Goal: Task Accomplishment & Management: Manage account settings

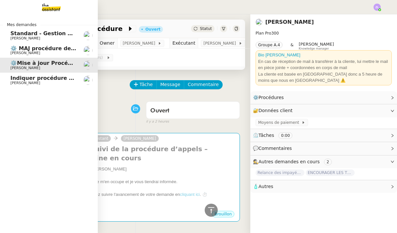
click at [17, 81] on span "[PERSON_NAME]" at bounding box center [25, 83] width 30 height 4
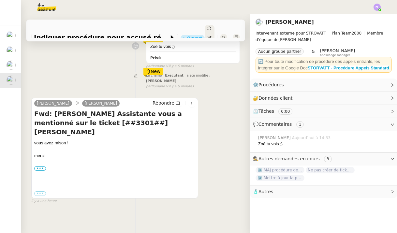
scroll to position [91, 0]
click at [37, 167] on label "•••" at bounding box center [40, 169] width 12 height 5
click at [0, 0] on input "•••" at bounding box center [0, 0] width 0 height 0
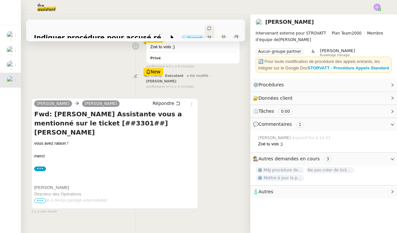
click at [40, 198] on span "•••" at bounding box center [40, 200] width 12 height 5
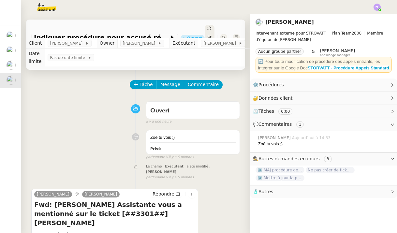
scroll to position [0, 0]
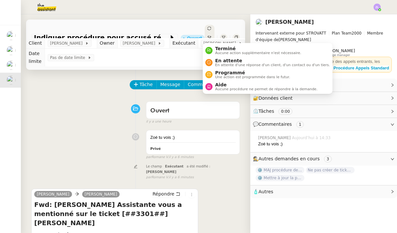
click at [208, 30] on icon at bounding box center [210, 28] width 4 height 4
click at [211, 55] on li "Terminé Aucune action supplémentaire n'est nécessaire." at bounding box center [268, 50] width 130 height 12
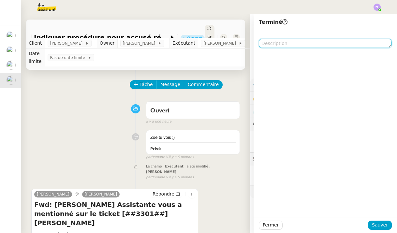
click at [280, 47] on textarea at bounding box center [325, 43] width 133 height 9
type textarea "N"
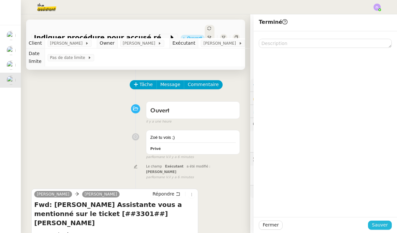
click at [391, 228] on button "Sauver" at bounding box center [380, 225] width 24 height 9
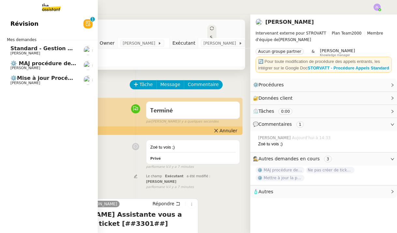
click at [50, 65] on span "⚙️ MAJ procédure de standard" at bounding box center [54, 63] width 89 height 6
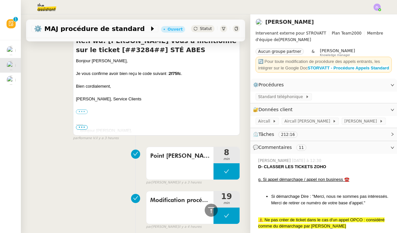
scroll to position [675, 0]
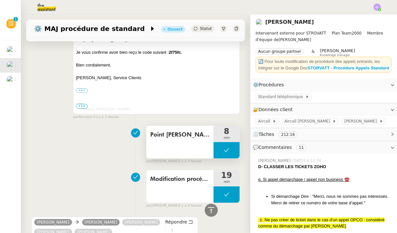
click at [182, 135] on span "Point Stephanie passation" at bounding box center [179, 135] width 59 height 10
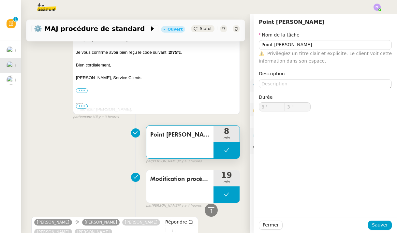
click at [206, 23] on div "⚙️ MAJ procédure de standard Ouvert Statut" at bounding box center [135, 29] width 219 height 19
click at [207, 29] on span "Statut" at bounding box center [206, 28] width 12 height 5
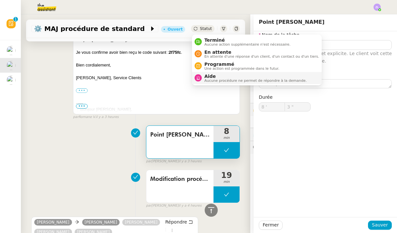
click at [221, 79] on span "Aucune procédure ne permet de répondre à la demande." at bounding box center [255, 81] width 102 height 4
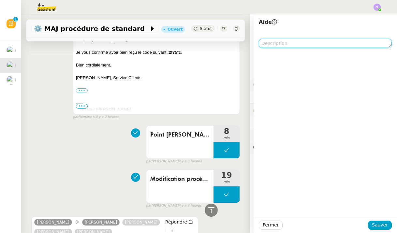
click at [292, 41] on textarea at bounding box center [325, 43] width 133 height 9
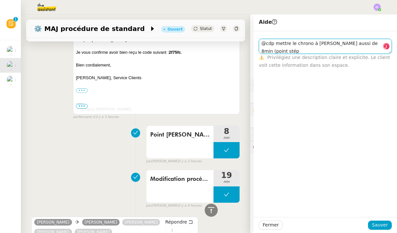
scroll to position [0, 0]
type textarea "@cdp mettre le chrono à stéphanie aussi de 8min (point stéphanie passation)"
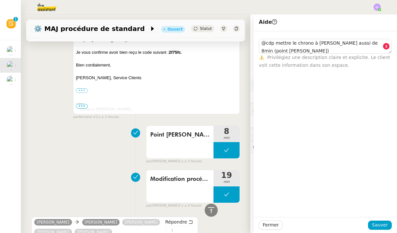
click at [375, 226] on span "Sauver" at bounding box center [380, 224] width 16 height 7
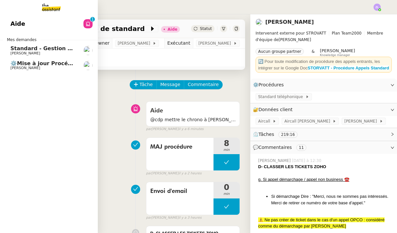
click at [56, 50] on span "Standard - Gestion des appels entrants - octobre 2025" at bounding box center [90, 48] width 160 height 6
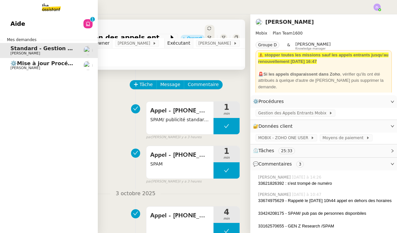
click at [60, 64] on span "⚙️Mise à jour Procédure" at bounding box center [45, 63] width 71 height 6
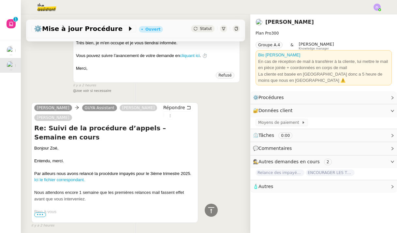
scroll to position [241, 0]
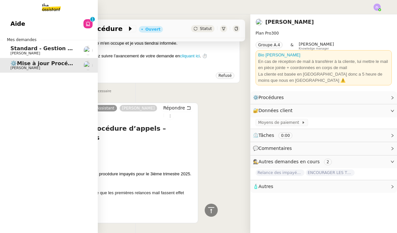
click at [41, 66] on span "[PERSON_NAME]" at bounding box center [43, 68] width 66 height 4
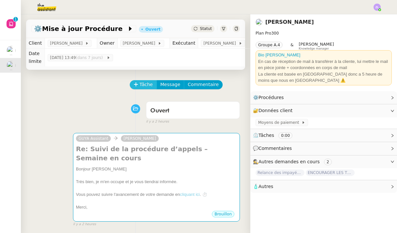
scroll to position [0, 0]
click at [140, 81] on span "Tâche" at bounding box center [145, 84] width 13 height 7
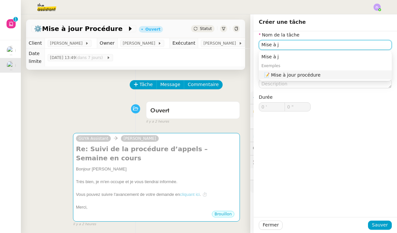
click at [300, 73] on div "📝 Mise à jour procédure" at bounding box center [326, 75] width 125 height 6
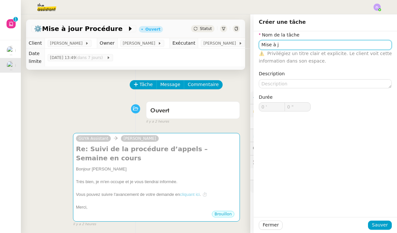
type input "Mise à jour procédure"
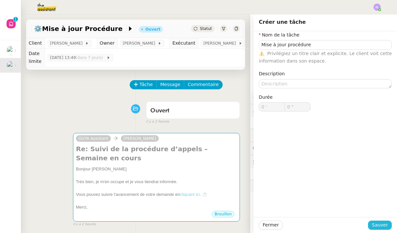
click at [375, 223] on span "Sauver" at bounding box center [380, 224] width 16 height 7
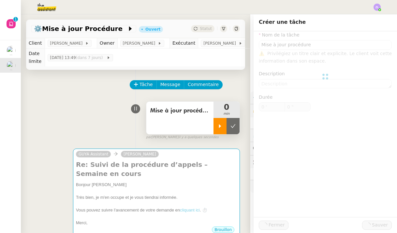
click at [219, 123] on icon at bounding box center [219, 125] width 5 height 5
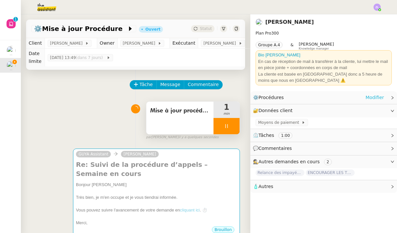
click at [369, 96] on link "Modifier" at bounding box center [374, 97] width 19 height 7
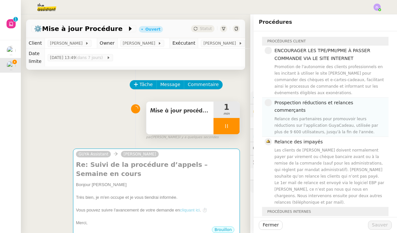
scroll to position [14, 0]
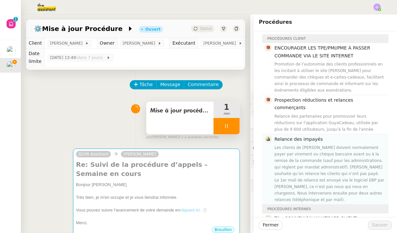
click at [315, 159] on div "Les clients de Guya Cadeau doivent normalement payer par virement ou chèque ban…" at bounding box center [329, 173] width 110 height 59
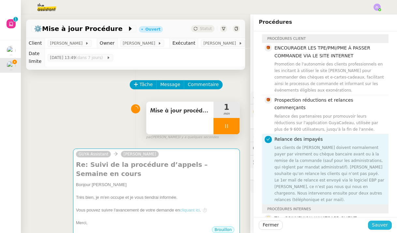
click at [389, 226] on button "Sauver" at bounding box center [380, 225] width 24 height 9
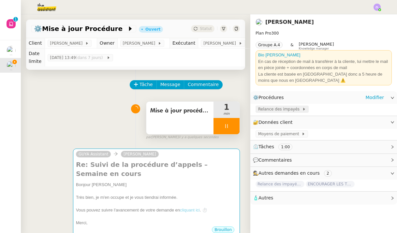
click at [278, 106] on span "Relance des impayés" at bounding box center [280, 109] width 44 height 7
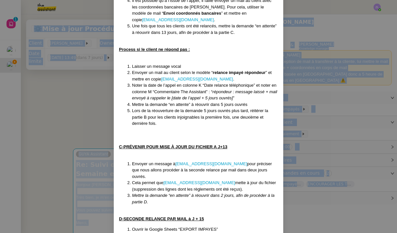
scroll to position [482, 0]
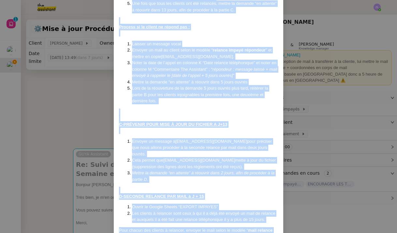
drag, startPoint x: 119, startPoint y: 39, endPoint x: 204, endPoint y: 223, distance: 202.1
copy div "Créée le 23/09/2024 MAJ le 17/07/2025 Contexte : Les clients de Guya Cadeau doi…"
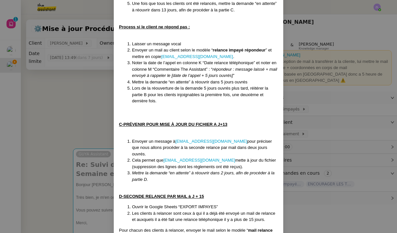
click at [60, 102] on nz-modal-container "Créée le 23/09/2024 MAJ le 17/07/2025 Contexte : Les clients de Guya Cadeau doi…" at bounding box center [198, 116] width 397 height 233
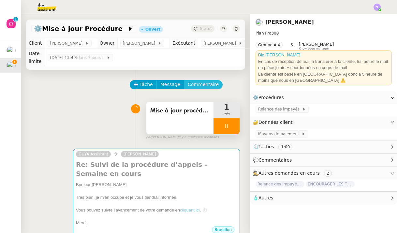
click at [192, 81] on span "Commentaire" at bounding box center [203, 84] width 31 height 7
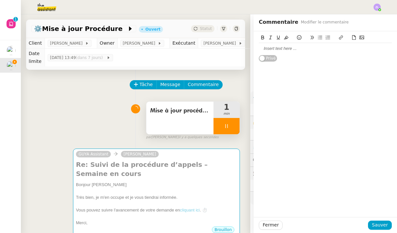
click at [274, 48] on div at bounding box center [325, 49] width 133 height 6
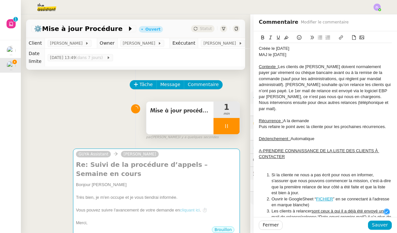
scroll to position [7, 0]
drag, startPoint x: 273, startPoint y: 53, endPoint x: 326, endPoint y: 54, distance: 52.8
click at [326, 54] on div "MAJ le 17/07/2025" at bounding box center [325, 55] width 133 height 6
drag, startPoint x: 273, startPoint y: 53, endPoint x: 312, endPoint y: 53, distance: 39.4
click at [313, 53] on div "MAJ le 06/10/2025" at bounding box center [325, 55] width 133 height 6
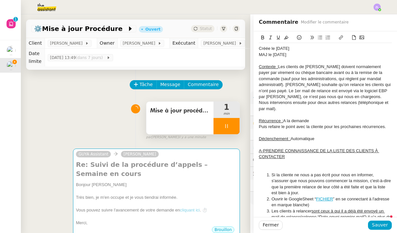
click at [283, 37] on button at bounding box center [286, 37] width 8 height 7
click at [303, 97] on div "Contexte : Les clients de Guya Cadeau doivent normalement payer par virement ou…" at bounding box center [325, 88] width 133 height 48
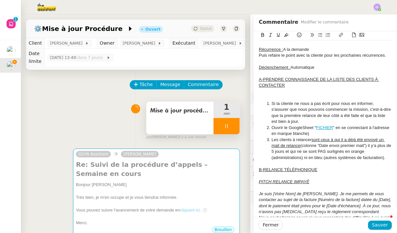
scroll to position [72, 0]
click at [285, 94] on div at bounding box center [325, 97] width 133 height 6
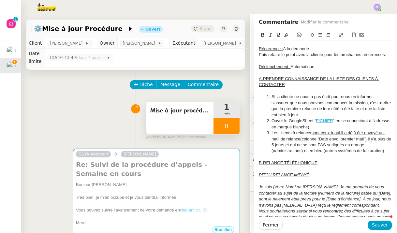
click at [327, 118] on link "FICHIER" at bounding box center [324, 120] width 17 height 5
click at [346, 129] on link at bounding box center [337, 128] width 15 height 5
type input "https://docs.google.com/spreadsheets/d/16pb5hEDIg3KwtIXOsisVdGHcely2FfzO/edit?g…"
paste input "https://docs.google.com/spreadsheets/d/1alx1_XnQ88sLxQPe3N1y6O9BIboeaxmJ/edit?g…"
click at [368, 126] on div "https://docs.google.com/spreadsheets/d/16pb5hEDIg3KwtIXOsisVdGHcely2FfzO/edit?g…" at bounding box center [327, 129] width 100 height 13
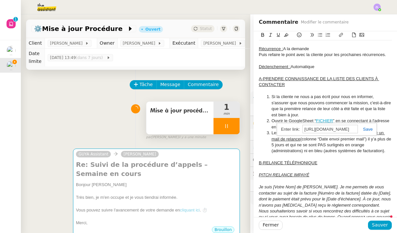
click at [367, 128] on link at bounding box center [365, 129] width 15 height 5
click at [355, 154] on div at bounding box center [325, 157] width 133 height 6
click at [322, 118] on link "FICHIER" at bounding box center [324, 120] width 17 height 5
click at [293, 161] on div "B-RELANCE TÉLÉPHONIQUE" at bounding box center [325, 163] width 133 height 6
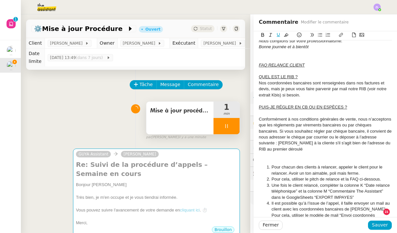
scroll to position [281, 0]
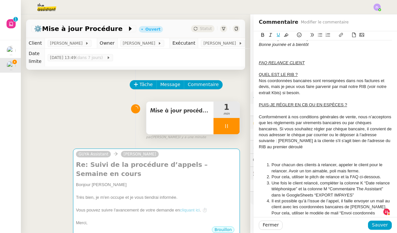
click at [301, 72] on div "QUEL EST LE RIB ?" at bounding box center [325, 75] width 133 height 6
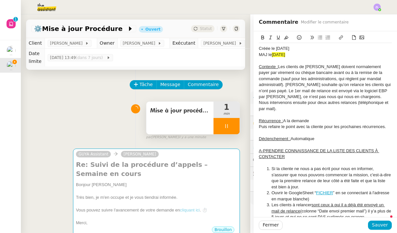
scroll to position [0, 0]
drag, startPoint x: 335, startPoint y: 189, endPoint x: 313, endPoint y: 189, distance: 21.8
click at [313, 190] on li "Ouvrir le GoogleSheet “ FICHIER ” en se connectant à l'adresse en marque blanch…" at bounding box center [328, 196] width 127 height 12
click at [287, 39] on icon at bounding box center [286, 37] width 5 height 5
click at [378, 204] on li "Les clients à relancer sont ceux à qui il a déjà été envoyé un mail de relance …" at bounding box center [328, 214] width 127 height 24
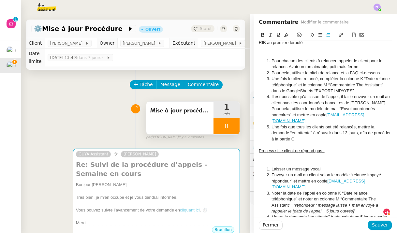
scroll to position [397, 0]
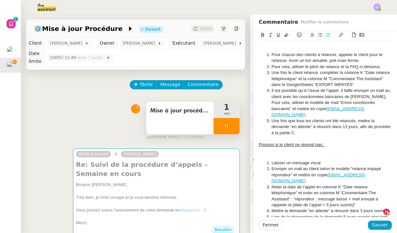
click at [282, 148] on div at bounding box center [325, 151] width 133 height 6
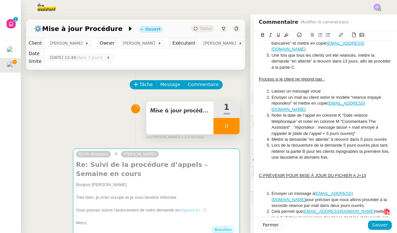
scroll to position [474, 0]
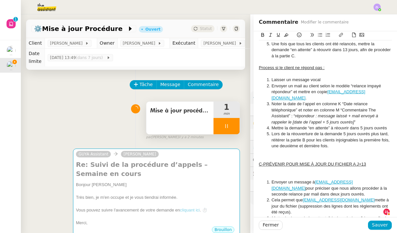
click at [276, 167] on div at bounding box center [325, 170] width 133 height 6
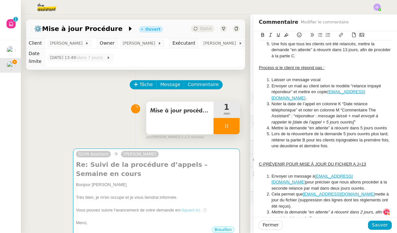
click at [267, 149] on div at bounding box center [325, 152] width 133 height 6
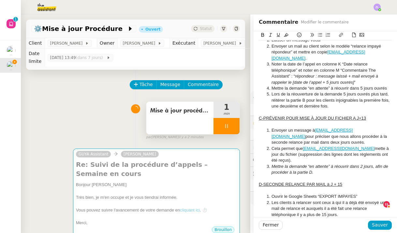
scroll to position [513, 0]
click at [259, 218] on div "Pour chacun des clients à relancer, envoyer le mail selon le modèle “mail relan…" at bounding box center [325, 227] width 133 height 18
drag, startPoint x: 286, startPoint y: 195, endPoint x: 268, endPoint y: 192, distance: 18.4
click at [268, 218] on li "Pour chacun des clients à relancer, envoyer le mail selon le modèle “mail relan…" at bounding box center [328, 227] width 127 height 18
click at [287, 35] on icon at bounding box center [286, 35] width 5 height 5
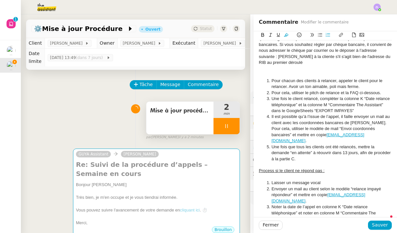
scroll to position [319, 0]
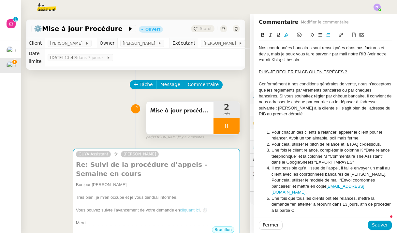
click at [283, 117] on div at bounding box center [325, 120] width 133 height 6
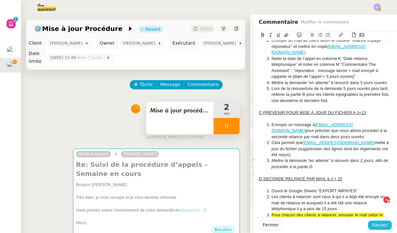
scroll to position [507, 0]
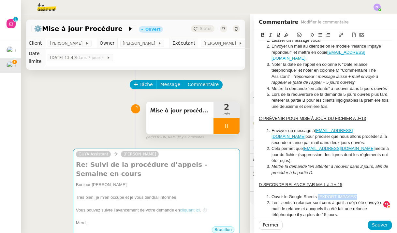
drag, startPoint x: 318, startPoint y: 168, endPoint x: 362, endPoint y: 167, distance: 43.7
click at [362, 194] on li "Ouvrir le Google Sheets “EXPORT IMPAYES”" at bounding box center [328, 197] width 127 height 6
click at [341, 36] on icon at bounding box center [341, 35] width 5 height 5
type input "“EXPORT IMPAYES”"
paste input "https://docs.google.com/spreadsheets/d/1alx1_XnQ88sLxQPe3N1y6O9BIboeaxmJ/edit?g…"
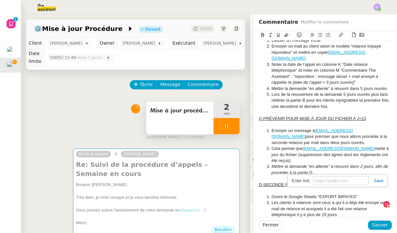
type input "https://docs.google.com/spreadsheets/d/1alx1_XnQ88sLxQPe3N1y6O9BIboeaxmJ/edit?g…"
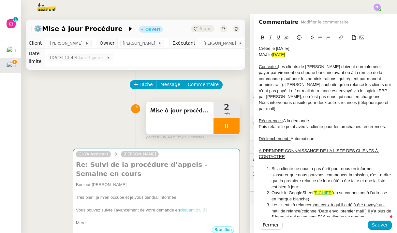
click at [356, 150] on u "A-PRENDRE CONNAISSANCE DE LA LISTE DES CLIENTS À CONTACTER" at bounding box center [319, 153] width 120 height 11
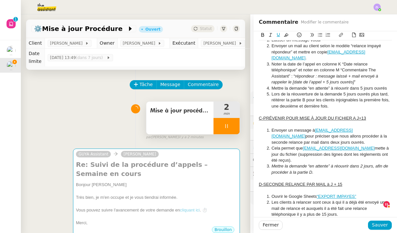
scroll to position [507, 0]
drag, startPoint x: 317, startPoint y: 167, endPoint x: 364, endPoint y: 165, distance: 46.3
drag, startPoint x: 362, startPoint y: 170, endPoint x: 317, endPoint y: 168, distance: 45.7
click at [317, 194] on li "Ouvrir le Google Sheets “EXPORT IMPAYES”" at bounding box center [328, 197] width 127 height 6
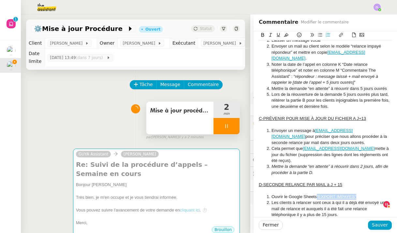
click at [287, 35] on icon at bounding box center [286, 35] width 5 height 5
click at [366, 194] on li "Ouvrir le Google Sheets “EXPORT IMPAYES”" at bounding box center [328, 197] width 127 height 6
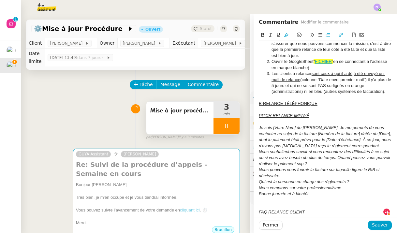
scroll to position [130, 0]
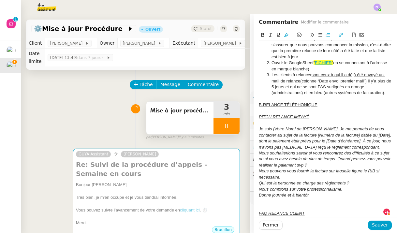
click at [298, 170] on div "Nous pouvons vous fournir la facture sur laquelle figure le RIB si nécéssaire." at bounding box center [325, 174] width 133 height 12
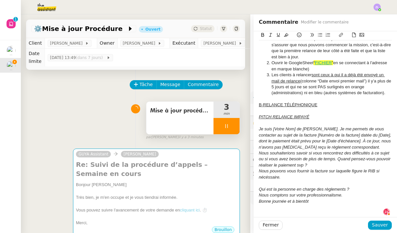
click at [313, 158] on div "Nous souhaiterions savoir si vous rencontrez des difficultés à ce sujet ou si v…" at bounding box center [325, 159] width 133 height 18
click at [287, 180] on div at bounding box center [325, 183] width 133 height 6
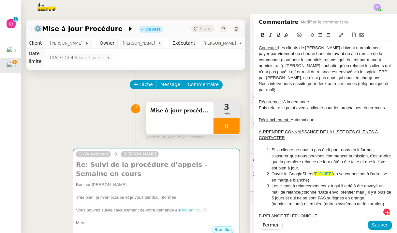
scroll to position [18, 0]
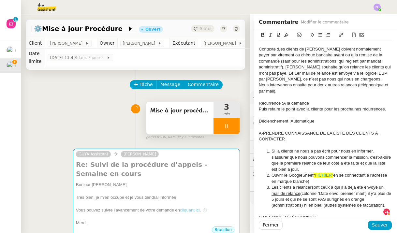
click at [388, 108] on div "Puis refaire le point avec la cliente pour les prochaines récurrences." at bounding box center [325, 109] width 133 height 6
click at [326, 100] on div "Récurrence : A la demande" at bounding box center [325, 103] width 133 height 6
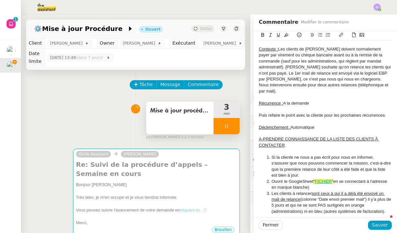
scroll to position [0, 0]
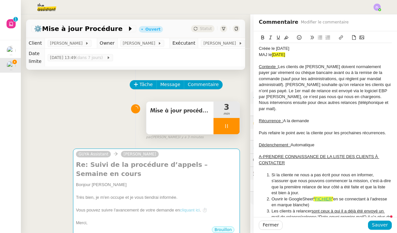
click at [378, 220] on div "Fermer Sauver" at bounding box center [325, 225] width 143 height 16
click at [377, 224] on span "Sauver" at bounding box center [380, 224] width 16 height 7
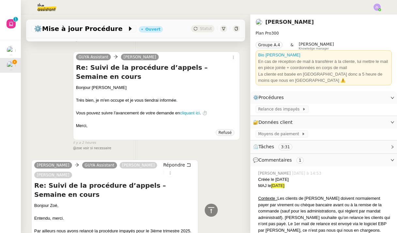
scroll to position [1299, 0]
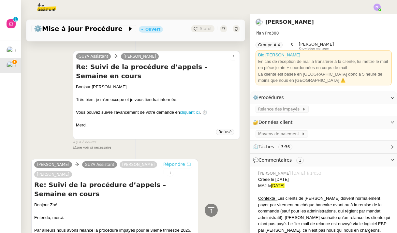
click at [177, 161] on span "Répondre" at bounding box center [174, 164] width 22 height 7
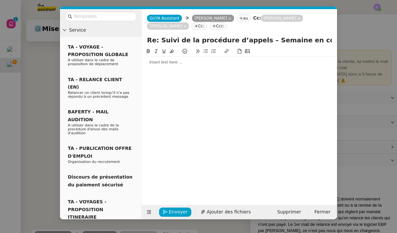
click at [316, 155] on div at bounding box center [239, 121] width 190 height 147
click at [363, 153] on nz-modal-container "Service TA - VOYAGE - PROPOSITION GLOBALE A utiliser dans le cadre de propositi…" at bounding box center [198, 116] width 397 height 233
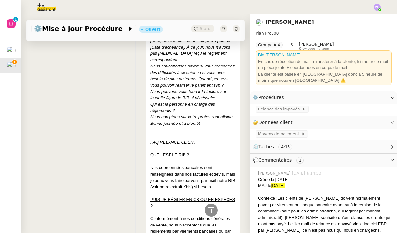
scroll to position [500, 0]
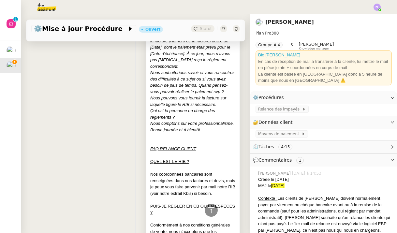
click at [176, 165] on div at bounding box center [192, 168] width 85 height 7
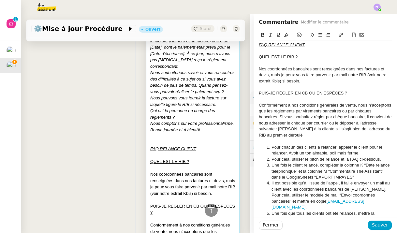
scroll to position [266, 0]
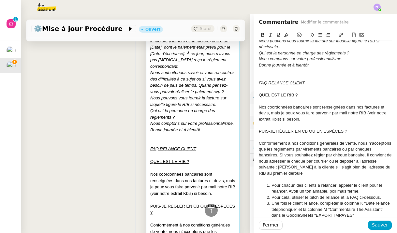
click at [156, 165] on div at bounding box center [192, 168] width 85 height 7
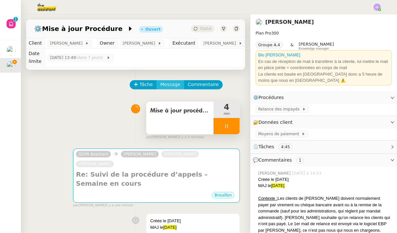
click at [170, 81] on span "Message" at bounding box center [170, 84] width 20 height 7
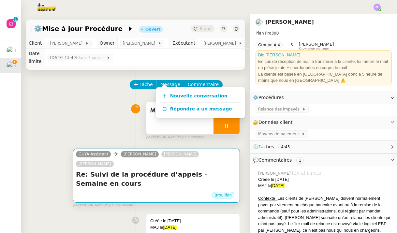
click at [156, 170] on h4 "Re: Suivi de la procédure d’appels – Semaine en cours" at bounding box center [156, 179] width 161 height 18
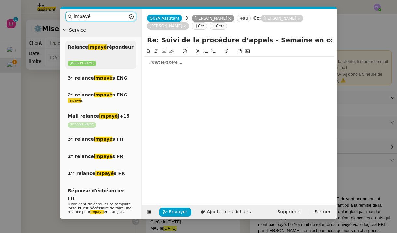
type input "impayé"
click at [108, 58] on div "Relance impayé répondeur Astrid Brucker" at bounding box center [100, 55] width 71 height 28
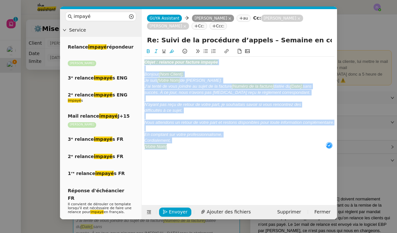
drag, startPoint x: 145, startPoint y: 62, endPoint x: 179, endPoint y: 176, distance: 119.0
click at [179, 176] on div "Objet : relance pour facture impayée Bonjour [Nom Client], Je suis [Votre Nom] …" at bounding box center [239, 121] width 190 height 147
copy div "Objet : relance pour facture impayée Bonjour [Nom Client], Je suis [Votre Nom] …"
click at [108, 113] on div "Mail relance impayé J+15 Astrid Brucker" at bounding box center [100, 120] width 71 height 21
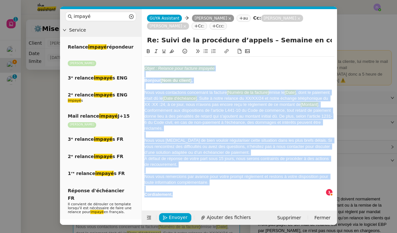
drag, startPoint x: 200, startPoint y: 182, endPoint x: 202, endPoint y: 193, distance: 10.9
click at [202, 193] on div "Objet : Relance pour facture impayée Bonjour [Nom du client] , Nous vous contac…" at bounding box center [239, 128] width 190 height 143
click at [202, 192] on div "Cordialement," at bounding box center [239, 195] width 190 height 6
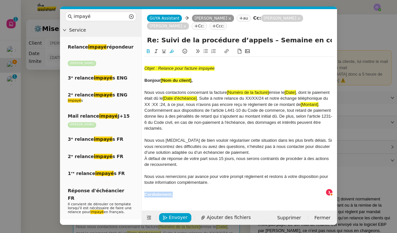
drag, startPoint x: 197, startPoint y: 191, endPoint x: 138, endPoint y: 190, distance: 59.0
click at [138, 190] on nz-layout "impayé Service Relance impayé répondeur Astrid Brucker 3ᵉ relance impayé s ENG …" at bounding box center [198, 117] width 277 height 216
click at [148, 53] on icon at bounding box center [148, 51] width 5 height 5
click at [187, 186] on div at bounding box center [239, 189] width 190 height 6
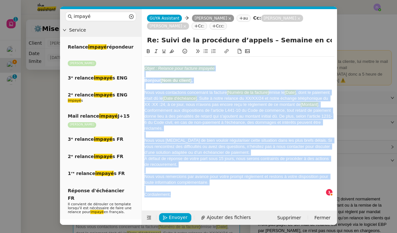
drag, startPoint x: 145, startPoint y: 68, endPoint x: 185, endPoint y: 197, distance: 134.8
click at [185, 197] on div "Objet : Relance pour facture impayée Bonjour [Nom du client] , Nous vous contac…" at bounding box center [239, 128] width 190 height 143
copy div "Objet : Relance pour facture impayée Bonjour [Nom du client] , Nous vous contac…"
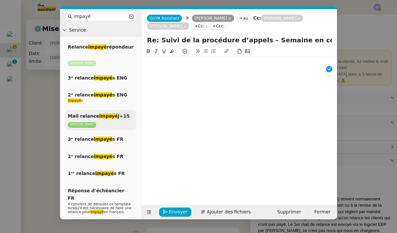
click at [105, 122] on p "[PERSON_NAME]" at bounding box center [101, 125] width 66 height 6
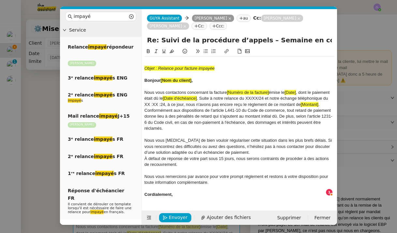
click at [293, 220] on div "Envoyer Ajouter des fichiers Supprimer Fermer" at bounding box center [239, 217] width 195 height 14
click at [293, 215] on span "Supprimer" at bounding box center [289, 217] width 24 height 7
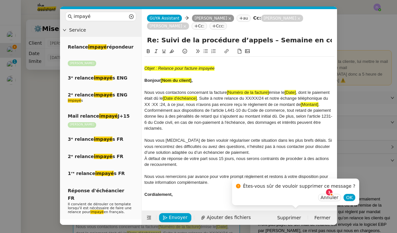
click at [347, 198] on div "Êtes-vous sûr de vouloir supprimer ce message ? Annuler OK" at bounding box center [295, 192] width 127 height 27
click at [346, 196] on span "OK" at bounding box center [349, 197] width 7 height 7
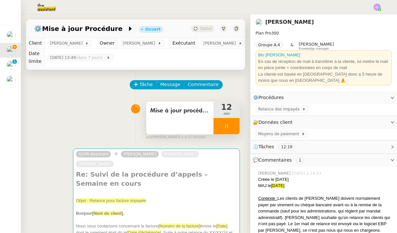
click at [365, 179] on div "Créée le 23/09/2024" at bounding box center [325, 179] width 134 height 7
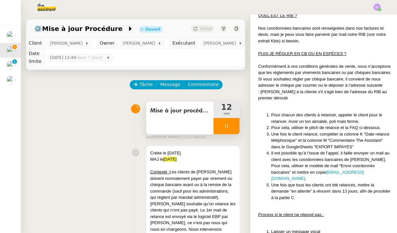
scroll to position [524, 0]
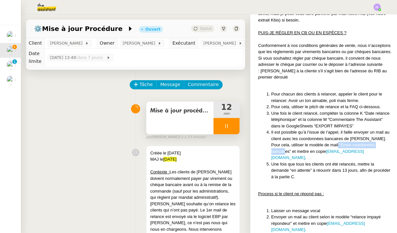
drag, startPoint x: 384, startPoint y: 126, endPoint x: 330, endPoint y: 126, distance: 54.1
click at [330, 129] on li "Il est possible qu’à l’issue de l’appel, il faille envoyer un mail au client av…" at bounding box center [331, 145] width 121 height 32
copy li "Envoi coordonnés bancaires"
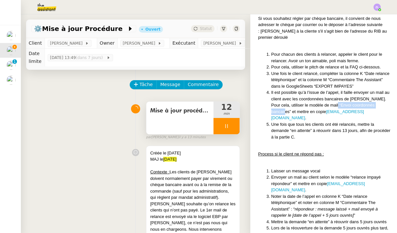
scroll to position [570, 0]
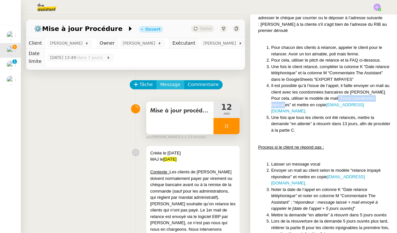
click at [167, 81] on span "Message" at bounding box center [170, 84] width 20 height 7
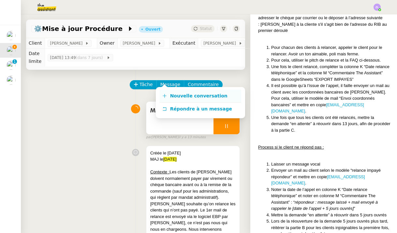
click at [190, 97] on span "Nouvelle conversation" at bounding box center [198, 95] width 57 height 5
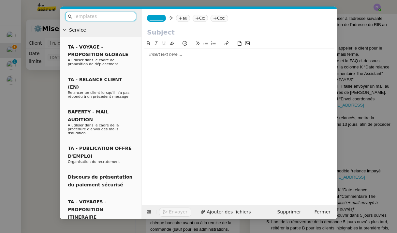
paste input "Envoi coordonnés bancaires"
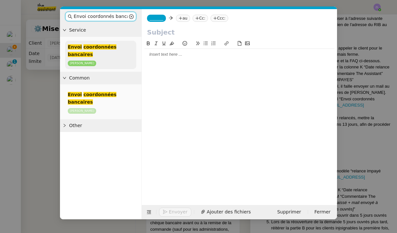
type input "Envoi coordonnés bancaires"
click at [109, 57] on div "Envoi coordonnées bancaires Astrid Brucker" at bounding box center [100, 55] width 71 height 28
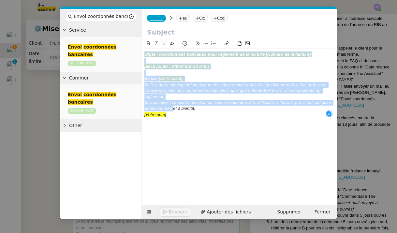
drag, startPoint x: 145, startPoint y: 54, endPoint x: 173, endPoint y: 109, distance: 61.8
click at [173, 109] on div "Objet : coordonnées bancaires pour règlement de la facture [Numéro de la factur…" at bounding box center [239, 84] width 190 height 71
drag, startPoint x: 185, startPoint y: 78, endPoint x: 193, endPoint y: 80, distance: 8.1
click at [185, 78] on div "Bonjour [Nom Client]," at bounding box center [239, 79] width 190 height 6
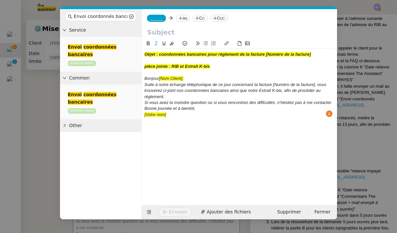
click at [193, 80] on div "Bonjour [Nom Client]," at bounding box center [239, 79] width 190 height 6
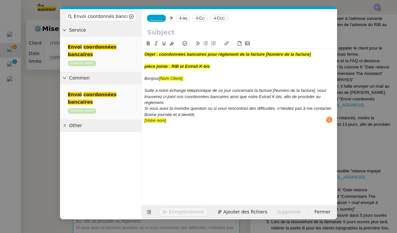
click at [172, 104] on div "Suite à notre échange téléphonique de ce jour concernant la facture [Numéro de …" at bounding box center [239, 97] width 190 height 18
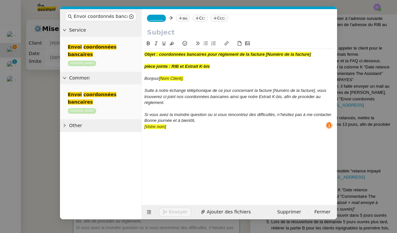
click at [202, 121] on div "Bonne journée et à bientôt," at bounding box center [239, 121] width 190 height 6
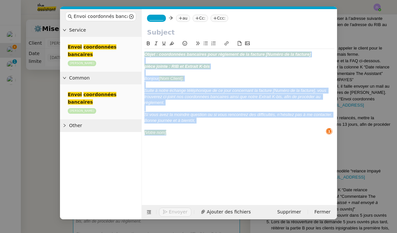
drag, startPoint x: 181, startPoint y: 125, endPoint x: 128, endPoint y: 38, distance: 101.8
click at [128, 38] on nz-layout "Envoi coordonnés bancaires Service Envoi coordonnées bancaires Astrid Brucker C…" at bounding box center [198, 114] width 277 height 210
copy div "Objet : coordonnées bancaires pour règlement de la facture [Numéro de la factur…"
click at [282, 213] on span "Supprimer" at bounding box center [289, 211] width 24 height 7
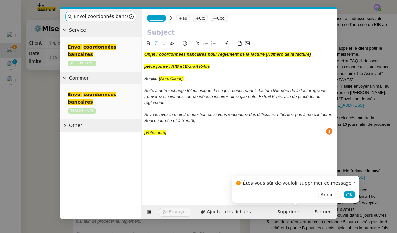
click at [131, 17] on icon at bounding box center [131, 16] width 5 height 5
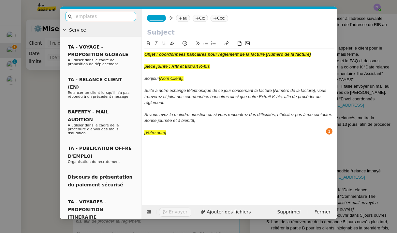
click at [131, 17] on nz-input-group "é" at bounding box center [100, 16] width 71 height 9
type input "é"
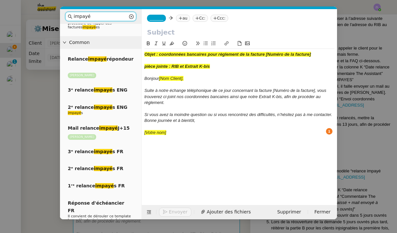
scroll to position [212, 0]
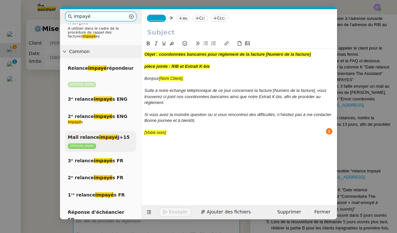
type input "impayé"
click at [101, 143] on p "[PERSON_NAME]" at bounding box center [101, 146] width 66 height 6
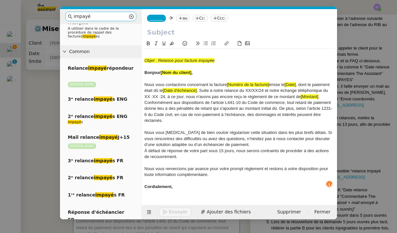
scroll to position [189, 0]
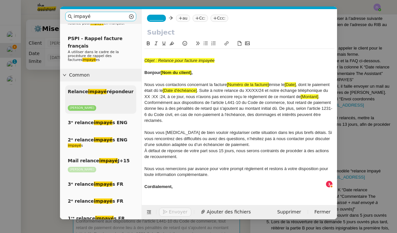
click at [93, 105] on p "[PERSON_NAME]" at bounding box center [101, 108] width 66 height 6
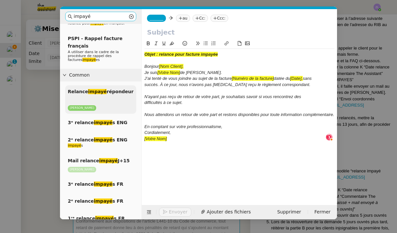
click at [105, 105] on p "[PERSON_NAME]" at bounding box center [101, 108] width 66 height 6
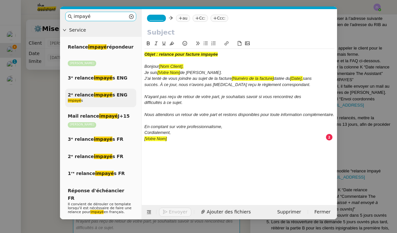
scroll to position [5, 0]
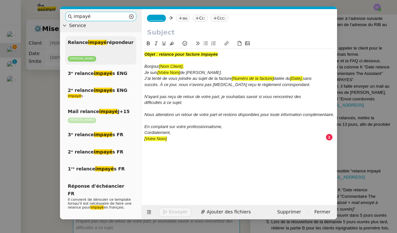
click at [116, 56] on p "[PERSON_NAME]" at bounding box center [101, 59] width 66 height 6
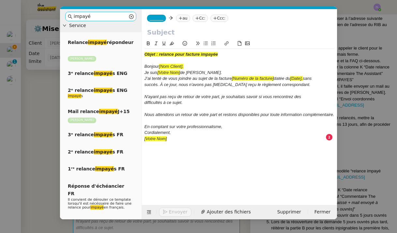
drag, startPoint x: 375, startPoint y: 153, endPoint x: 373, endPoint y: 95, distance: 57.7
click at [375, 153] on nz-modal-container "impayé Service Relance impayé répondeur Astrid Brucker 3ᵉ relance impayé s ENG …" at bounding box center [198, 116] width 397 height 233
click at [373, 95] on nz-modal-container "impayé Service Relance impayé répondeur Astrid Brucker 3ᵉ relance impayé s ENG …" at bounding box center [198, 116] width 397 height 233
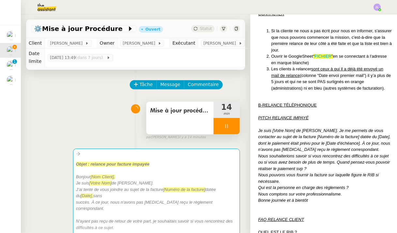
scroll to position [16, 0]
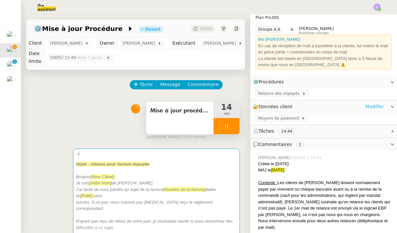
click at [375, 107] on link "Modifier" at bounding box center [374, 106] width 19 height 7
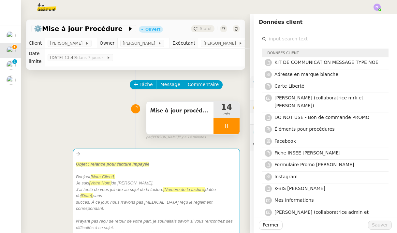
click at [292, 38] on input "text" at bounding box center [328, 39] width 122 height 9
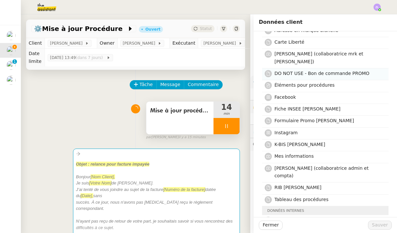
scroll to position [44, 0]
click at [293, 185] on span "RIB GUYA CADEAU" at bounding box center [297, 187] width 47 height 5
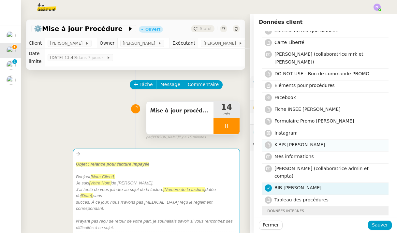
click at [293, 142] on span "K-BIS GUYA CADEAU" at bounding box center [299, 144] width 51 height 5
click at [378, 225] on span "Sauver" at bounding box center [380, 224] width 16 height 7
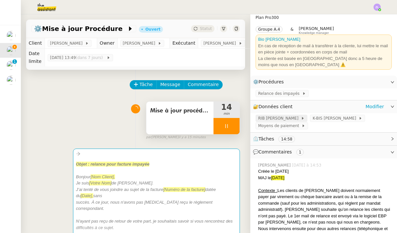
click at [288, 115] on span "RIB GUYA CADEAU" at bounding box center [279, 118] width 43 height 7
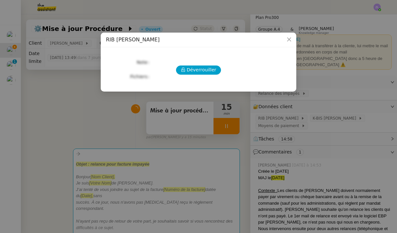
click at [198, 71] on span "Déverrouiller" at bounding box center [202, 69] width 30 height 7
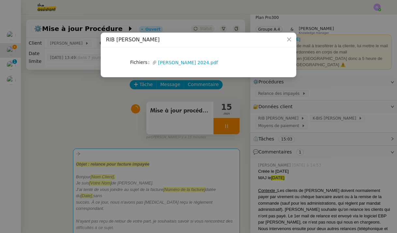
click at [127, 171] on nz-modal-container "RIB GUYA CADEAU Fichiers Upload IBAN GUYA CADEAU 2024.pdf" at bounding box center [198, 116] width 397 height 233
click at [170, 116] on nz-modal-container "RIB GUYA CADEAU Fichiers Upload IBAN GUYA CADEAU 2024.pdf" at bounding box center [198, 116] width 397 height 233
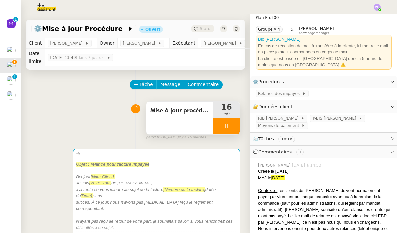
click at [223, 121] on div at bounding box center [226, 126] width 26 height 16
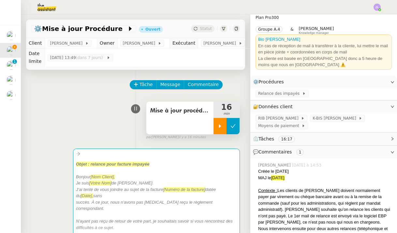
click at [237, 119] on button at bounding box center [232, 126] width 13 height 16
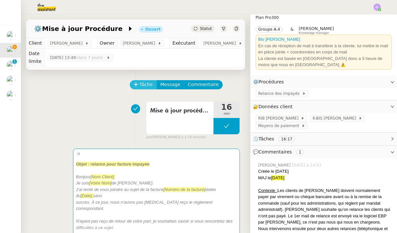
click at [140, 81] on span "Tâche" at bounding box center [145, 84] width 13 height 7
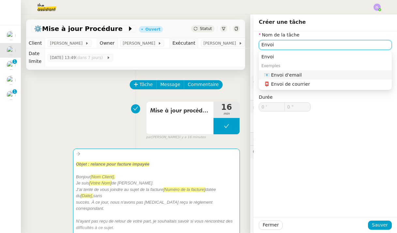
drag, startPoint x: 267, startPoint y: 69, endPoint x: 285, endPoint y: 71, distance: 18.6
click at [285, 71] on nz-auto-option "📧 Envoi d'email" at bounding box center [325, 74] width 133 height 9
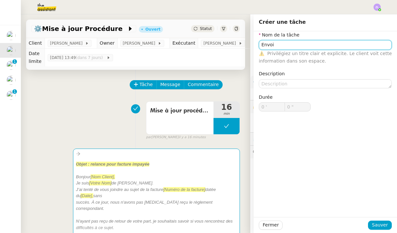
type input "Envoi d'email"
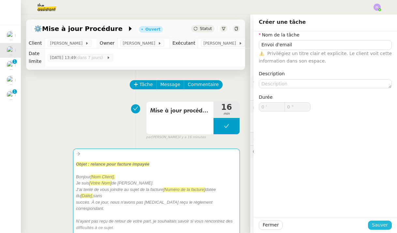
click at [387, 225] on span "Sauver" at bounding box center [380, 224] width 16 height 7
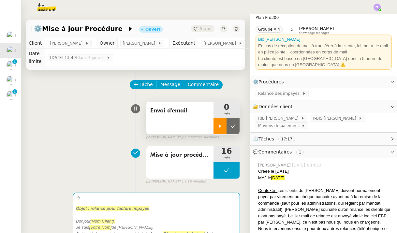
click at [221, 123] on icon at bounding box center [219, 125] width 5 height 5
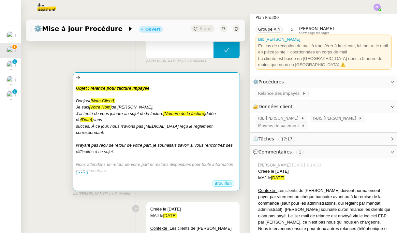
scroll to position [120, 0]
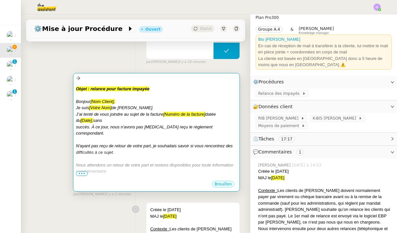
click at [168, 155] on div at bounding box center [156, 158] width 161 height 7
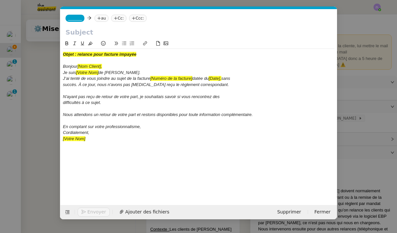
scroll to position [0, 29]
drag, startPoint x: 114, startPoint y: 146, endPoint x: 20, endPoint y: 56, distance: 130.2
click at [20, 56] on nz-modal-container "impayé Service Relance impayé répondeur Astrid Brucker 3ᵉ relance impayé s ENG …" at bounding box center [198, 116] width 397 height 233
click at [151, 147] on div "Objet : relance pour facture impayée Bonjour [Nom Client], Je suis [Votre Nom] …" at bounding box center [198, 117] width 271 height 155
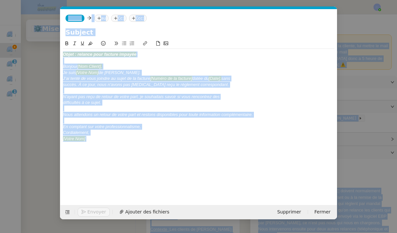
click at [151, 147] on div "Objet : relance pour facture impayée Bonjour [Nom Client], Je suis [Votre Nom] …" at bounding box center [198, 117] width 271 height 155
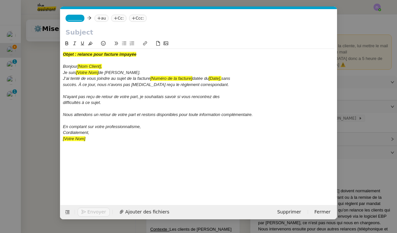
click at [99, 132] on div "Cordialement," at bounding box center [198, 133] width 271 height 6
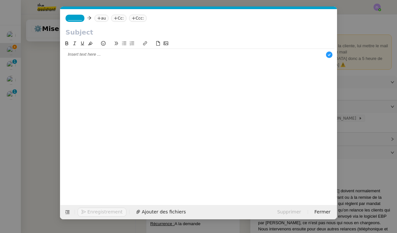
scroll to position [7, 0]
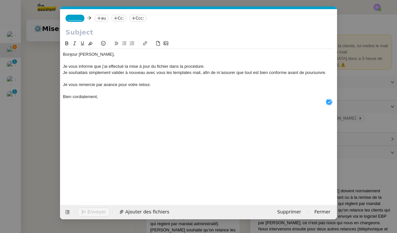
click at [214, 66] on div "Je vous informe que j’ai effectué la mise à jour du fichier dans la procédure." at bounding box center [198, 67] width 271 height 6
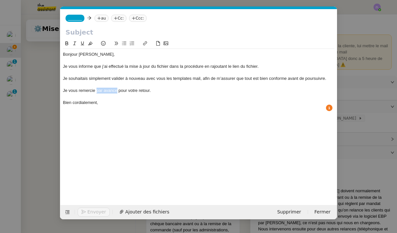
drag, startPoint x: 117, startPoint y: 89, endPoint x: 96, endPoint y: 90, distance: 20.9
click at [96, 90] on div "Je vous remercie par avance pour votre retour." at bounding box center [198, 91] width 271 height 6
click at [74, 22] on nz-tag "_______" at bounding box center [74, 18] width 19 height 7
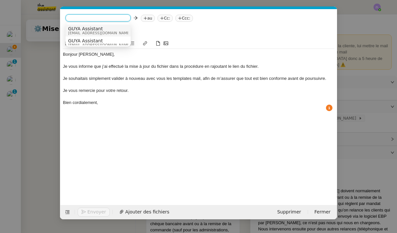
click at [52, 71] on nz-modal-container "impayé Service Relance impayé répondeur Astrid Brucker 3ᵉ relance impayé s ENG …" at bounding box center [198, 116] width 397 height 233
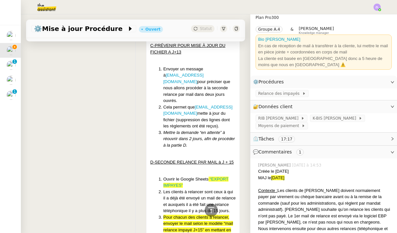
scroll to position [1350, 0]
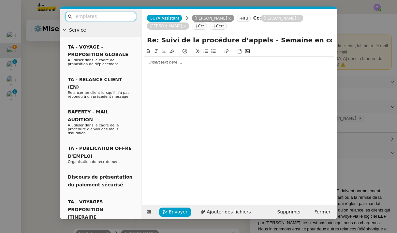
click at [46, 103] on nz-modal-container "Service TA - VOYAGE - PROPOSITION GLOBALE A utiliser dans le cadre de propositi…" at bounding box center [198, 116] width 397 height 233
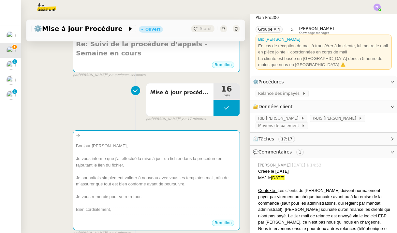
scroll to position [110, 0]
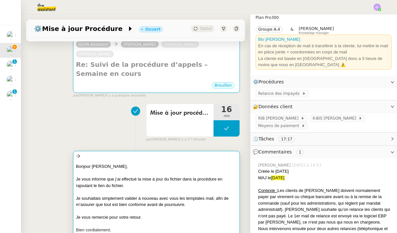
click at [109, 208] on div at bounding box center [156, 211] width 161 height 7
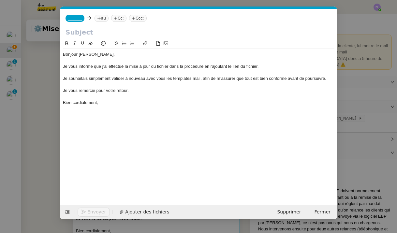
scroll to position [0, 29]
click at [105, 109] on div "Bonjour Astrid, Je vous informe que j’ai effectué la mise à jour du fichier dan…" at bounding box center [198, 117] width 271 height 155
click at [99, 100] on div "Bien cordialement," at bounding box center [198, 103] width 271 height 6
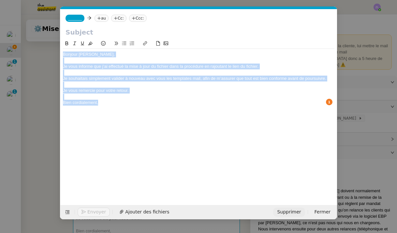
copy div "Bonjour Astrid, Je vous informe que j’ai effectué la mise à jour du fichier dan…"
click at [289, 215] on span "Supprimer" at bounding box center [289, 211] width 24 height 7
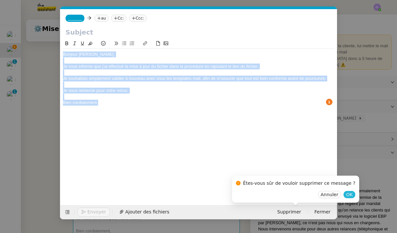
click at [346, 194] on span "OK" at bounding box center [349, 194] width 7 height 7
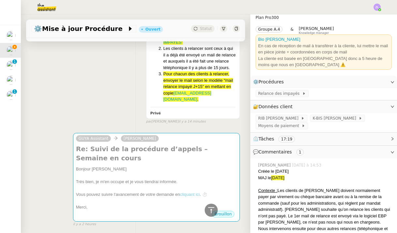
scroll to position [1193, 0]
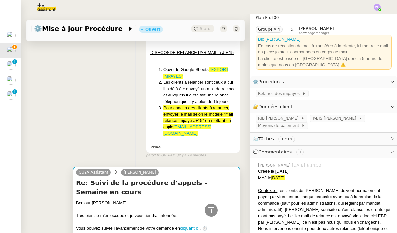
click at [149, 212] on div "Très bien, je m'en occupe et je vous tiendrai informée." at bounding box center [156, 215] width 161 height 7
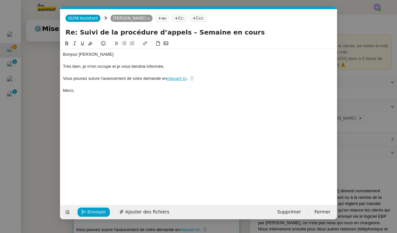
scroll to position [0, 14]
click at [42, 133] on nz-modal-container "Service TA - VOYAGE - PROPOSITION GLOBALE A utiliser dans le cadre de propositi…" at bounding box center [198, 116] width 397 height 233
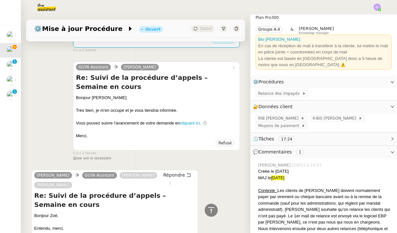
scroll to position [0, 0]
click at [169, 172] on span "Répondre" at bounding box center [174, 175] width 22 height 7
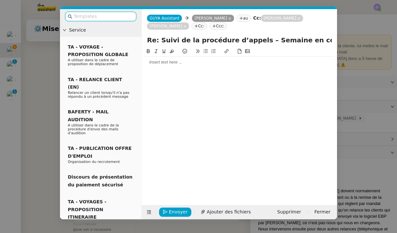
click at [160, 70] on div at bounding box center [239, 121] width 190 height 147
click at [156, 62] on div at bounding box center [239, 62] width 190 height 6
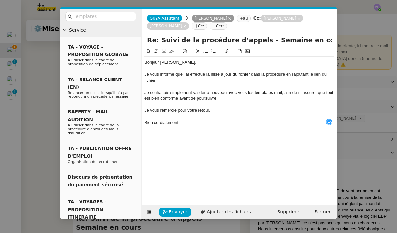
click at [184, 62] on div "Bonjour Astrid," at bounding box center [239, 62] width 190 height 6
click at [208, 118] on div at bounding box center [239, 116] width 190 height 6
click at [206, 123] on div "Bien cordialement," at bounding box center [239, 123] width 190 height 6
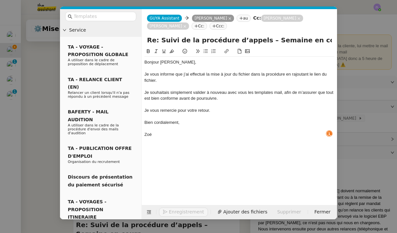
click at [225, 97] on div "Je souhaitais simplement valider à nouveau avec vous les templates mail, afin d…" at bounding box center [239, 96] width 190 height 12
click at [206, 84] on div at bounding box center [239, 86] width 190 height 6
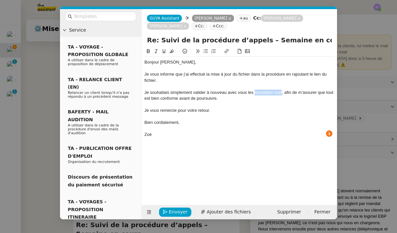
drag, startPoint x: 282, startPoint y: 92, endPoint x: 254, endPoint y: 91, distance: 27.7
click at [254, 91] on div "Je souhaitais simplement valider à nouveau avec vous les templates mail, afin d…" at bounding box center [239, 96] width 190 height 12
click at [228, 53] on icon at bounding box center [226, 51] width 5 height 5
type input "templates mail"
paste input "https://docs.google.com/document/d/1dyPPWm31urf7PO8y1dhRHZiO65CAdzqEZGF99gg8kzM…"
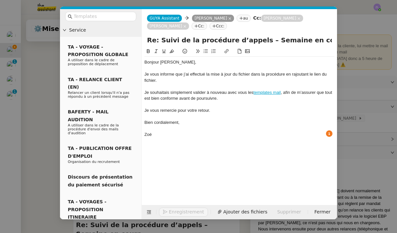
click at [266, 106] on div at bounding box center [239, 105] width 190 height 6
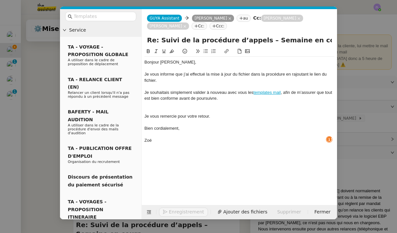
click at [205, 51] on icon at bounding box center [205, 51] width 5 height 5
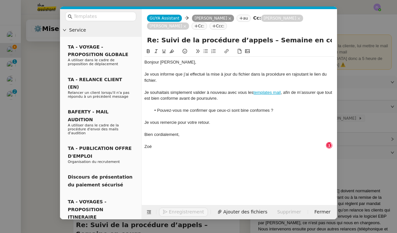
click at [244, 111] on li "Pouvez-vous me confirmer que ceux-ci sont bine conformes ?" at bounding box center [243, 111] width 184 height 6
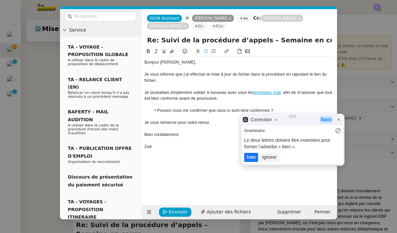
click at [253, 160] on lt-span "bi en" at bounding box center [251, 157] width 14 height 9
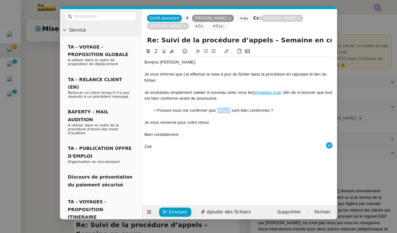
drag, startPoint x: 230, startPoint y: 110, endPoint x: 217, endPoint y: 110, distance: 12.7
click at [217, 110] on li "Pouvez-vous me confirmer que ceux-ci sont bien conformes ?" at bounding box center [243, 111] width 184 height 6
click at [225, 52] on icon at bounding box center [226, 51] width 5 height 5
type input "ceux-ci"
paste input "https://docs.google.com/document/d/1dyPPWm31urf7PO8y1dhRHZiO65CAdzqEZGF99gg8kzM…"
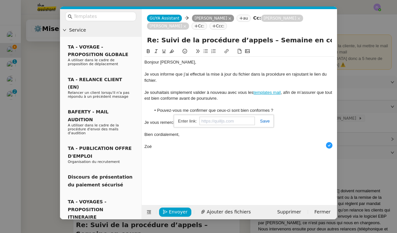
type input "https://docs.google.com/document/d/1dyPPWm31urf7PO8y1dhRHZiO65CAdzqEZGF99gg8kzM…"
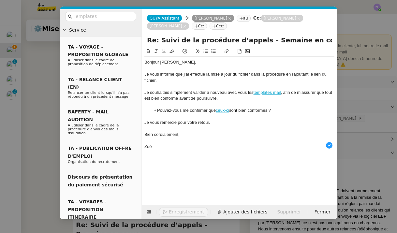
click at [263, 112] on li "Pouvez-vous me confirmer que ceux-ci sont bien conformes ?" at bounding box center [243, 111] width 184 height 6
click at [170, 208] on button "Envoyer" at bounding box center [175, 212] width 32 height 9
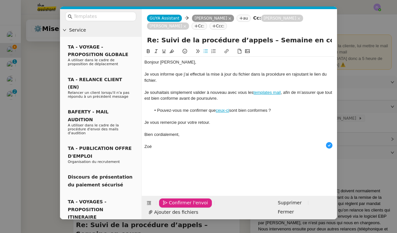
click at [170, 207] on button "Confirmer l'envoi" at bounding box center [185, 202] width 53 height 9
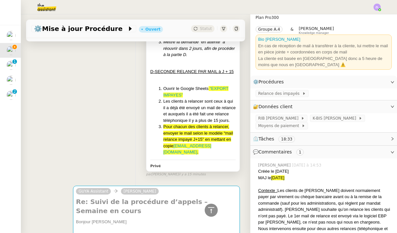
scroll to position [1315, 0]
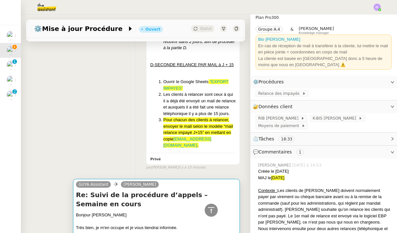
click at [176, 231] on div at bounding box center [156, 234] width 161 height 7
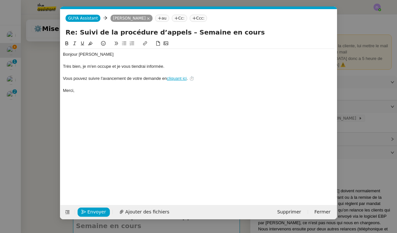
scroll to position [0, 14]
click at [294, 217] on div "Envoyer Ajouter des fichiers Supprimer Fermer" at bounding box center [198, 212] width 277 height 14
click at [290, 211] on span "Supprimer" at bounding box center [289, 211] width 24 height 7
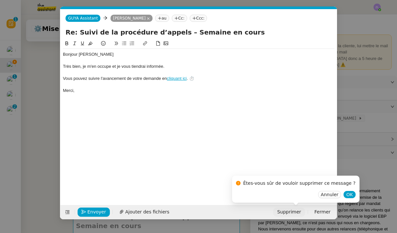
click at [294, 215] on span "Supprimer" at bounding box center [289, 211] width 24 height 7
click at [346, 195] on span "OK" at bounding box center [349, 194] width 7 height 7
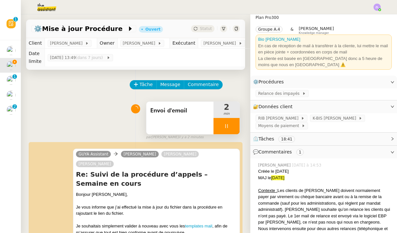
scroll to position [0, 0]
click at [224, 119] on div at bounding box center [226, 126] width 26 height 16
click at [234, 123] on icon at bounding box center [232, 125] width 5 height 5
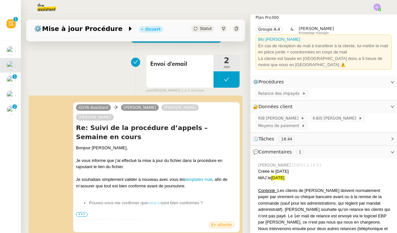
scroll to position [89, 0]
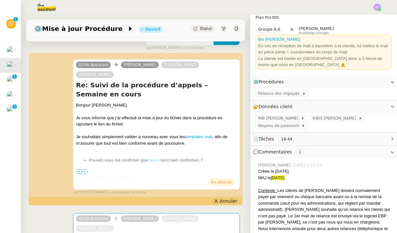
click at [217, 199] on icon at bounding box center [216, 201] width 4 height 4
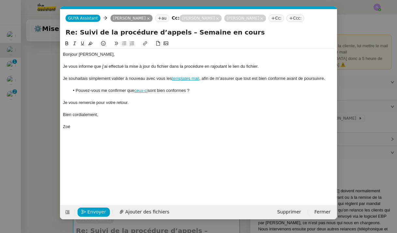
scroll to position [0, 14]
click at [155, 33] on input "Re: Suivi de la procédure d’appels – Semaine en cours" at bounding box center [198, 32] width 266 height 10
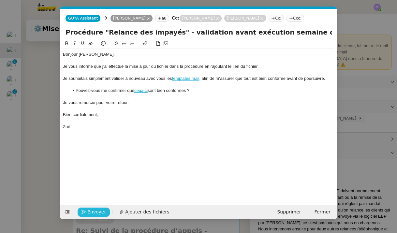
type input "Procédure "Relance des impayés" - validation avant exécution semaine du 13/10"
click at [94, 213] on span "Envoyer" at bounding box center [96, 211] width 19 height 7
click at [94, 213] on span "Confirmer l'envoi" at bounding box center [106, 211] width 39 height 7
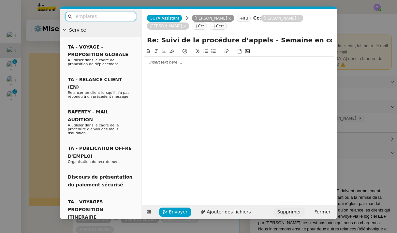
click at [297, 210] on span "Supprimer" at bounding box center [289, 211] width 24 height 7
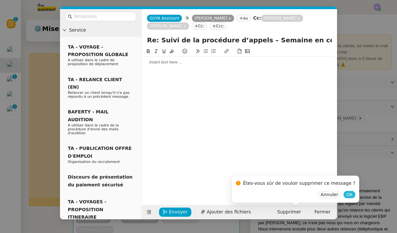
click at [346, 196] on span "OK" at bounding box center [349, 194] width 7 height 7
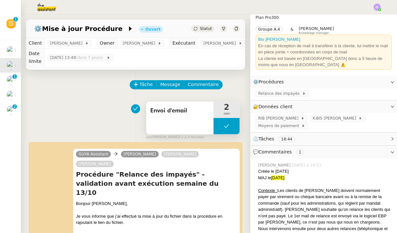
scroll to position [0, 0]
click at [108, 28] on span "⚙️Mise à jour Procédure" at bounding box center [80, 28] width 93 height 7
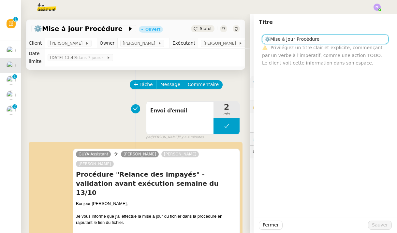
click at [331, 40] on input "⚙️Mise à jour Procédure" at bounding box center [325, 39] width 126 height 9
click at [297, 38] on input "⚙️Mise à jour Procédure - Relance des impayés" at bounding box center [325, 39] width 126 height 9
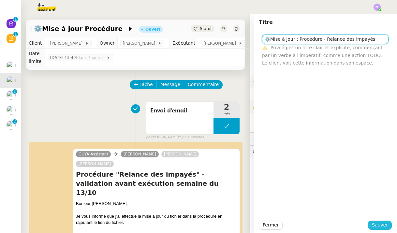
type input "⚙️Mise à jour : Procédure - Relance des impayés"
click at [381, 225] on span "Sauver" at bounding box center [380, 224] width 16 height 7
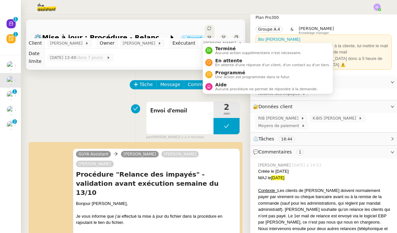
drag, startPoint x: 213, startPoint y: 28, endPoint x: 210, endPoint y: 33, distance: 6.4
click at [214, 27] on div "Statut" at bounding box center [210, 37] width 10 height 25
click at [210, 35] on span "Statut" at bounding box center [209, 42] width 4 height 14
click at [219, 65] on span "En attente d'une réponse d'un client, d'un contact ou d'un tiers." at bounding box center [272, 65] width 115 height 4
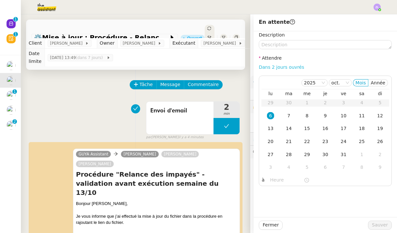
click at [280, 68] on link "Dans 2 jours ouvrés" at bounding box center [281, 67] width 45 height 5
type input "07:00"
click at [383, 227] on span "Sauver" at bounding box center [380, 224] width 16 height 7
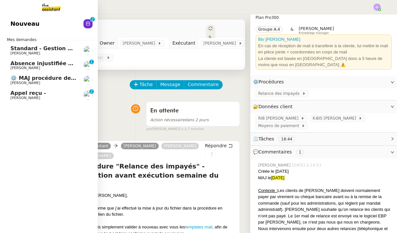
click at [36, 23] on link "Nouveau 0 1 2 3 4 5 6 7 8 9" at bounding box center [49, 23] width 98 height 15
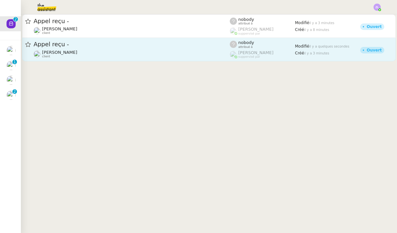
click at [167, 48] on div "Appel reçu -" at bounding box center [132, 44] width 196 height 8
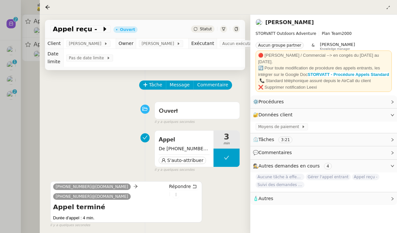
click at [22, 102] on div at bounding box center [198, 116] width 397 height 233
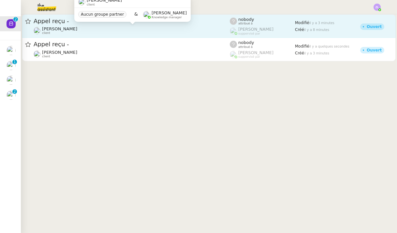
click at [77, 34] on div "Franck MUFFAT-JEANDET client" at bounding box center [59, 30] width 35 height 8
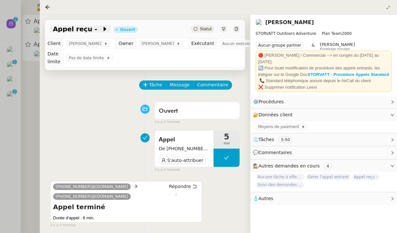
click at [90, 27] on span "Appel reçu -" at bounding box center [77, 29] width 49 height 7
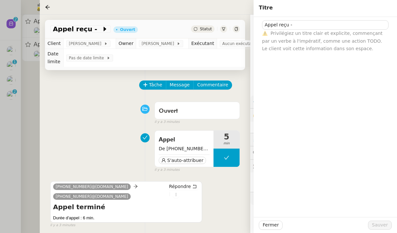
click at [94, 91] on div "Tâche Message Commentaire" at bounding box center [145, 88] width 190 height 16
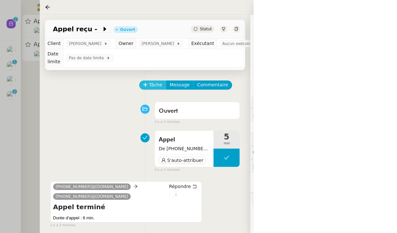
click at [162, 88] on button "Tâche" at bounding box center [152, 84] width 27 height 9
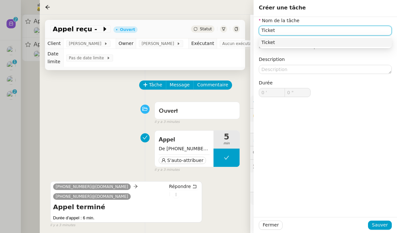
type input "Ticket"
click at [377, 230] on div "Fermer Sauver" at bounding box center [325, 225] width 143 height 16
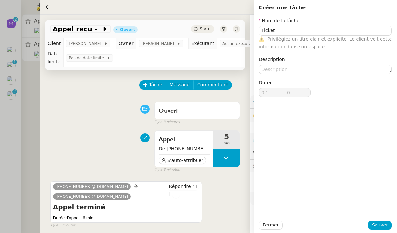
click at [379, 219] on div "Fermer Sauver" at bounding box center [325, 225] width 143 height 16
click at [380, 228] on span "Sauver" at bounding box center [380, 224] width 16 height 7
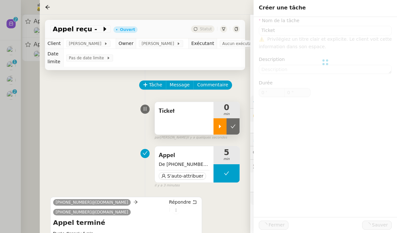
click at [221, 125] on icon at bounding box center [219, 126] width 5 height 5
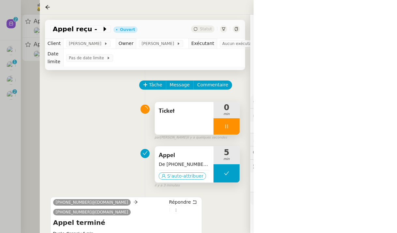
click at [179, 175] on span "S'auto-attribuer" at bounding box center [185, 176] width 36 height 7
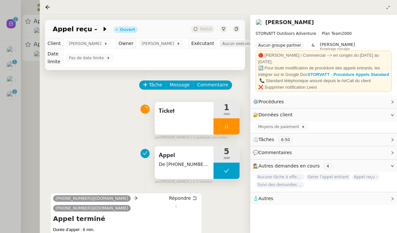
click at [243, 44] on span "Aucun exécutant" at bounding box center [240, 43] width 36 height 7
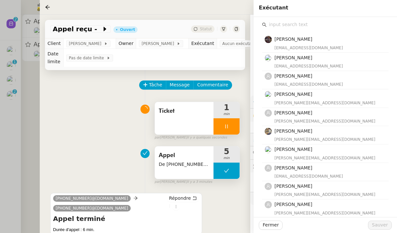
click at [276, 24] on input "text" at bounding box center [328, 24] width 122 height 9
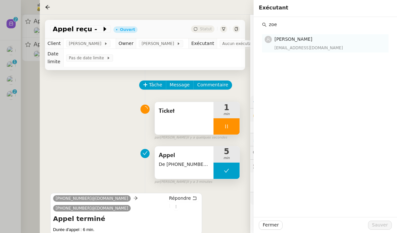
type input "zoe"
click at [304, 38] on span "[PERSON_NAME]" at bounding box center [293, 38] width 38 height 5
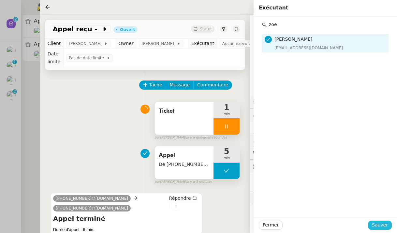
click at [384, 223] on span "Sauver" at bounding box center [380, 224] width 16 height 7
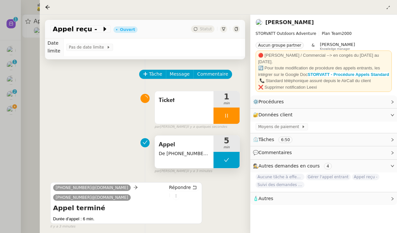
scroll to position [10, 0]
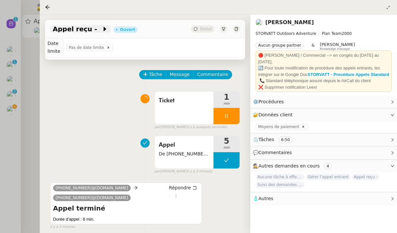
click at [102, 30] on icon at bounding box center [105, 29] width 7 height 7
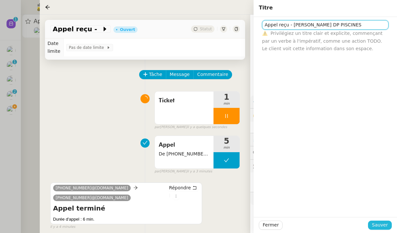
type input "Appel reçu - M. GASTINEAU DP PISCINES"
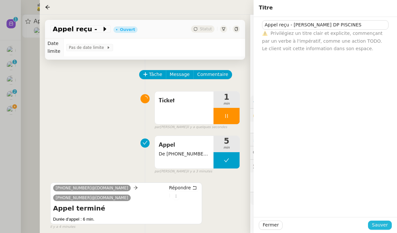
click at [384, 224] on span "Sauver" at bounding box center [380, 224] width 16 height 7
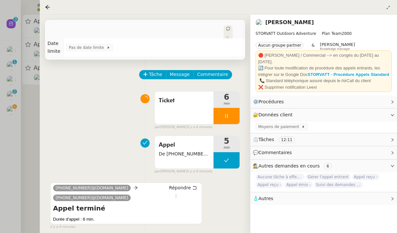
click at [225, 114] on icon at bounding box center [226, 116] width 2 height 4
click at [235, 112] on button at bounding box center [232, 116] width 13 height 16
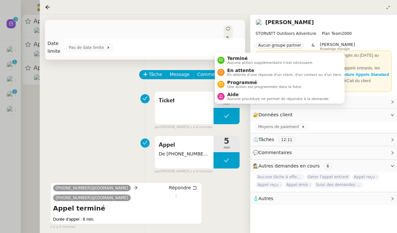
click at [224, 27] on div "Statut" at bounding box center [228, 44] width 9 height 39
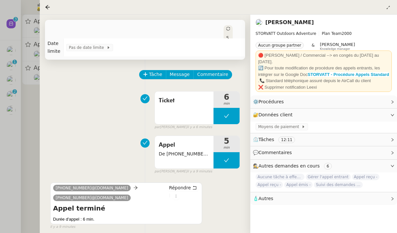
click at [233, 57] on div "Appel reçu - M. GASTINEAU DP PISCINES Ouvert Statut Client Franck MUFFAT-JEANDE…" at bounding box center [145, 124] width 210 height 218
click at [218, 24] on div "Appel reçu - M. GASTINEAU DP PISCINES Ouvert Statut" at bounding box center [145, 45] width 200 height 50
click at [226, 29] on icon at bounding box center [228, 29] width 4 height 4
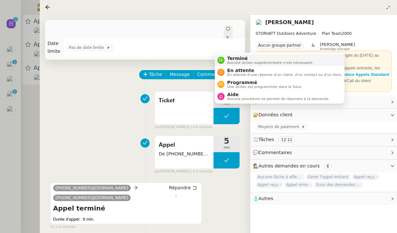
click at [237, 62] on span "Aucune action supplémentaire n'est nécessaire." at bounding box center [270, 63] width 86 height 4
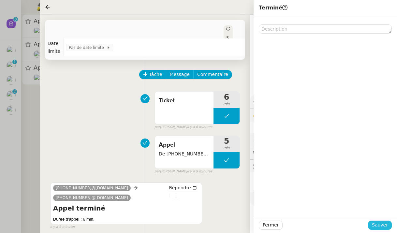
click at [390, 222] on button "Sauver" at bounding box center [380, 225] width 24 height 9
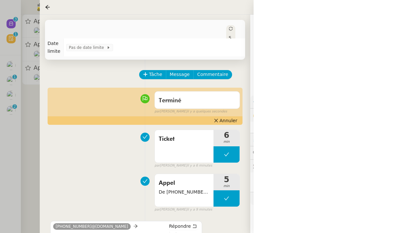
click at [8, 23] on div at bounding box center [198, 116] width 397 height 233
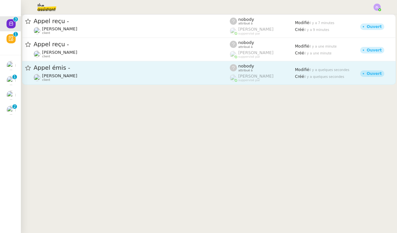
click at [158, 77] on div "Franck MUFFAT-JEANDET client" at bounding box center [132, 77] width 196 height 8
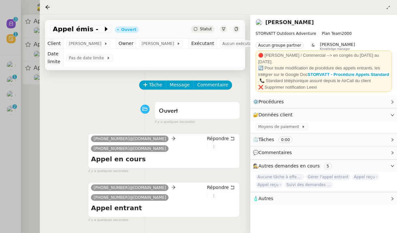
click at [92, 26] on app-ticket-info-button "Appel émis -" at bounding box center [82, 29] width 65 height 8
click at [98, 27] on span at bounding box center [100, 29] width 5 height 8
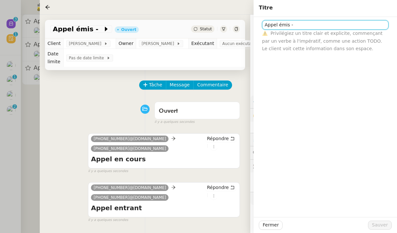
click at [311, 28] on input "Appel émis -" at bounding box center [325, 24] width 126 height 9
paste input "33568191565"
type input "Appel émis - 33568191565 MARKETING DIGITAL"
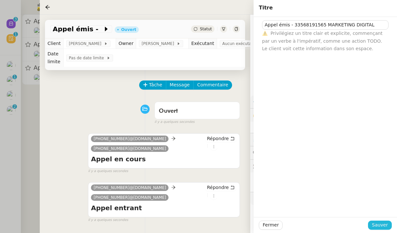
click at [385, 225] on span "Sauver" at bounding box center [380, 224] width 16 height 7
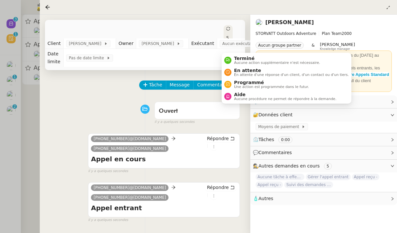
click at [228, 28] on div "Statut" at bounding box center [228, 44] width 9 height 39
click at [247, 58] on span "Terminé" at bounding box center [277, 58] width 86 height 5
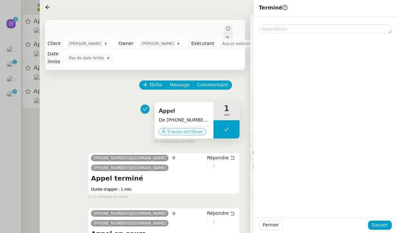
click at [188, 131] on span "S'auto-attribuer" at bounding box center [185, 131] width 36 height 7
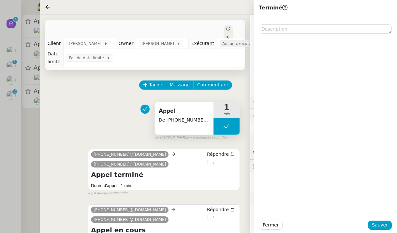
click at [239, 42] on span "Aucun exécutant" at bounding box center [240, 43] width 36 height 7
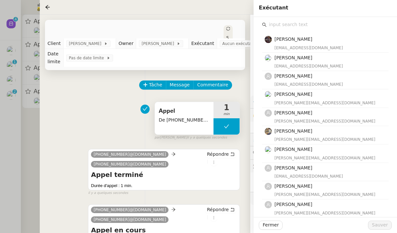
click at [293, 26] on input "text" at bounding box center [328, 24] width 122 height 9
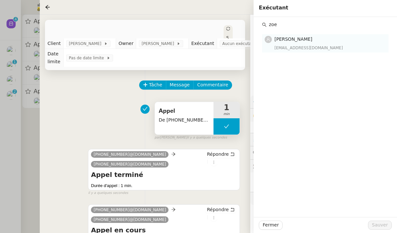
type input "zoe"
click at [311, 42] on h4 "[PERSON_NAME]" at bounding box center [329, 39] width 110 height 7
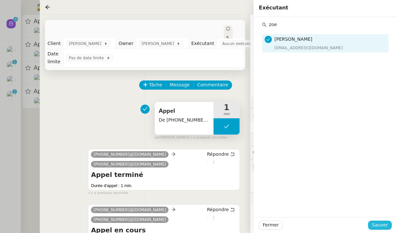
click at [379, 225] on span "Sauver" at bounding box center [380, 224] width 16 height 7
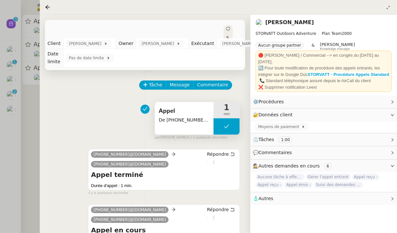
click at [224, 31] on div "Statut" at bounding box center [228, 44] width 9 height 39
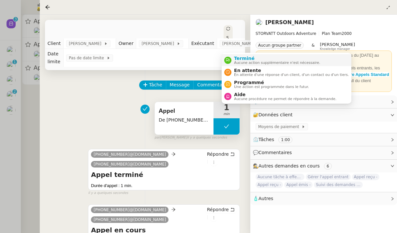
click at [243, 58] on span "Terminé" at bounding box center [277, 58] width 86 height 5
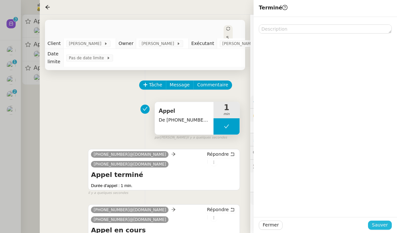
click at [375, 226] on span "Sauver" at bounding box center [380, 224] width 16 height 7
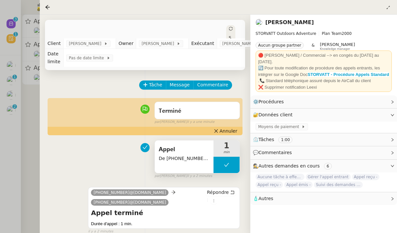
click at [32, 62] on div at bounding box center [198, 116] width 397 height 233
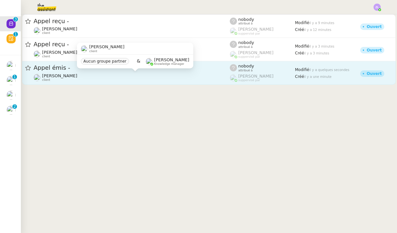
click at [141, 73] on div "Franck MUFFAT-JEANDET client Aucun groupe partner & Romane Vachon Knowledge man…" at bounding box center [135, 58] width 116 height 31
click at [211, 78] on div "Franck MUFFAT-JEANDET client" at bounding box center [132, 77] width 196 height 8
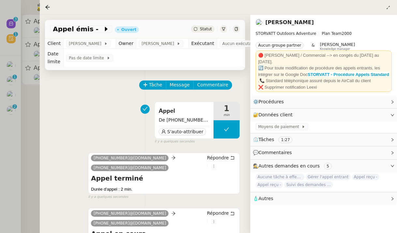
click at [35, 120] on div at bounding box center [198, 116] width 397 height 233
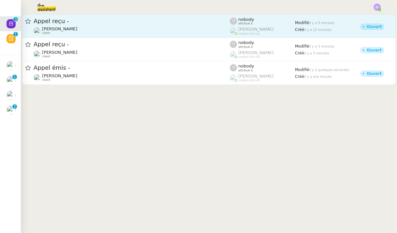
click at [97, 21] on span "Appel reçu -" at bounding box center [132, 21] width 196 height 6
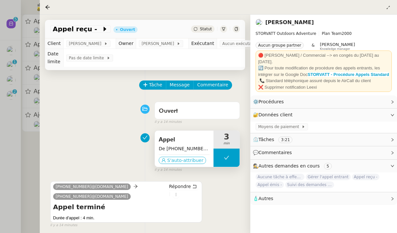
click at [178, 158] on span "S'auto-attribuer" at bounding box center [185, 160] width 36 height 7
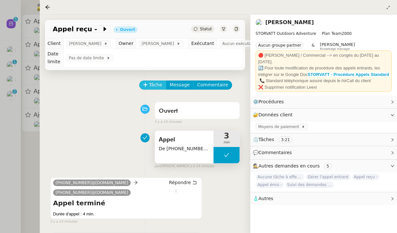
click at [156, 85] on span "Tâche" at bounding box center [155, 84] width 13 height 7
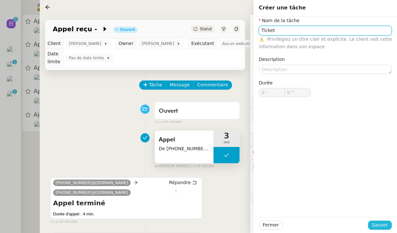
type input "Ticket"
click at [384, 225] on span "Sauver" at bounding box center [380, 224] width 16 height 7
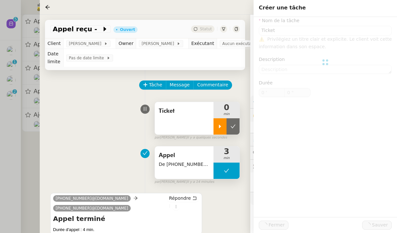
click at [218, 125] on icon at bounding box center [219, 126] width 5 height 5
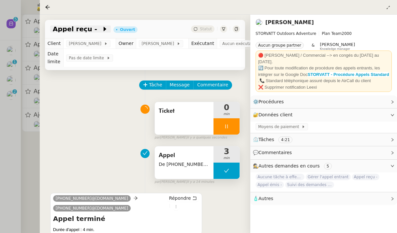
click at [97, 30] on span at bounding box center [99, 29] width 5 height 8
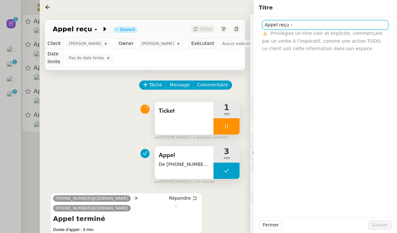
click at [322, 26] on input "Appel reçu -" at bounding box center [325, 24] width 126 height 9
type input "Appel reçu - M. BECHET"
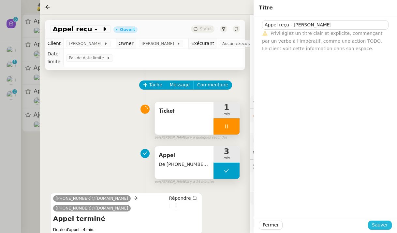
click at [388, 227] on button "Sauver" at bounding box center [380, 225] width 24 height 9
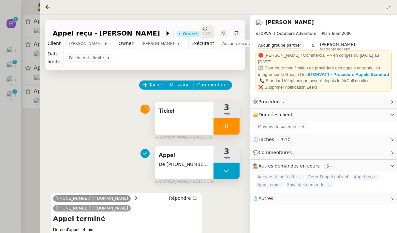
click at [16, 117] on div at bounding box center [198, 116] width 397 height 233
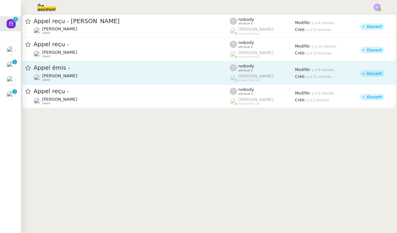
click at [101, 68] on span "Appel émis -" at bounding box center [132, 68] width 196 height 6
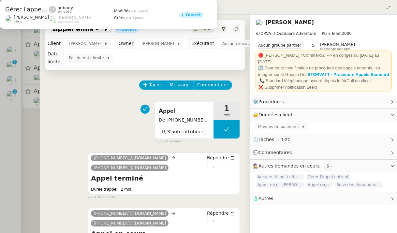
click at [90, 28] on span "Appel émis -" at bounding box center [78, 29] width 50 height 7
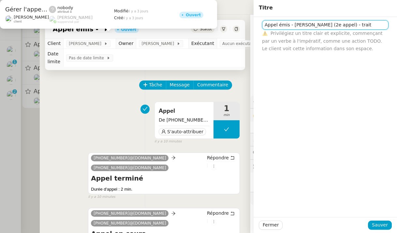
type input "Appel émis - M. BECHET (2e appel) - traité"
type input "Appel émis - M. BECHET 2e appel (traité)"
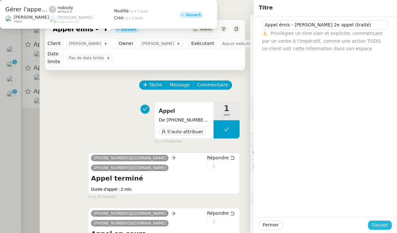
click at [378, 222] on span "Sauver" at bounding box center [380, 224] width 16 height 7
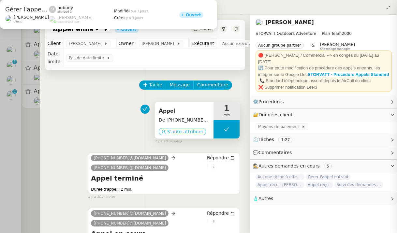
click at [191, 134] on span "S'auto-attribuer" at bounding box center [185, 131] width 36 height 7
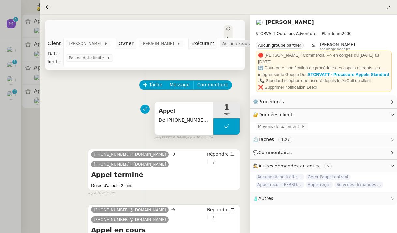
click at [245, 43] on span "Aucun exécutant" at bounding box center [240, 43] width 36 height 7
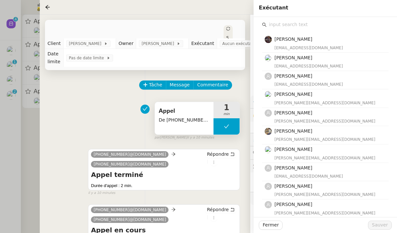
click at [300, 27] on input "text" at bounding box center [328, 24] width 122 height 9
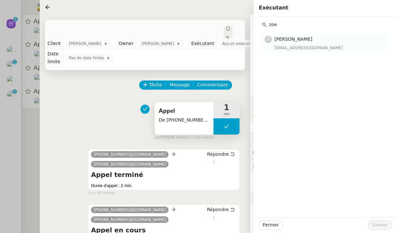
type input "zoe"
click at [309, 38] on h4 "[PERSON_NAME]" at bounding box center [329, 39] width 110 height 7
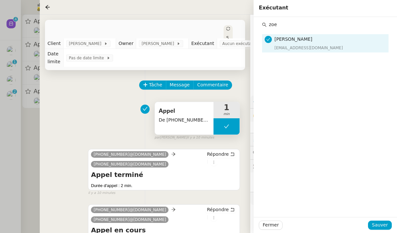
click at [385, 219] on div "Fermer Sauver" at bounding box center [325, 225] width 143 height 16
click at [385, 224] on span "Sauver" at bounding box center [380, 224] width 16 height 7
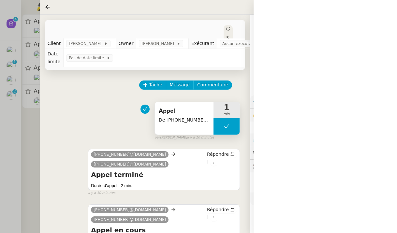
click at [226, 31] on icon at bounding box center [228, 29] width 4 height 4
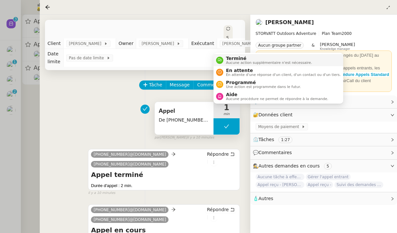
click at [240, 66] on li "Terminé Aucune action supplémentaire n'est nécessaire." at bounding box center [278, 60] width 130 height 12
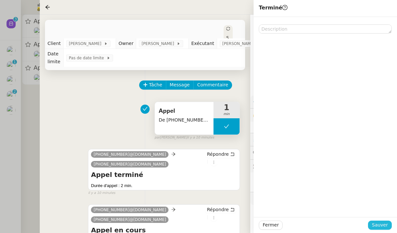
click at [376, 229] on span "Sauver" at bounding box center [380, 224] width 16 height 7
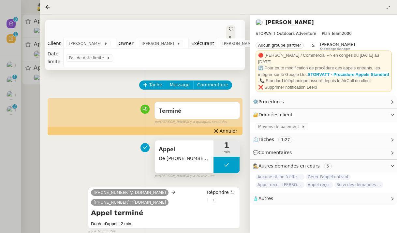
click at [36, 99] on div at bounding box center [198, 116] width 397 height 233
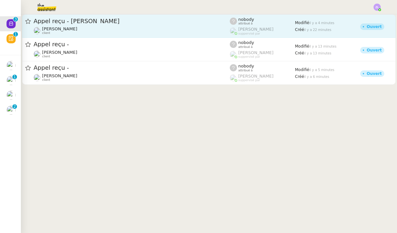
click at [94, 25] on div "Appel reçu - M. BECHET Franck MUFFAT-JEANDET client" at bounding box center [132, 26] width 196 height 18
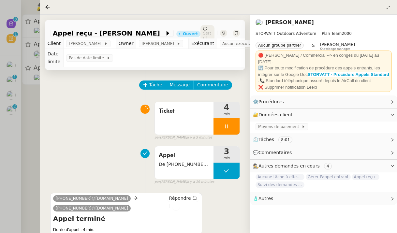
click at [34, 61] on div at bounding box center [198, 116] width 397 height 233
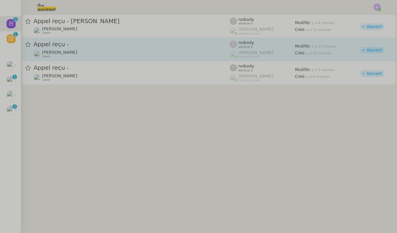
click at [63, 48] on div "Appel reçu -" at bounding box center [132, 44] width 196 height 8
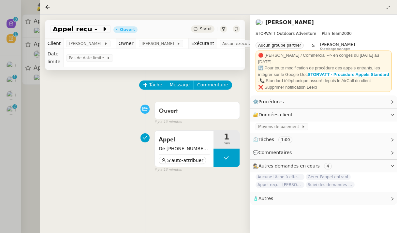
click at [32, 39] on div at bounding box center [198, 116] width 397 height 233
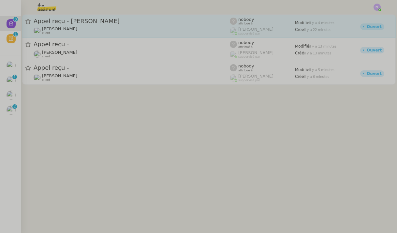
click at [53, 31] on span "Franck MUFFAT-JEANDET" at bounding box center [59, 28] width 35 height 5
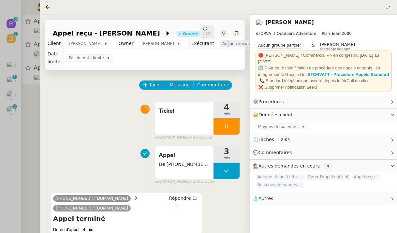
click at [236, 46] on span "Aucun exécutant" at bounding box center [240, 43] width 36 height 7
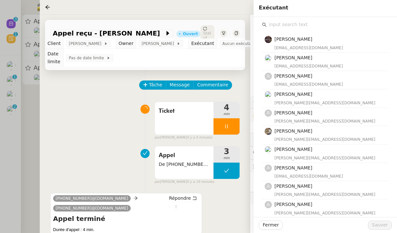
click at [270, 21] on input "text" at bounding box center [328, 24] width 122 height 9
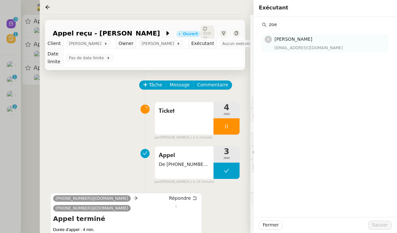
type input "zoe"
click at [295, 38] on span "[PERSON_NAME]" at bounding box center [293, 38] width 38 height 5
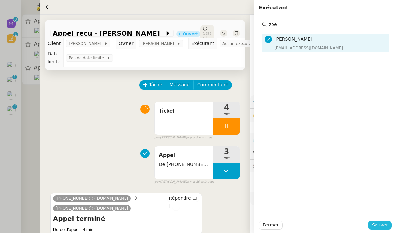
click at [386, 223] on span "Sauver" at bounding box center [380, 224] width 16 height 7
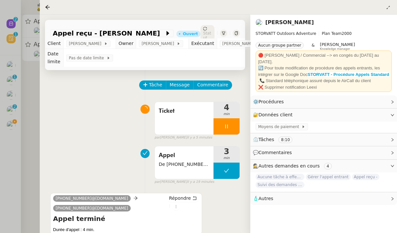
click at [32, 81] on div at bounding box center [198, 116] width 397 height 233
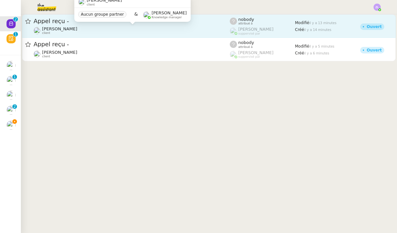
click at [77, 33] on div "Franck MUFFAT-JEANDET client" at bounding box center [59, 30] width 35 height 8
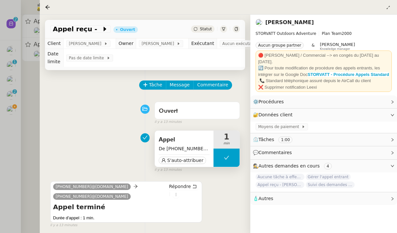
click at [179, 149] on span "De +33 6 72 23 40 20 à +33 7 49 86 23 98" at bounding box center [184, 148] width 51 height 7
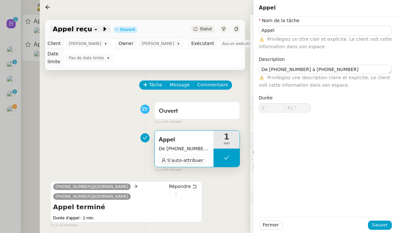
click at [102, 28] on icon at bounding box center [105, 29] width 7 height 7
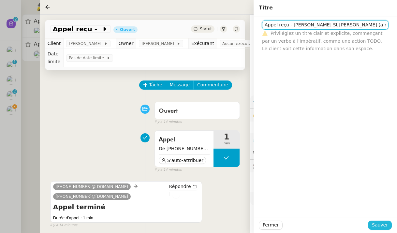
type input "Appel reçu - Alexandre Projet St George (a raccroché directement)"
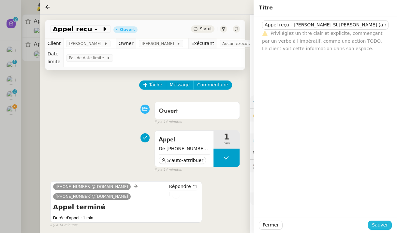
click at [379, 226] on span "Sauver" at bounding box center [380, 224] width 16 height 7
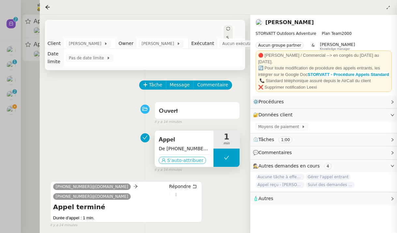
click at [189, 158] on span "S'auto-attribuer" at bounding box center [185, 160] width 36 height 7
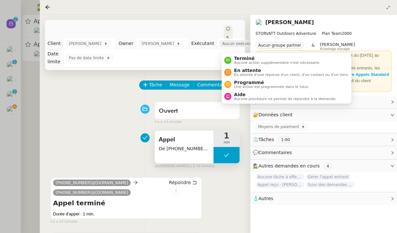
click at [235, 46] on span "Aucun exécutant" at bounding box center [240, 43] width 36 height 7
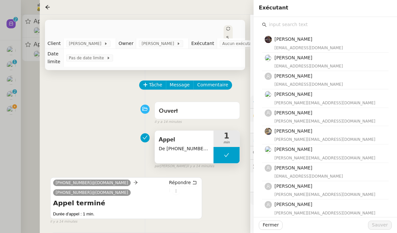
click at [301, 26] on input "text" at bounding box center [328, 24] width 122 height 9
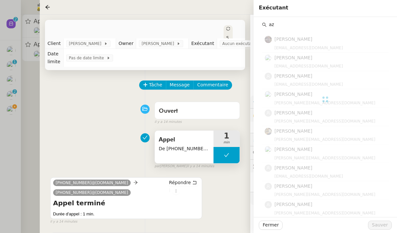
type input "a"
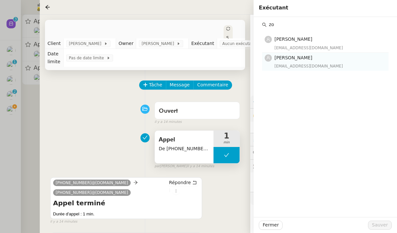
type input "zo"
click at [298, 62] on div "Zoé Lachambre zoe@theassistant.team" at bounding box center [329, 61] width 110 height 15
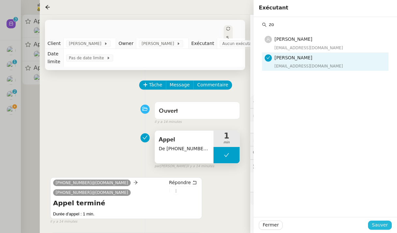
click at [380, 224] on span "Sauver" at bounding box center [380, 224] width 16 height 7
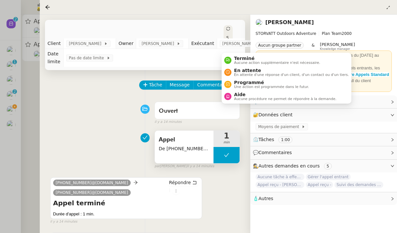
click at [224, 31] on div "Statut" at bounding box center [228, 44] width 9 height 39
click at [244, 62] on span "Aucune action supplémentaire n'est nécessaire." at bounding box center [277, 63] width 86 height 4
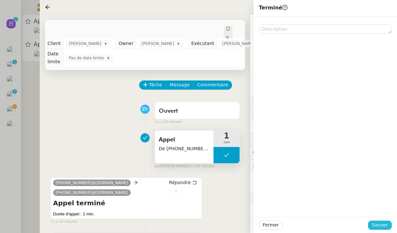
click at [376, 225] on span "Sauver" at bounding box center [380, 224] width 16 height 7
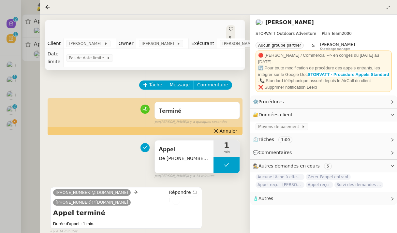
click at [14, 128] on div at bounding box center [198, 116] width 397 height 233
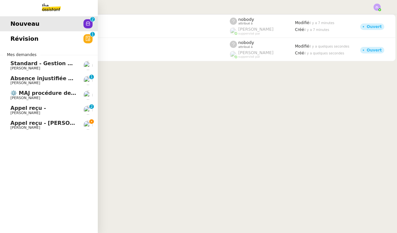
click at [9, 122] on link "Appel reçu - M. BECHET Franck MUFFAT-JEANDET" at bounding box center [49, 125] width 98 height 15
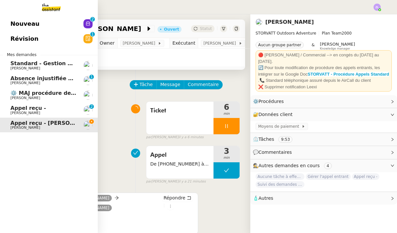
click at [11, 24] on span "Nouveau" at bounding box center [24, 24] width 29 height 10
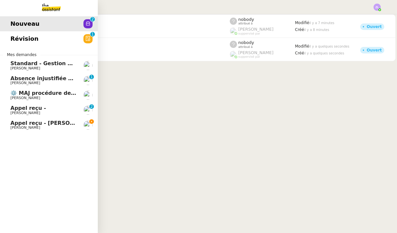
click at [48, 7] on img at bounding box center [46, 7] width 51 height 14
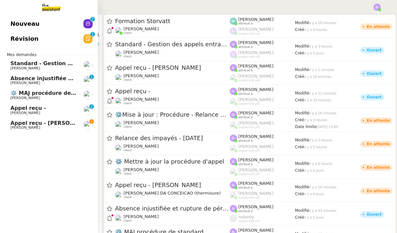
click at [19, 28] on span "Nouveau" at bounding box center [24, 24] width 29 height 10
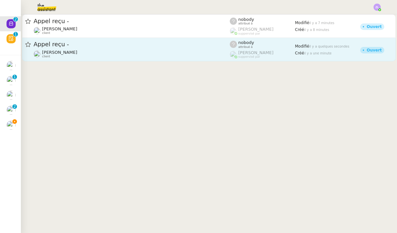
click at [64, 51] on span "Franck MUFFAT-JEANDET" at bounding box center [59, 52] width 35 height 5
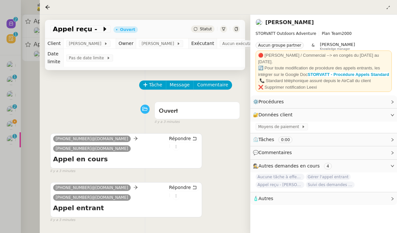
click at [8, 126] on div at bounding box center [198, 116] width 397 height 233
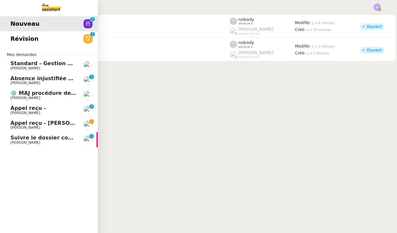
click at [14, 126] on span "Franck MUFFAT-JEANDET" at bounding box center [25, 127] width 30 height 4
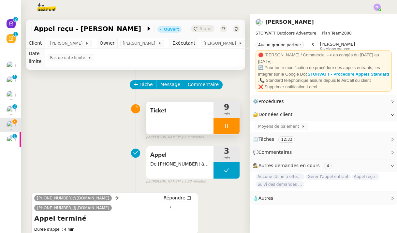
click at [218, 133] on div at bounding box center [226, 126] width 26 height 16
click at [228, 129] on button at bounding box center [232, 126] width 13 height 16
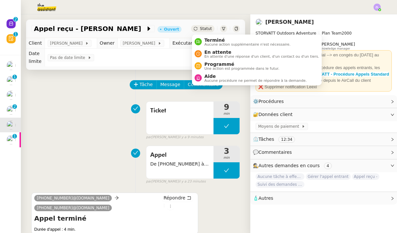
click at [201, 27] on span "Statut" at bounding box center [206, 28] width 12 height 5
click at [209, 39] on span "Terminé" at bounding box center [247, 39] width 86 height 5
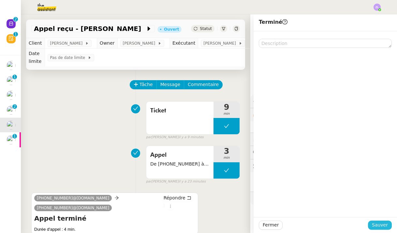
click at [382, 222] on span "Sauver" at bounding box center [380, 224] width 16 height 7
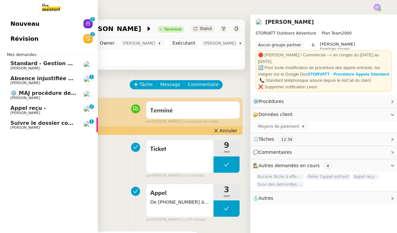
click at [26, 26] on span "Nouveau" at bounding box center [24, 24] width 29 height 10
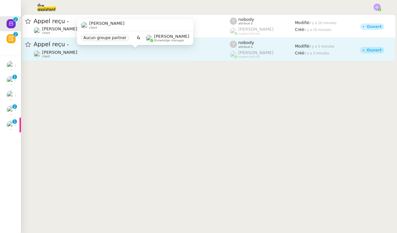
click at [104, 55] on div "Franck MUFFAT-JEANDET client" at bounding box center [132, 54] width 196 height 8
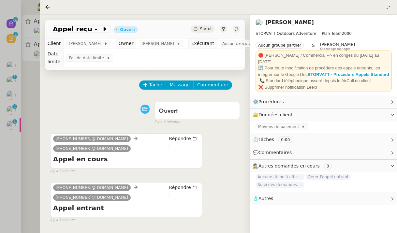
click at [94, 35] on div "Appel reçu - Ouvert Statut" at bounding box center [145, 29] width 200 height 19
click at [97, 31] on span at bounding box center [99, 29] width 5 height 8
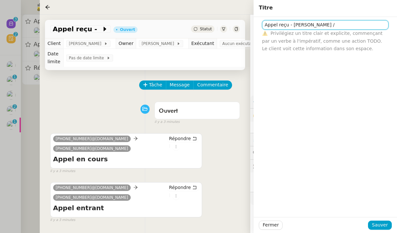
paste input "PHYDROLEC POUISY"
type input "Appel reçu - M. CASARO /PHYDROLEC POUISY"
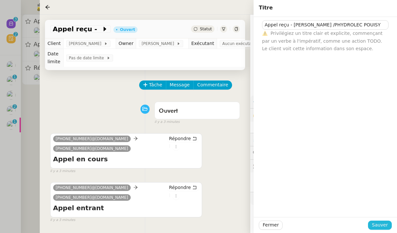
click at [384, 227] on span "Sauver" at bounding box center [380, 224] width 16 height 7
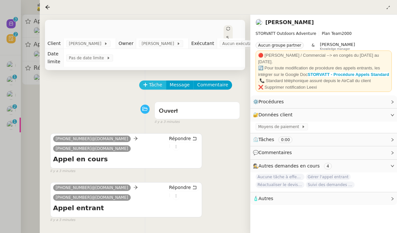
click at [154, 86] on span "Tâche" at bounding box center [155, 84] width 13 height 7
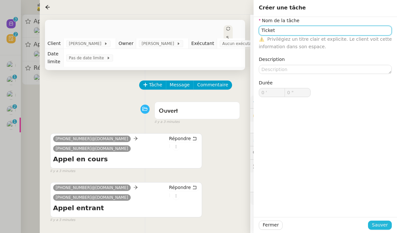
type input "Ticket"
click at [372, 221] on button "Sauver" at bounding box center [380, 225] width 24 height 9
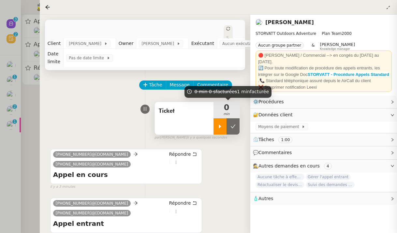
click at [216, 128] on div at bounding box center [219, 126] width 13 height 16
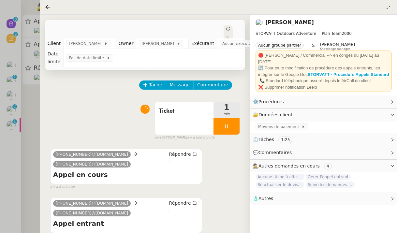
click at [6, 122] on div at bounding box center [198, 116] width 397 height 233
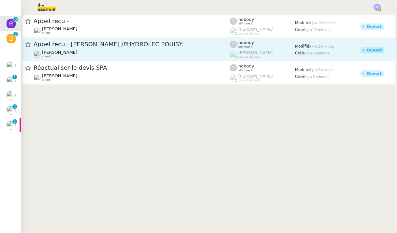
click at [59, 49] on div "Appel reçu - M. CASARO /PHYDROLEC POUISY Franck MUFFAT-JEANDET client" at bounding box center [132, 49] width 196 height 18
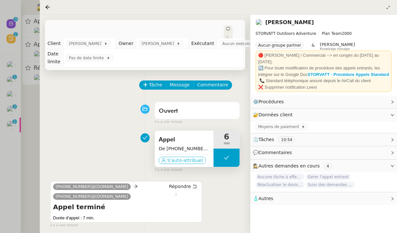
click at [181, 160] on span "S'auto-attribuer" at bounding box center [185, 160] width 36 height 7
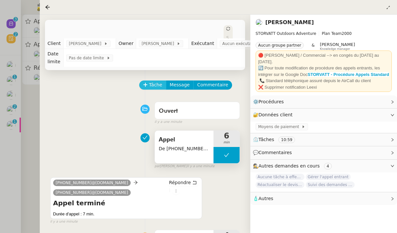
click at [147, 86] on icon at bounding box center [145, 84] width 5 height 5
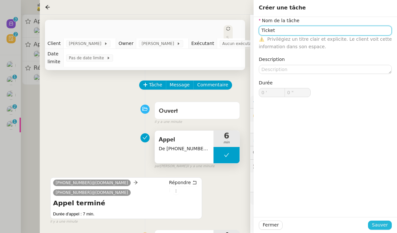
type input "Ticket"
click at [378, 222] on span "Sauver" at bounding box center [380, 224] width 16 height 7
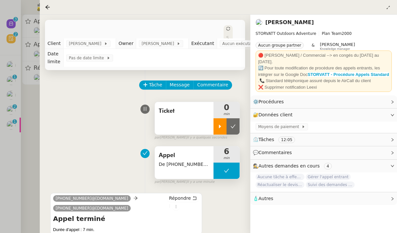
click at [219, 122] on div at bounding box center [219, 126] width 13 height 16
click at [242, 44] on span "Aucun exécutant" at bounding box center [240, 43] width 36 height 7
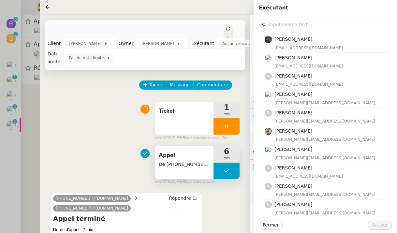
click at [277, 24] on input "text" at bounding box center [328, 24] width 122 height 9
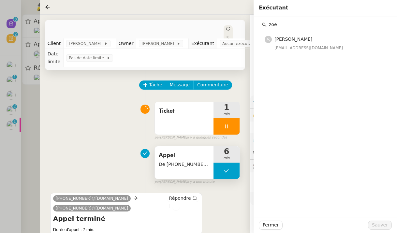
type input "zoe"
click at [302, 36] on h4 "[PERSON_NAME]" at bounding box center [329, 39] width 110 height 7
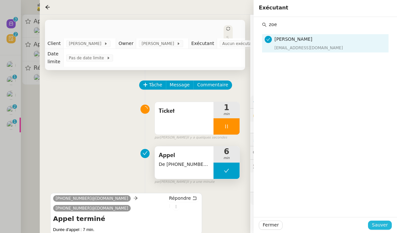
click at [383, 223] on span "Sauver" at bounding box center [380, 224] width 16 height 7
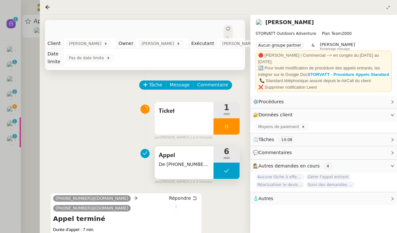
click at [94, 123] on div "Ticket 1 min false par Zoé L. il y a 2 minutes" at bounding box center [145, 120] width 190 height 42
click at [13, 149] on div at bounding box center [198, 116] width 397 height 233
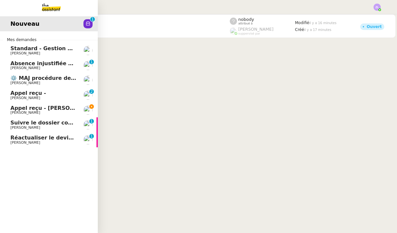
click at [7, 138] on link "Réactualiser le devis SPA Franck MUFFAT-JEANDET 0 1 2 3 4 5 6 7 8 9" at bounding box center [49, 139] width 98 height 15
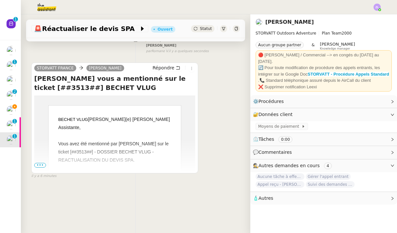
click at [44, 163] on span "•••" at bounding box center [40, 165] width 12 height 5
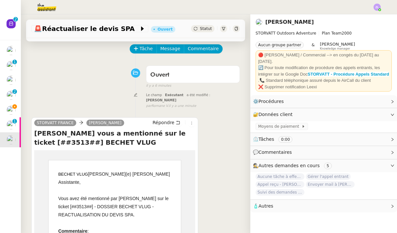
scroll to position [38, 0]
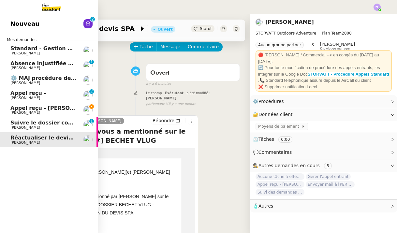
click at [26, 107] on span "Appel reçu - M. CASARO /PHYDROLEC POUISY" at bounding box center [84, 108] width 149 height 6
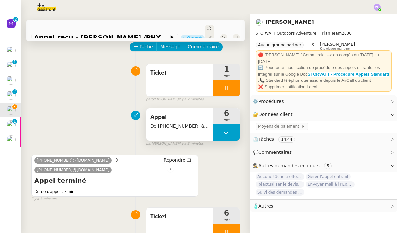
scroll to position [52, 0]
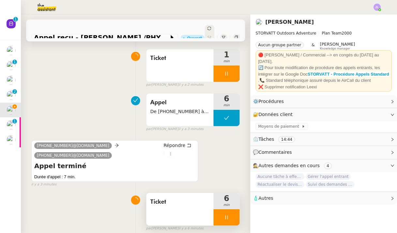
click at [222, 216] on div at bounding box center [226, 217] width 26 height 16
click at [232, 217] on icon at bounding box center [232, 217] width 5 height 5
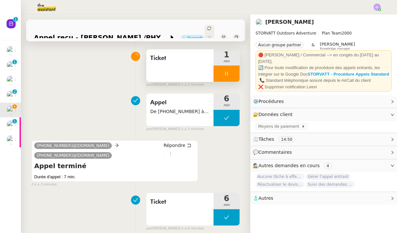
click at [183, 51] on div "Ticket" at bounding box center [179, 65] width 67 height 33
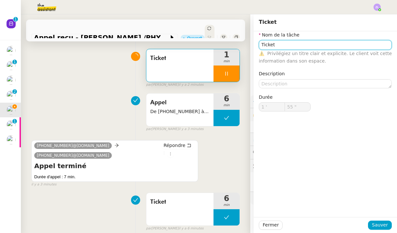
click at [304, 47] on input "Ticket" at bounding box center [325, 44] width 133 height 9
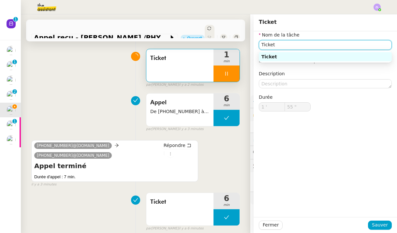
type input "56 ""
type input "Ticket 2e"
type input "57 ""
type input "Ticket 2e partir"
type input "58 ""
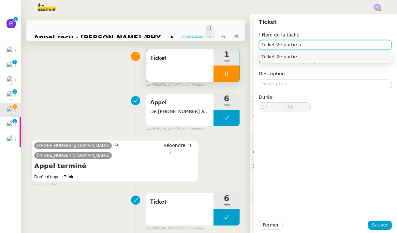
type input "Ticket 2e partie ap"
type input "59 ""
type input "Ticket 2e partie p"
type input "2 '"
type input "0 ""
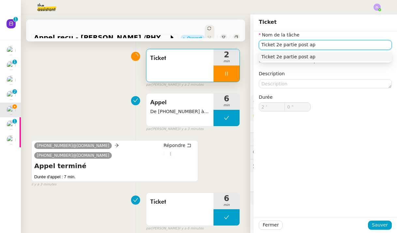
type input "Ticket 2e partie post app"
type input "1 ""
type input "Ticket 2e partie post appel"
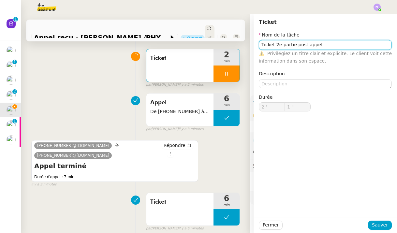
type input "2 ""
type input "Ticket 2e partie post appel"
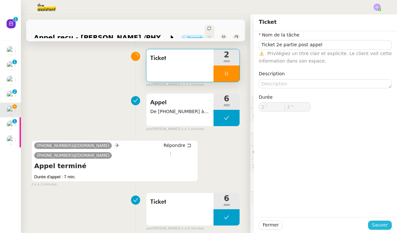
click at [380, 225] on span "Sauver" at bounding box center [380, 224] width 16 height 7
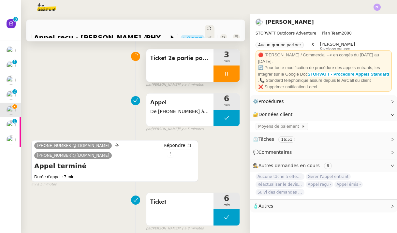
click at [221, 79] on div at bounding box center [226, 73] width 26 height 16
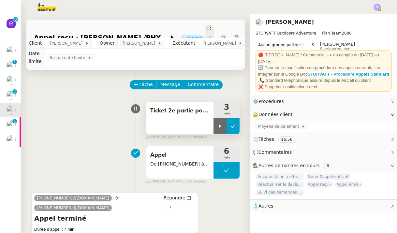
click at [230, 127] on icon at bounding box center [232, 125] width 5 height 5
click at [32, 8] on img at bounding box center [41, 7] width 51 height 14
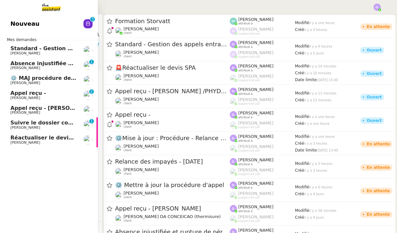
click at [20, 24] on span "Nouveau" at bounding box center [24, 24] width 29 height 10
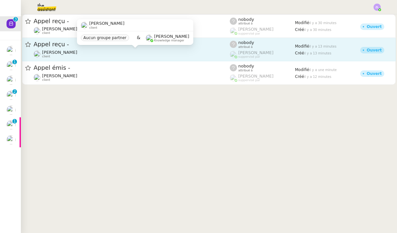
click at [111, 53] on div "Franck MUFFAT-JEANDET client" at bounding box center [132, 54] width 196 height 8
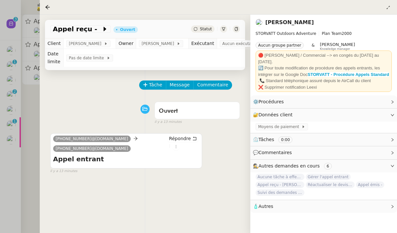
scroll to position [15, 0]
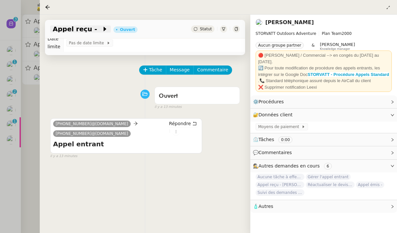
click at [97, 30] on span at bounding box center [99, 29] width 5 height 8
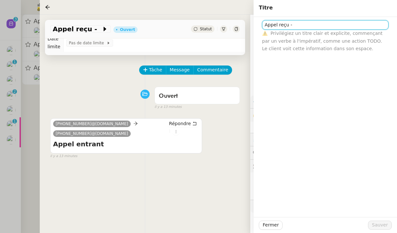
click at [327, 24] on input "Appel reçu -" at bounding box center [325, 24] width 126 height 9
type input "Appel reçu - M. COTTE"
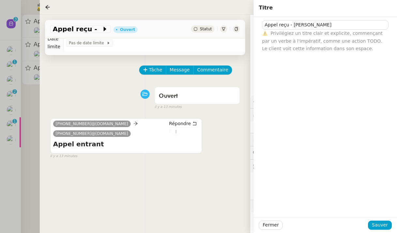
click at [378, 220] on div "Fermer Sauver" at bounding box center [325, 225] width 143 height 16
click at [380, 226] on span "Sauver" at bounding box center [380, 224] width 16 height 7
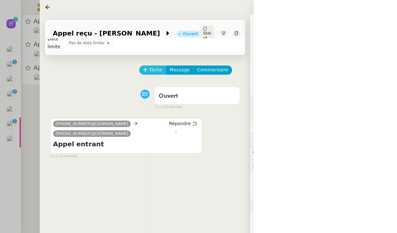
click at [154, 70] on span "Tâche" at bounding box center [155, 69] width 13 height 7
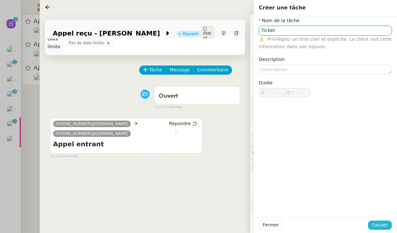
type input "Ticket"
click at [387, 225] on span "Sauver" at bounding box center [380, 224] width 16 height 7
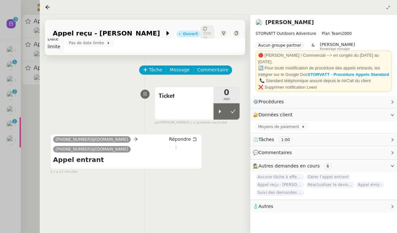
click at [30, 105] on div at bounding box center [198, 116] width 397 height 233
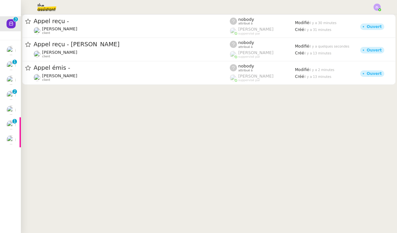
click at [22, 111] on cdk-virtual-scroll-viewport "Appel reçu - Gabrielle Tavernier client nobody attribué à Romane Vachon supperv…" at bounding box center [209, 123] width 376 height 219
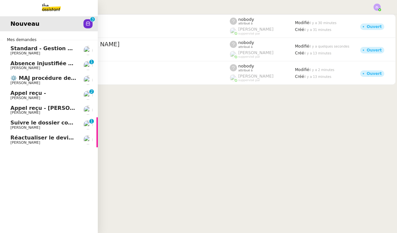
click at [11, 109] on span "Appel reçu - M. CASARO /PHYDROLEC POUISY" at bounding box center [84, 108] width 149 height 6
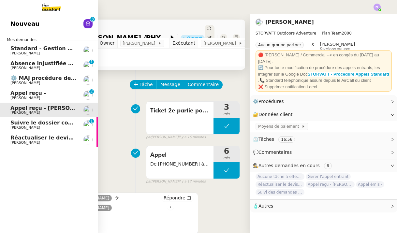
click at [91, 21] on nz-avatar at bounding box center [87, 23] width 9 height 9
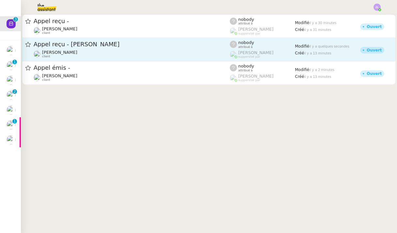
click at [170, 53] on div "Franck MUFFAT-JEANDET client" at bounding box center [132, 54] width 196 height 8
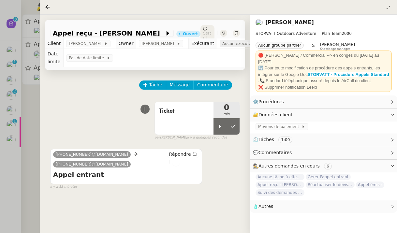
click at [233, 47] on span "Aucun exécutant" at bounding box center [240, 43] width 36 height 7
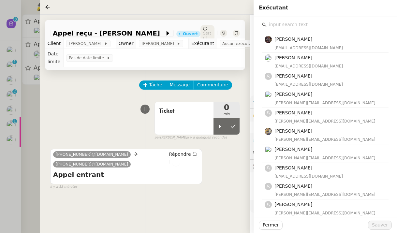
click at [277, 22] on input "text" at bounding box center [328, 24] width 122 height 9
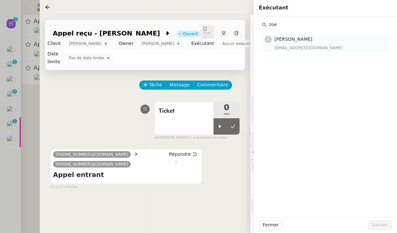
type input "zoe"
click at [300, 42] on span "[PERSON_NAME]" at bounding box center [293, 38] width 38 height 5
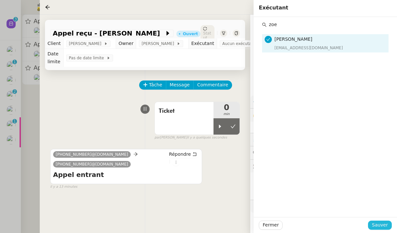
click at [378, 223] on span "Sauver" at bounding box center [380, 224] width 16 height 7
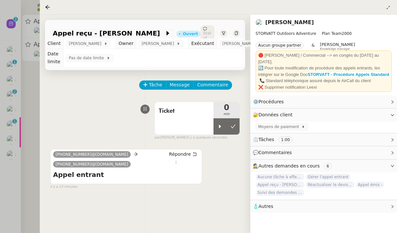
click at [23, 69] on div at bounding box center [198, 116] width 397 height 233
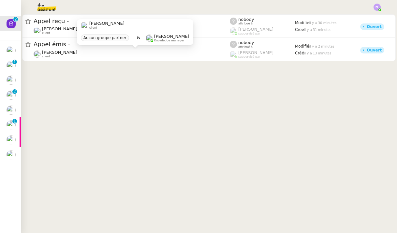
click at [160, 44] on div "Aucun groupe partner & Romane Vachon Knowledge manager" at bounding box center [135, 38] width 116 height 14
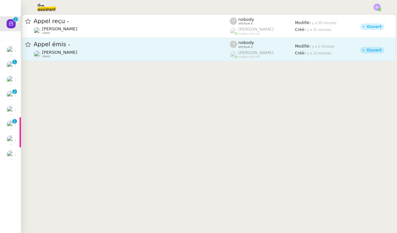
click at [179, 61] on link "Appel émis - Franck MUFFAT-JEANDET client nobody attribué à Romane Vachon suppe…" at bounding box center [208, 49] width 373 height 23
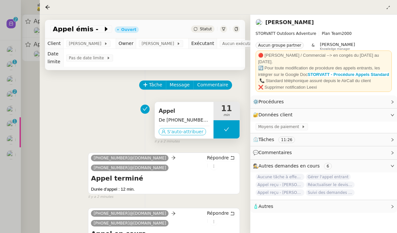
click at [183, 134] on span "S'auto-attribuer" at bounding box center [185, 131] width 36 height 7
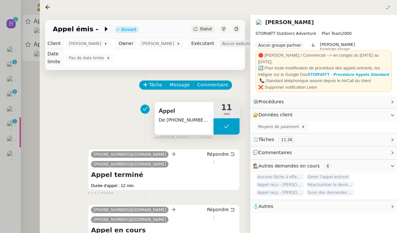
click at [233, 42] on span "Aucun exécutant" at bounding box center [240, 43] width 36 height 7
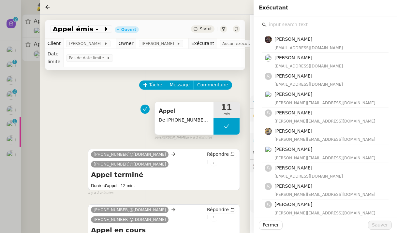
click at [269, 19] on div "Bert Canavaggio bert.canavaggio@gmail.com Romane Vachon romane@team.theassistan…" at bounding box center [325, 209] width 133 height 384
click at [271, 22] on input "text" at bounding box center [328, 24] width 122 height 9
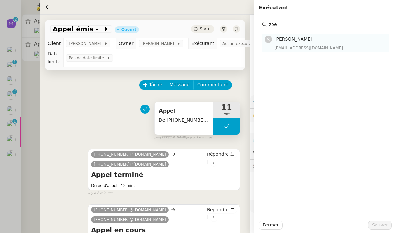
type input "zoe"
click at [288, 42] on h4 "[PERSON_NAME]" at bounding box center [329, 39] width 110 height 7
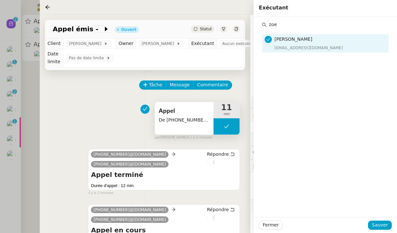
click at [383, 220] on div "Fermer Sauver" at bounding box center [325, 225] width 143 height 16
click at [379, 225] on span "Sauver" at bounding box center [380, 224] width 16 height 7
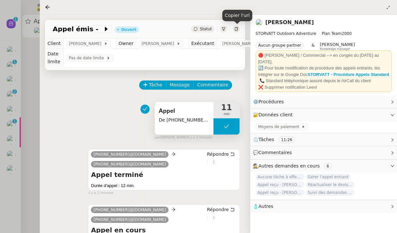
click at [197, 29] on icon at bounding box center [196, 29] width 4 height 4
click at [88, 35] on div "Appel émis - Ouvert Statut" at bounding box center [145, 29] width 200 height 19
click at [91, 31] on span "Appel émis -" at bounding box center [78, 29] width 50 height 7
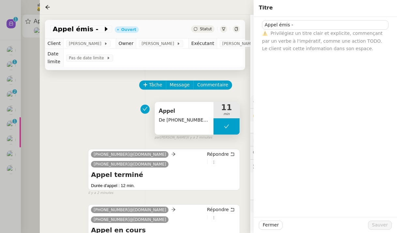
click at [323, 32] on span "Privilégiez un titre clair et explicite, commençant par un verbe à l'impératif,…" at bounding box center [322, 41] width 121 height 21
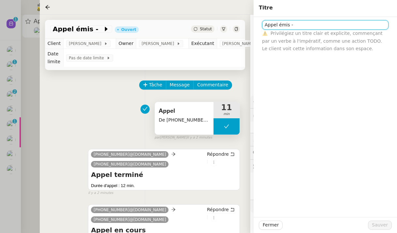
click at [318, 30] on input "Appel émis -" at bounding box center [325, 24] width 126 height 9
type input "Appel émis - M. COTTE"
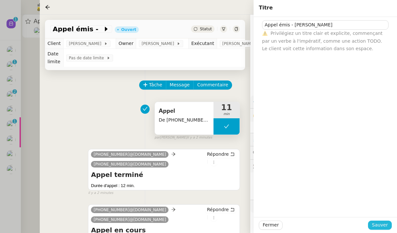
click at [380, 224] on span "Sauver" at bounding box center [380, 224] width 16 height 7
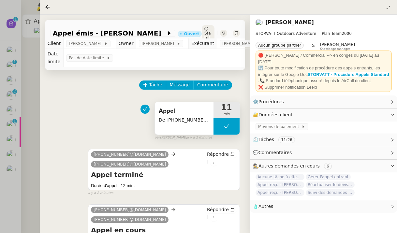
click at [29, 112] on div at bounding box center [198, 116] width 397 height 233
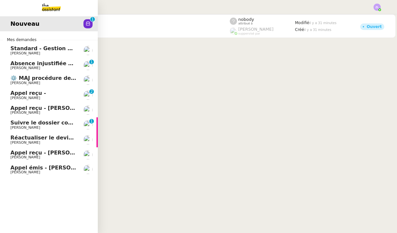
click at [20, 153] on span "Appel reçu - M. COTTE" at bounding box center [53, 153] width 86 height 6
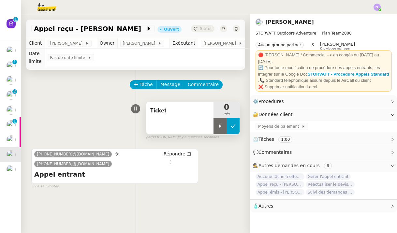
click at [235, 123] on icon at bounding box center [232, 125] width 5 height 5
click at [197, 25] on div "Statut" at bounding box center [202, 28] width 23 height 7
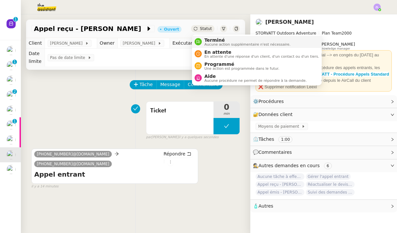
click at [204, 39] on div "Terminé Aucune action supplémentaire n'est nécessaire." at bounding box center [246, 41] width 89 height 9
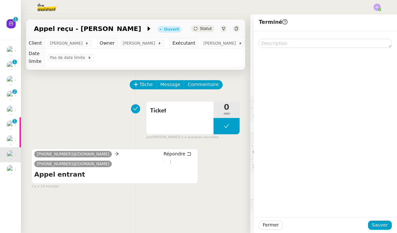
click at [373, 219] on div "Fermer Sauver" at bounding box center [325, 225] width 143 height 16
click at [380, 223] on span "Sauver" at bounding box center [380, 224] width 16 height 7
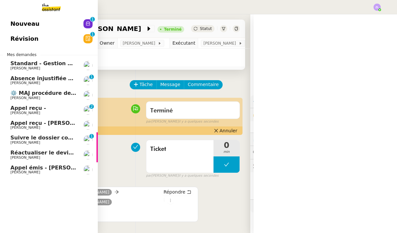
click at [40, 171] on span "Franck MUFFAT-JEANDET" at bounding box center [25, 172] width 30 height 4
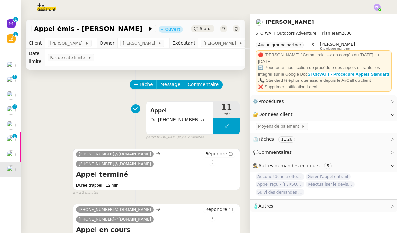
click at [134, 75] on div "Tâche Message Commentaire Veuillez patienter une erreur s'est produite 👌👌👌 mess…" at bounding box center [135, 187] width 229 height 234
click at [141, 84] on span "Tâche" at bounding box center [145, 84] width 13 height 7
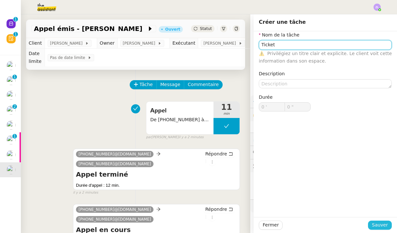
type input "Ticket"
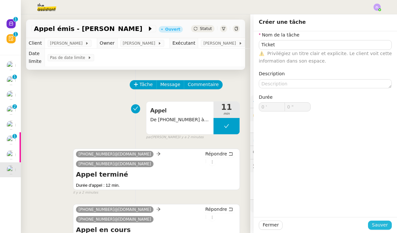
click at [381, 228] on span "Sauver" at bounding box center [380, 224] width 16 height 7
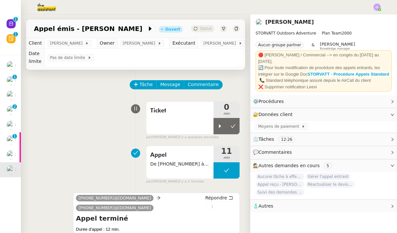
click at [243, 130] on div "Tâche Message Commentaire Veuillez patienter une erreur s'est produite 👌👌👌 mess…" at bounding box center [135, 209] width 229 height 279
click at [234, 128] on icon at bounding box center [232, 125] width 5 height 5
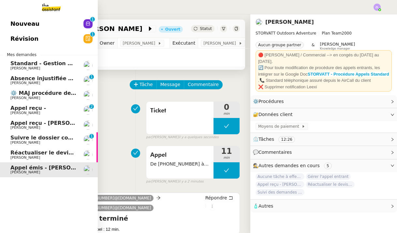
click at [40, 126] on span "Franck MUFFAT-JEANDET" at bounding box center [25, 127] width 30 height 4
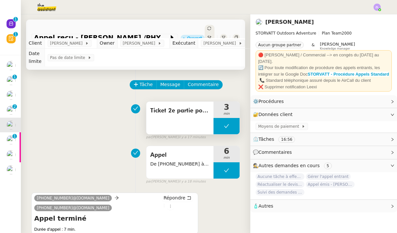
click at [221, 124] on button at bounding box center [226, 126] width 26 height 16
click at [221, 124] on icon at bounding box center [219, 125] width 5 height 5
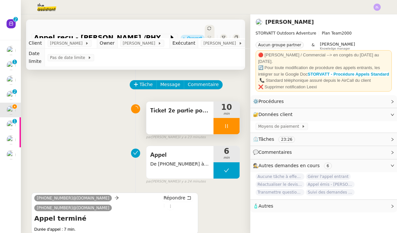
click at [219, 125] on div at bounding box center [226, 126] width 26 height 16
click at [236, 125] on button at bounding box center [232, 126] width 13 height 16
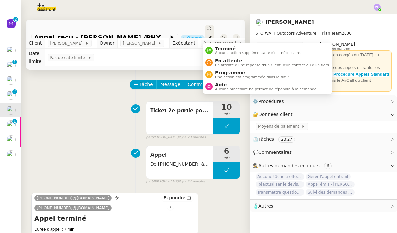
click at [207, 28] on icon at bounding box center [209, 28] width 4 height 4
click at [218, 51] on span "Aucune action supplémentaire n'est nécessaire." at bounding box center [258, 53] width 86 height 4
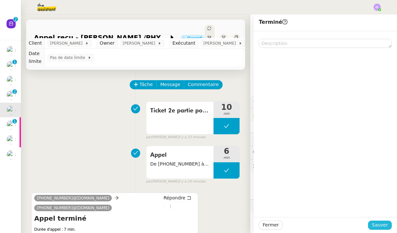
click at [385, 228] on span "Sauver" at bounding box center [380, 224] width 16 height 7
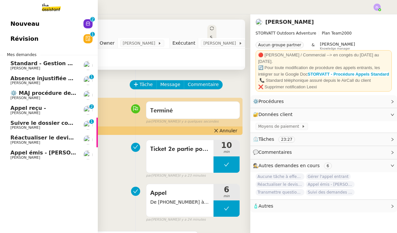
click at [48, 138] on span "Réactualiser le devis SPA" at bounding box center [47, 138] width 74 height 6
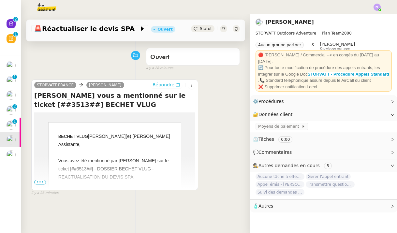
scroll to position [68, 0]
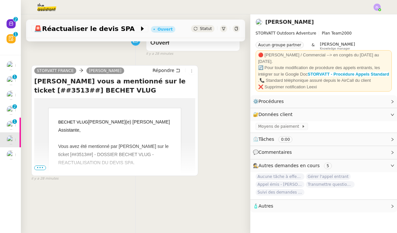
click at [38, 170] on td "BECHET VLUG Cher(e) Géraldine Assistante, Vous avez été mentionné par Armand MA…" at bounding box center [114, 194] width 161 height 193
click at [39, 167] on span "•••" at bounding box center [40, 168] width 12 height 5
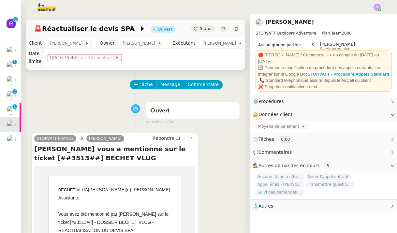
scroll to position [0, 0]
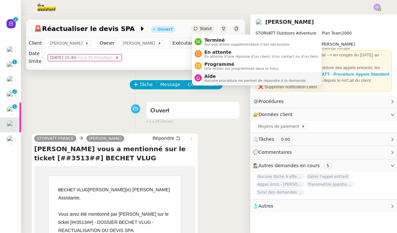
click at [212, 80] on span "Aucune procédure ne permet de répondre à la demande." at bounding box center [255, 81] width 102 height 4
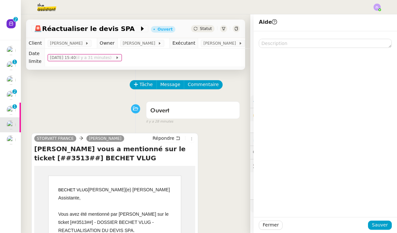
click at [239, 126] on div "Tâche Message Commentaire Veuillez patienter une erreur s'est produite 👌👌👌 mess…" at bounding box center [135, 226] width 229 height 312
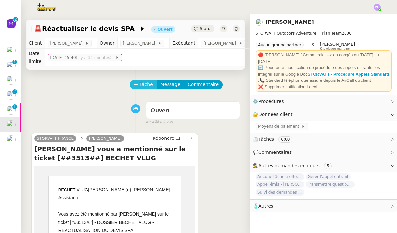
click at [134, 86] on icon at bounding box center [136, 84] width 5 height 5
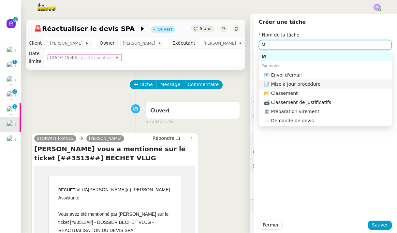
click at [290, 85] on div "📝 Mise à jour procédure" at bounding box center [326, 84] width 125 height 6
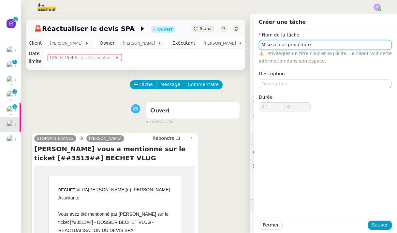
click at [286, 44] on input "Mise à jour procédure" at bounding box center [325, 44] width 133 height 9
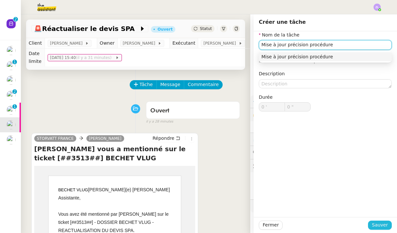
type input "Mise à jour précision procédure"
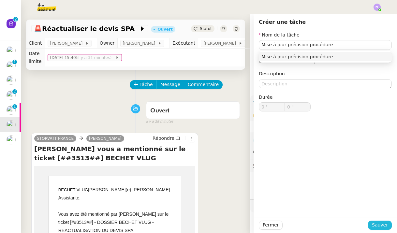
click at [379, 227] on span "Sauver" at bounding box center [380, 224] width 16 height 7
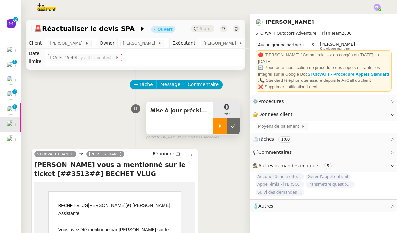
click at [219, 125] on icon at bounding box center [220, 126] width 2 height 4
click at [372, 99] on link "Modifier" at bounding box center [374, 101] width 19 height 7
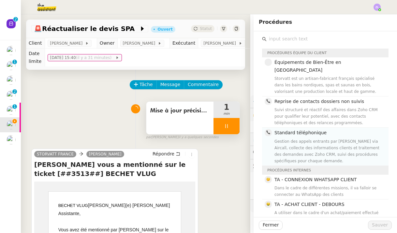
click at [300, 140] on div "Gestion des appels entrants par Géraldine via Aircall, collecte des information…" at bounding box center [329, 151] width 110 height 26
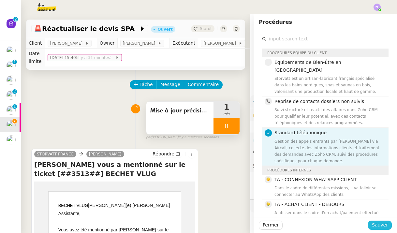
click at [379, 226] on span "Sauver" at bounding box center [380, 224] width 16 height 7
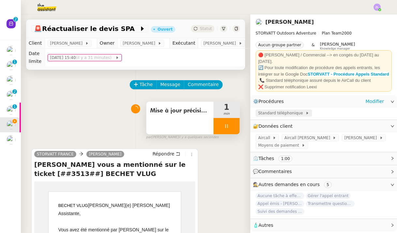
click at [275, 114] on span "Standard téléphonique" at bounding box center [281, 113] width 47 height 7
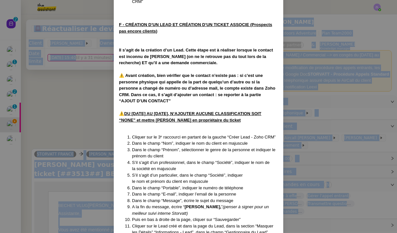
scroll to position [2568, 0]
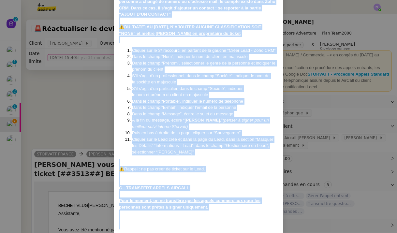
drag, startPoint x: 119, startPoint y: 41, endPoint x: 158, endPoint y: 221, distance: 183.4
copy div "MAJ le 06/10/2025 Contexte : Les appels entrants sont réceptionnés par Géraldin…"
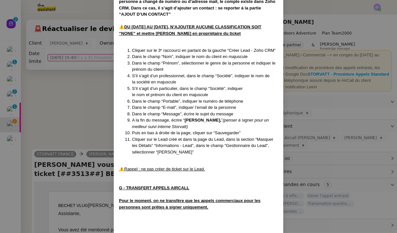
click at [67, 134] on nz-modal-container "MAJ le 06/10/2025 Contexte : Les appels entrants sont réceptionnés par Géraldin…" at bounding box center [198, 116] width 397 height 233
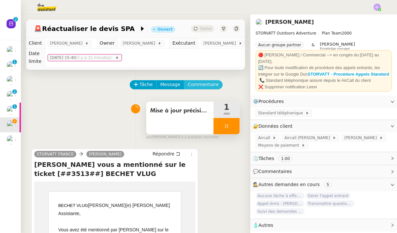
click at [199, 83] on span "Commentaire" at bounding box center [203, 84] width 31 height 7
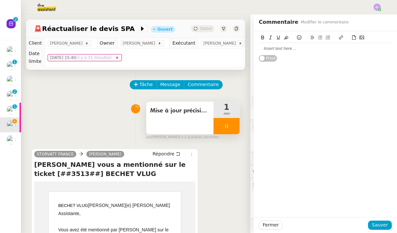
click at [289, 46] on div at bounding box center [325, 49] width 133 height 6
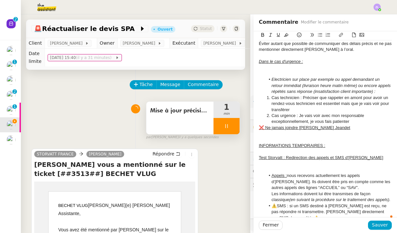
scroll to position [366, 0]
click at [299, 64] on div at bounding box center [325, 67] width 133 height 6
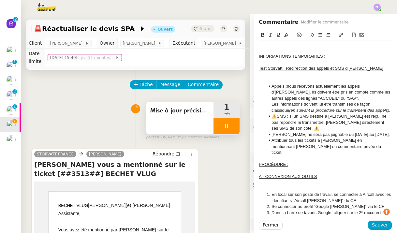
scroll to position [451, 0]
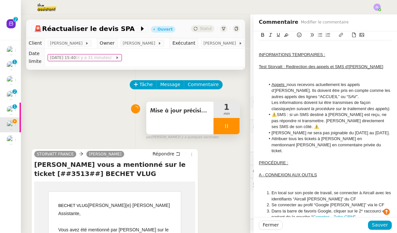
click at [275, 70] on div at bounding box center [325, 73] width 133 height 6
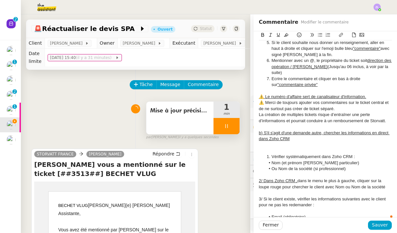
scroll to position [811, 0]
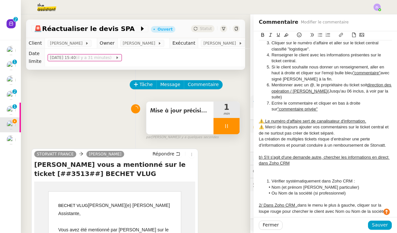
click at [388, 136] on div "La création de multiples tickets risque d’entraîner une perte d’informations et…" at bounding box center [325, 142] width 133 height 12
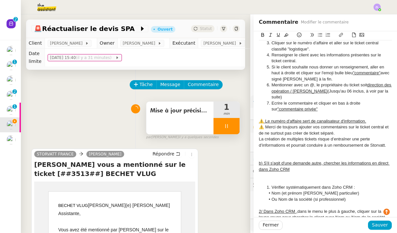
click at [300, 35] on icon at bounding box center [299, 35] width 5 height 5
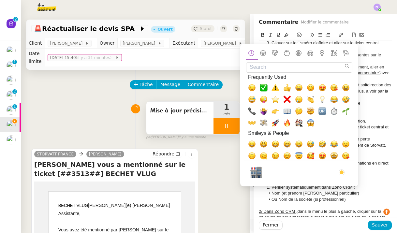
click at [263, 67] on input "Search" at bounding box center [299, 67] width 106 height 10
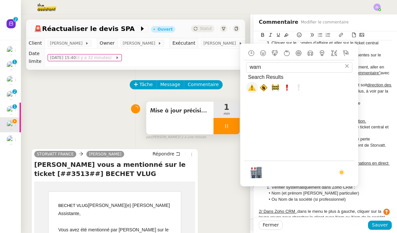
type input "warn"
click at [251, 88] on span "⚠️, warning" at bounding box center [252, 88] width 8 height 8
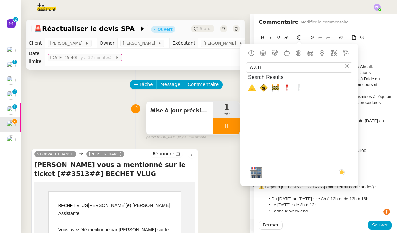
click at [346, 65] on icon "Clear" at bounding box center [347, 66] width 4 height 4
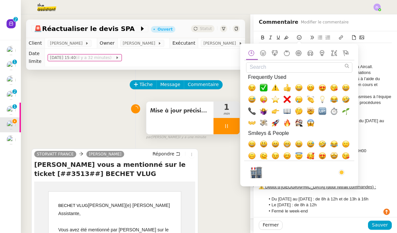
click at [376, 103] on div "Les informations pertinentes doivent ensuite être transmises à l’équipe Storvat…" at bounding box center [325, 103] width 133 height 18
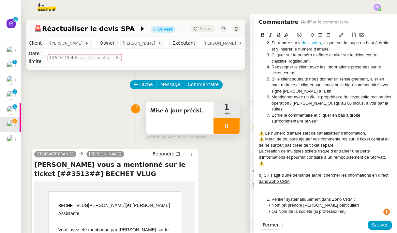
scroll to position [778, 0]
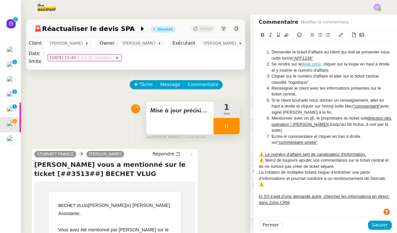
click at [274, 181] on div "⚠️" at bounding box center [325, 184] width 133 height 6
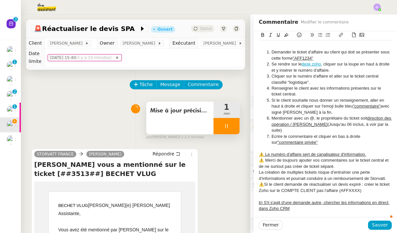
drag, startPoint x: 366, startPoint y: 152, endPoint x: 250, endPoint y: 144, distance: 116.6
click at [248, 145] on app-ticket "🚨 Réactualiser le devis SPA Ouvert Statut Client Franck MUFFAT-JEANDET Owner Ro…" at bounding box center [209, 123] width 376 height 219
click at [285, 36] on icon at bounding box center [286, 35] width 5 height 5
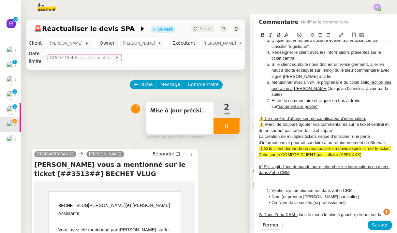
scroll to position [837, 0]
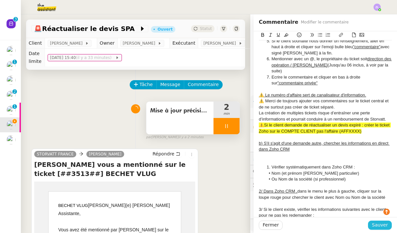
click at [379, 223] on span "Sauver" at bounding box center [380, 224] width 16 height 7
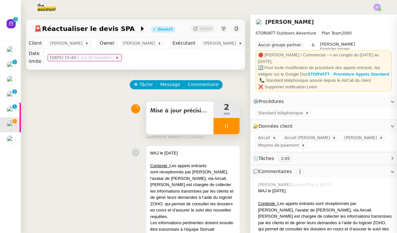
click at [218, 129] on div at bounding box center [226, 126] width 26 height 16
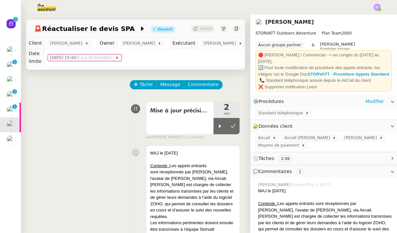
click at [235, 128] on icon at bounding box center [232, 125] width 5 height 5
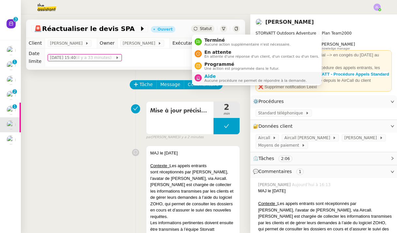
click at [224, 75] on span "Aide" at bounding box center [255, 76] width 102 height 5
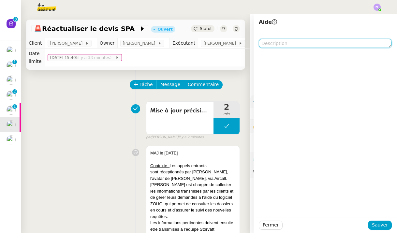
click at [287, 46] on textarea at bounding box center [325, 43] width 133 height 9
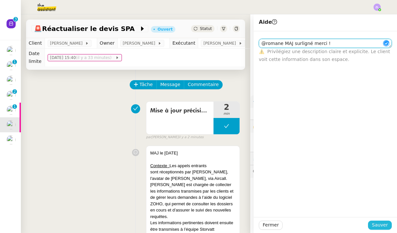
type textarea "@romane MAJ surligné merci !"
click at [379, 222] on span "Sauver" at bounding box center [380, 224] width 16 height 7
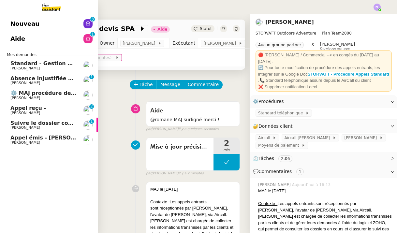
click at [50, 22] on link "Nouveau 0 1 2 3 4 5 6 7 8 9" at bounding box center [49, 23] width 98 height 15
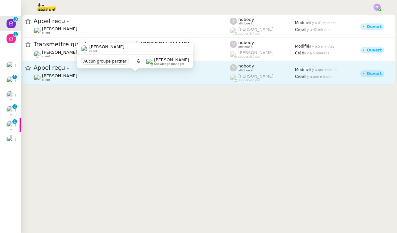
click at [135, 78] on div "Franck MUFFAT-JEANDET client" at bounding box center [132, 77] width 196 height 8
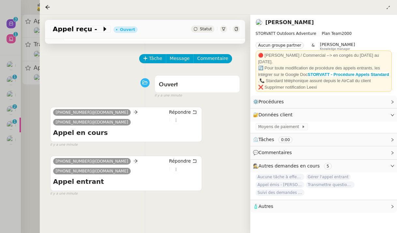
scroll to position [28, 0]
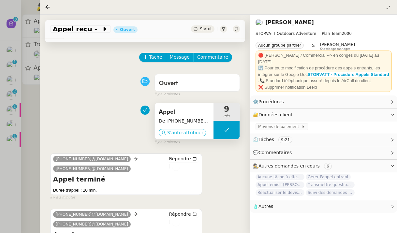
click at [181, 131] on span "S'auto-attribuer" at bounding box center [185, 132] width 36 height 7
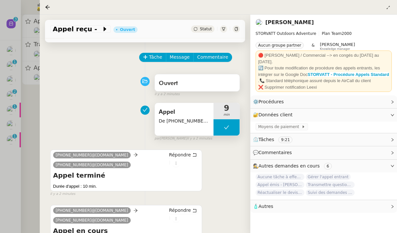
scroll to position [0, 0]
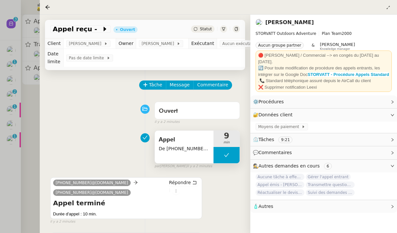
click at [236, 40] on td "Aucun exécutant" at bounding box center [243, 43] width 52 height 10
click at [238, 41] on span "Aucun exécutant" at bounding box center [240, 43] width 36 height 7
click at [239, 43] on span "Aucun exécutant" at bounding box center [240, 43] width 36 height 7
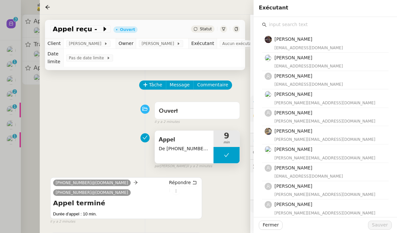
click at [291, 30] on div "Bert Canavaggio bert.canavaggio@gmail.com Romane Vachon romane@team.theassistan…" at bounding box center [325, 215] width 126 height 372
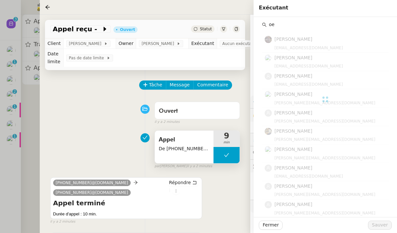
type input "o"
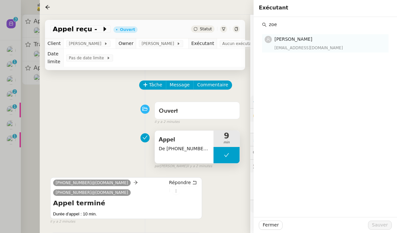
type input "zoe"
click at [305, 44] on div "Zoé Lachambre zoe@theassistant.team" at bounding box center [329, 43] width 110 height 15
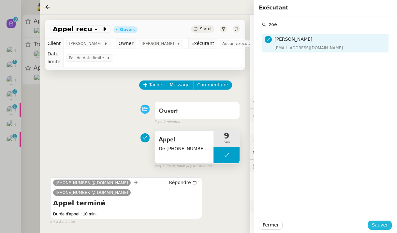
click at [387, 224] on span "Sauver" at bounding box center [380, 224] width 16 height 7
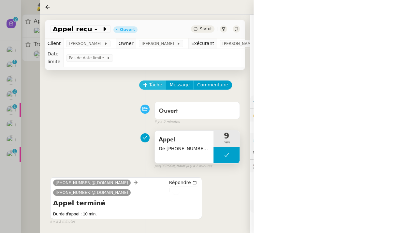
click at [158, 84] on span "Tâche" at bounding box center [155, 84] width 13 height 7
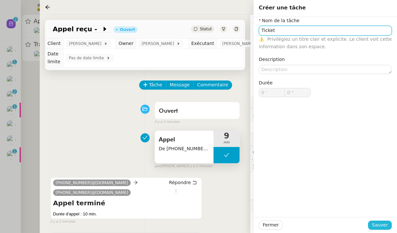
type input "Ticket"
click at [379, 227] on span "Sauver" at bounding box center [380, 224] width 16 height 7
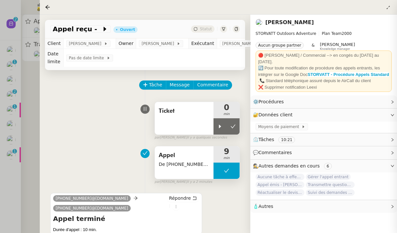
click at [217, 113] on span "min" at bounding box center [226, 114] width 26 height 6
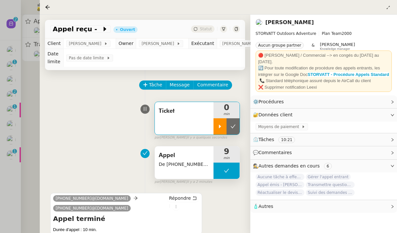
click at [220, 127] on icon at bounding box center [220, 126] width 2 height 4
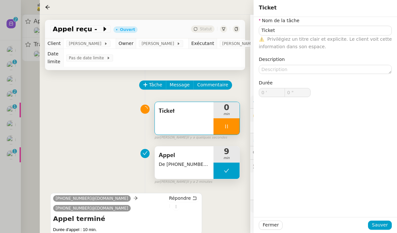
type input "Ticket"
type input "0 '"
type input "0 ""
type input "Ticket"
type input "0 '"
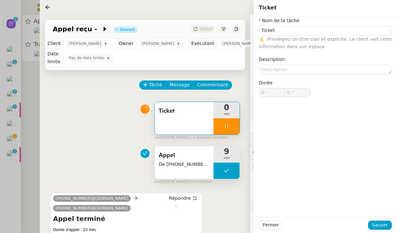
type input "1 ""
click at [84, 30] on span "Appel reçu -" at bounding box center [77, 29] width 49 height 7
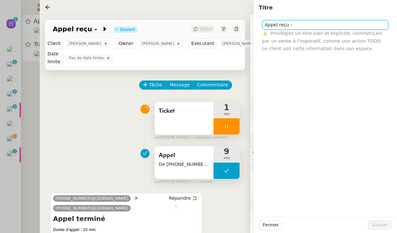
click at [301, 26] on input "Appel reçu -" at bounding box center [325, 24] width 126 height 9
type input "Appel reçu - LE CLEACH"
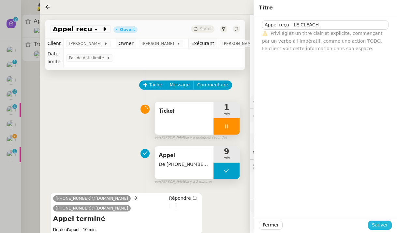
click at [383, 227] on span "Sauver" at bounding box center [380, 224] width 16 height 7
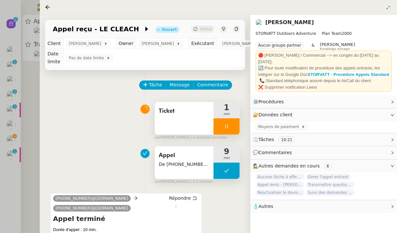
click at [7, 141] on div at bounding box center [198, 116] width 397 height 233
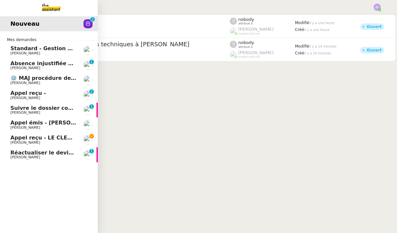
click at [13, 153] on link "Réactualiser le devis SPA Franck MUFFAT-JEANDET 0 1 2 3 4 5 6 7 8 9" at bounding box center [49, 154] width 98 height 15
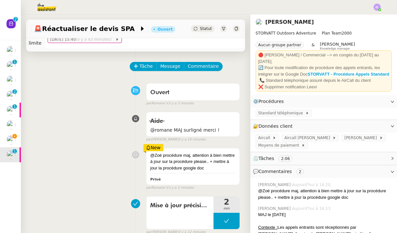
scroll to position [18, 0]
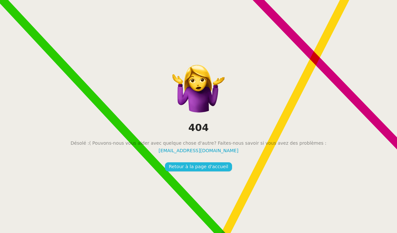
click at [189, 170] on span "Retour à la page d'accueil" at bounding box center [198, 166] width 59 height 7
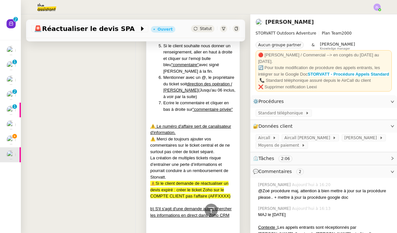
scroll to position [1452, 0]
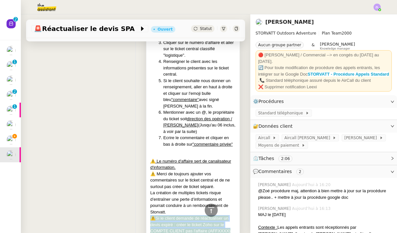
drag, startPoint x: 232, startPoint y: 170, endPoint x: 149, endPoint y: 156, distance: 84.3
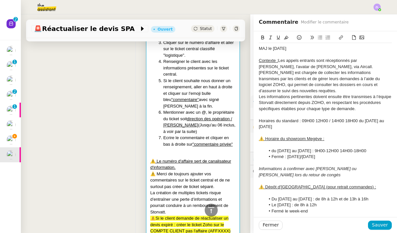
click at [234, 171] on div "⚠️ Merci de toujours ajouter vos commentaires sur le ticket central et de ne su…" at bounding box center [192, 180] width 85 height 19
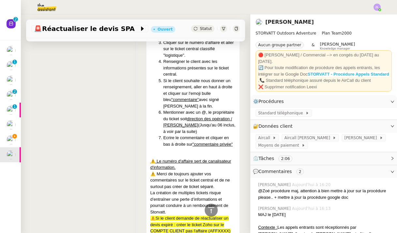
click at [344, 72] on strong "STORVATT - Procédure Appels Standard" at bounding box center [348, 74] width 81 height 5
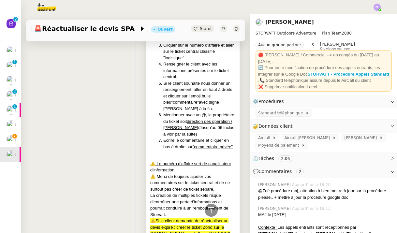
click at [181, 192] on div "La création de multiples tickets risque d’entraîner une perte d’informations et…" at bounding box center [192, 204] width 85 height 25
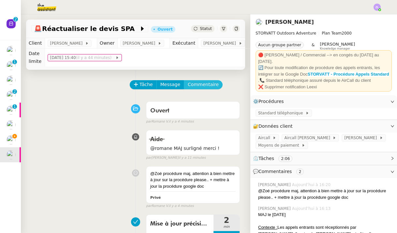
click at [201, 87] on span "Commentaire" at bounding box center [203, 84] width 31 height 7
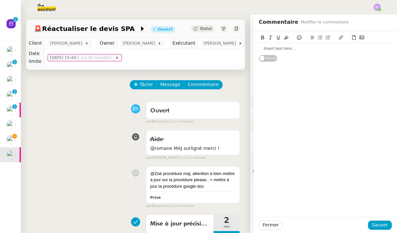
click at [288, 38] on button at bounding box center [286, 37] width 8 height 7
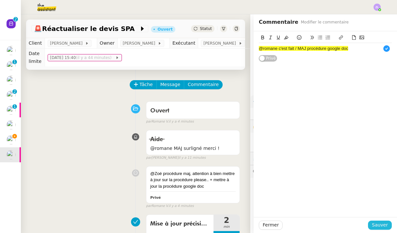
click at [382, 225] on span "Sauver" at bounding box center [380, 224] width 16 height 7
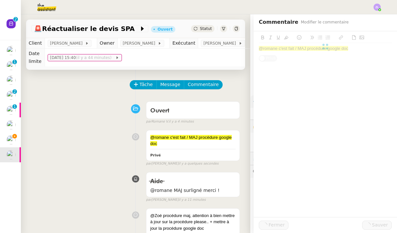
click at [203, 30] on span "Statut" at bounding box center [206, 28] width 12 height 5
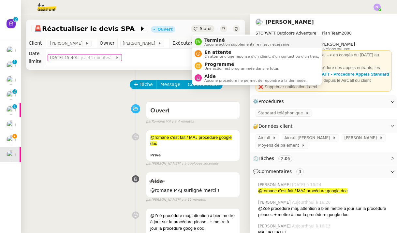
drag, startPoint x: 213, startPoint y: 38, endPoint x: 386, endPoint y: 197, distance: 235.7
click at [213, 38] on span "Terminé" at bounding box center [247, 39] width 86 height 5
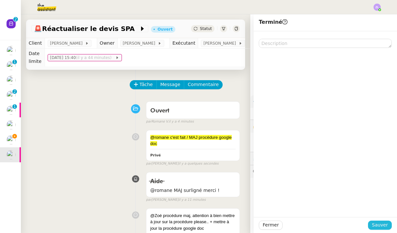
click at [384, 226] on span "Sauver" at bounding box center [380, 224] width 16 height 7
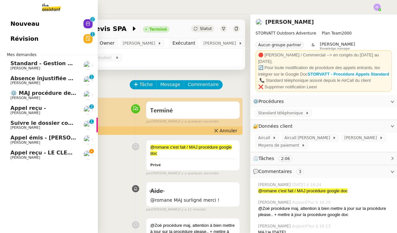
click at [18, 139] on span "Appel émis - M. COTTE" at bounding box center [53, 138] width 87 height 6
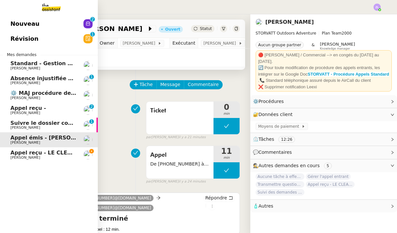
click at [28, 152] on span "Appel reçu - LE CLEACH" at bounding box center [44, 153] width 69 height 6
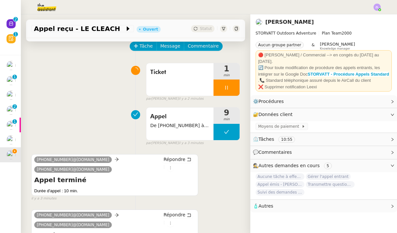
scroll to position [37, 0]
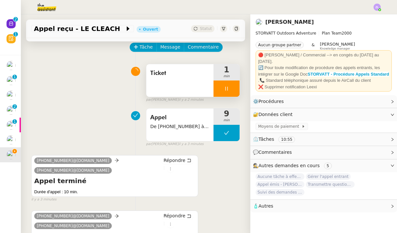
click at [220, 92] on div at bounding box center [226, 88] width 26 height 16
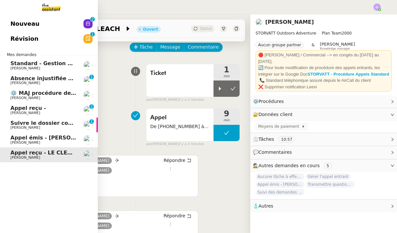
click at [14, 139] on span "Appel émis - M. COTTE" at bounding box center [53, 138] width 87 height 6
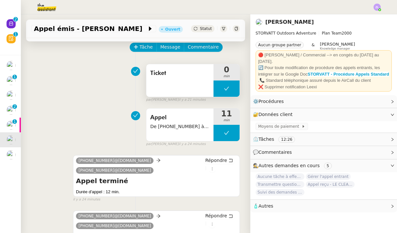
click at [220, 89] on button at bounding box center [226, 88] width 26 height 16
click at [222, 92] on div at bounding box center [219, 88] width 13 height 16
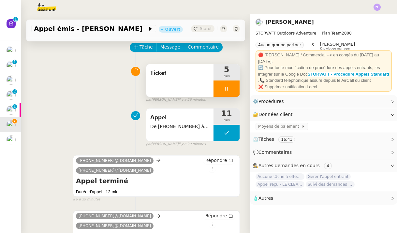
click at [226, 90] on icon at bounding box center [226, 88] width 5 height 5
click at [235, 89] on icon at bounding box center [232, 88] width 5 height 5
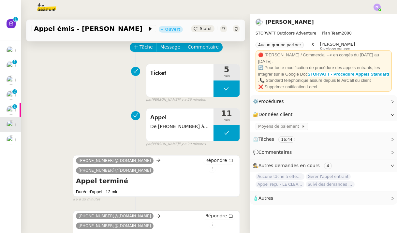
click at [206, 31] on span "Statut" at bounding box center [206, 28] width 12 height 5
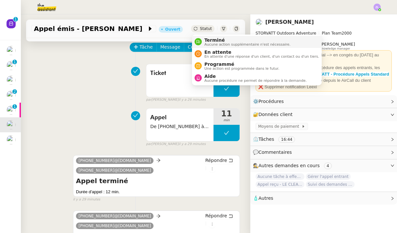
click at [209, 43] on span "Aucune action supplémentaire n'est nécessaire." at bounding box center [247, 45] width 86 height 4
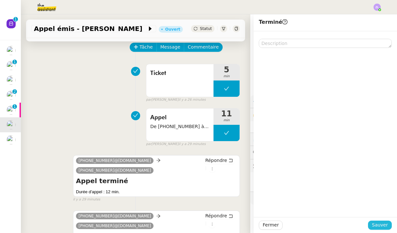
click at [388, 228] on button "Sauver" at bounding box center [380, 225] width 24 height 9
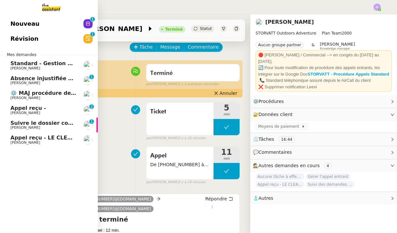
click at [40, 124] on span "Suivre le dossier comptable de Party'z" at bounding box center [66, 123] width 113 height 6
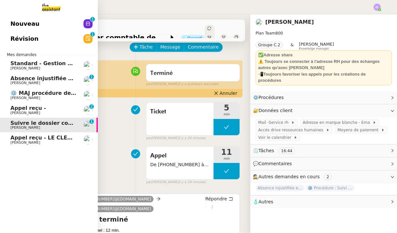
click at [40, 142] on span "Franck MUFFAT-JEANDET" at bounding box center [25, 142] width 30 height 4
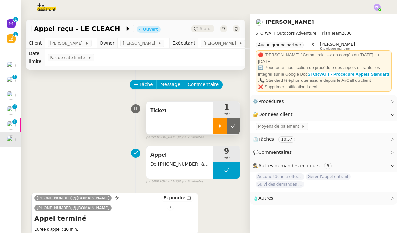
click at [218, 127] on icon at bounding box center [219, 125] width 5 height 5
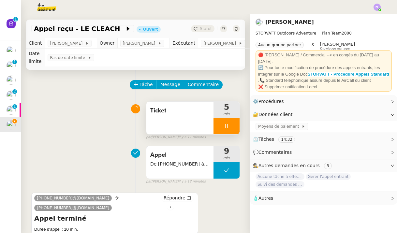
click at [216, 124] on div at bounding box center [226, 126] width 26 height 16
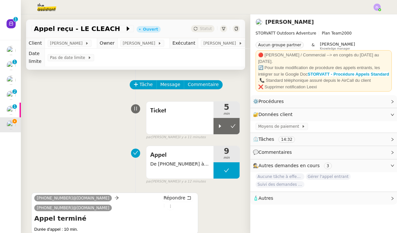
click at [241, 123] on div "Tâche Message Commentaire Veuillez patienter une erreur s'est produite 👌👌👌 mess…" at bounding box center [135, 209] width 229 height 279
click at [234, 130] on button at bounding box center [232, 126] width 13 height 16
click at [209, 26] on span "Statut" at bounding box center [206, 28] width 12 height 5
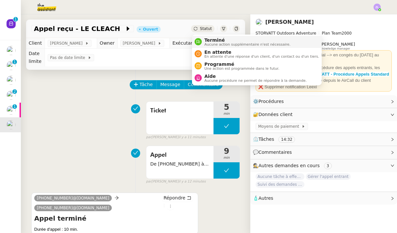
click at [215, 37] on span "Terminé" at bounding box center [247, 39] width 86 height 5
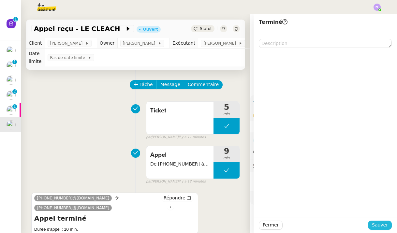
click at [377, 224] on span "Sauver" at bounding box center [380, 224] width 16 height 7
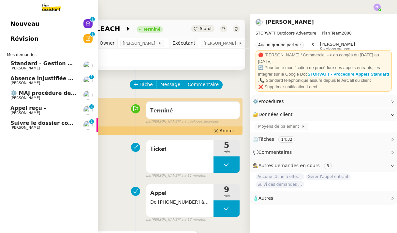
click at [37, 74] on link "Absence injustifiée et rupture de période d’essai Réma Ngaiboye 0 1 2 3 4 5 6 7…" at bounding box center [49, 80] width 98 height 15
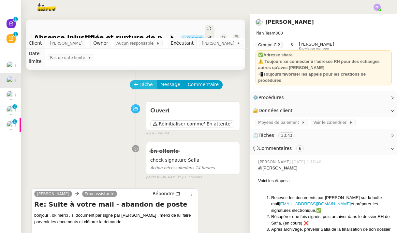
click at [145, 81] on span "Tâche" at bounding box center [145, 84] width 13 height 7
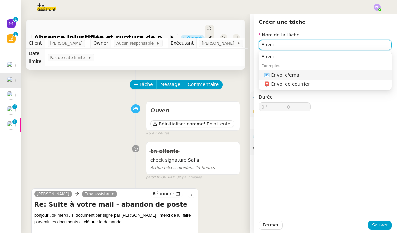
click at [276, 75] on div "📧 Envoi d'email" at bounding box center [326, 75] width 125 height 6
type input "Envoi d'email"
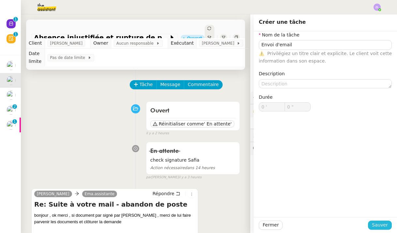
click at [387, 227] on span "Sauver" at bounding box center [380, 224] width 16 height 7
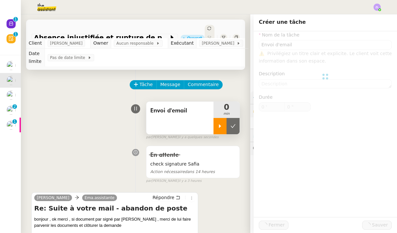
click at [224, 118] on div at bounding box center [219, 126] width 13 height 16
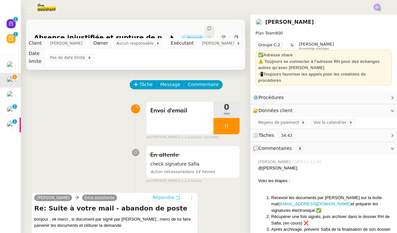
click at [170, 194] on span "Répondre" at bounding box center [163, 197] width 22 height 7
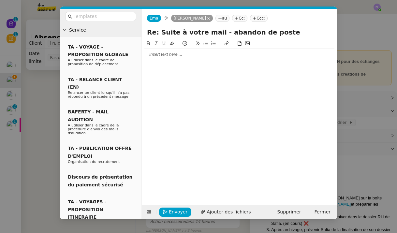
click at [41, 143] on nz-modal-container "Service TA - VOYAGE - PROPOSITION GLOBALE A utiliser dans le cadre de propositi…" at bounding box center [198, 116] width 397 height 233
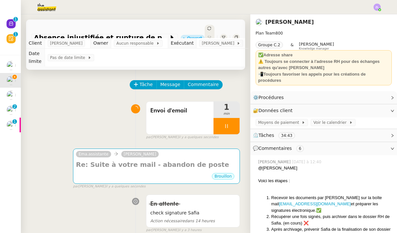
scroll to position [116, 0]
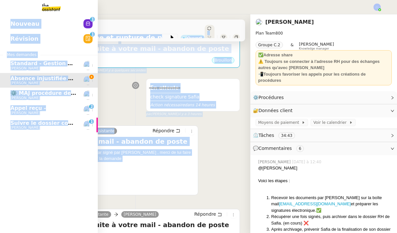
drag, startPoint x: 114, startPoint y: 159, endPoint x: 40, endPoint y: 152, distance: 74.5
click at [40, 152] on nz-layout "Nouveau 0 1 2 3 4 5 6 7 8 9 Révision 0 1 2 3 4 5 6 7 8 9 Mes demandes Standard …" at bounding box center [198, 116] width 397 height 233
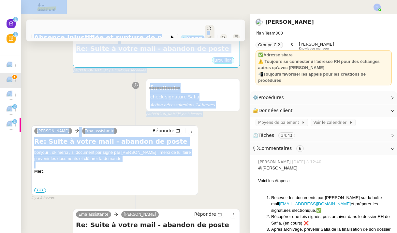
click at [107, 162] on div at bounding box center [114, 165] width 161 height 7
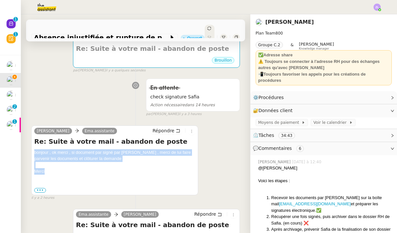
drag, startPoint x: 44, startPoint y: 161, endPoint x: 25, endPoint y: 146, distance: 23.9
copy div "bonjour , ok merci , si document par signé par Safia , merci de lui faire parve…"
click at [165, 127] on span "Répondre" at bounding box center [163, 130] width 22 height 7
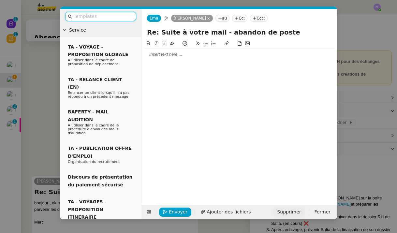
click at [289, 213] on span "Supprimer" at bounding box center [289, 211] width 24 height 7
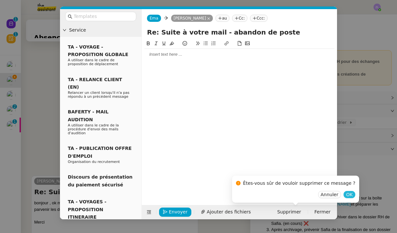
click at [346, 192] on span "OK" at bounding box center [349, 194] width 7 height 7
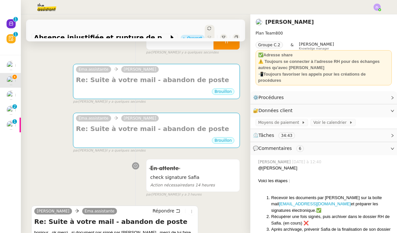
scroll to position [80, 0]
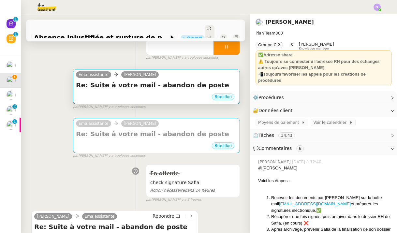
click at [140, 93] on div "Brouillon" at bounding box center [156, 98] width 161 height 10
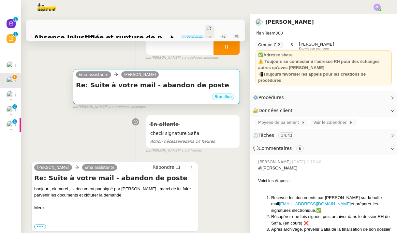
click at [121, 85] on div "Re: Suite à votre mail - abandon de poste •••" at bounding box center [156, 86] width 161 height 12
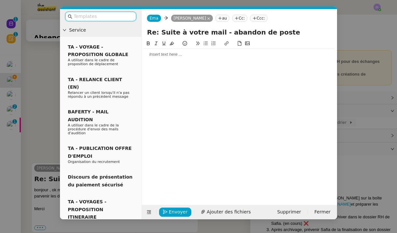
click at [163, 61] on div at bounding box center [239, 117] width 190 height 155
click at [152, 54] on div at bounding box center [239, 54] width 190 height 6
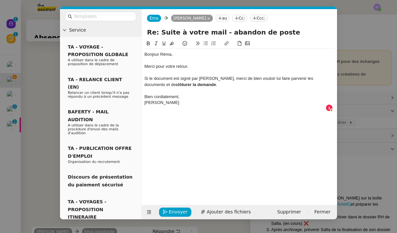
click at [145, 84] on div "Si le document est signé par Safia, merci de bien vouloir lui faire parvenir le…" at bounding box center [239, 82] width 190 height 12
drag, startPoint x: 251, startPoint y: 78, endPoint x: 214, endPoint y: 79, distance: 37.5
click at [214, 79] on div "Si le document est signé par Safia, merci de bien vouloir lui faire parvenir le…" at bounding box center [239, 82] width 190 height 12
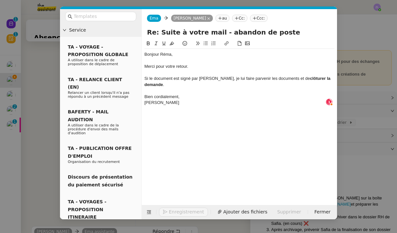
click at [229, 79] on div "Si le document est signé par Safia, je lui faire parvenir les documents et de c…" at bounding box center [239, 82] width 190 height 12
click at [303, 78] on strong "clôturer la demande" at bounding box center [238, 81] width 189 height 11
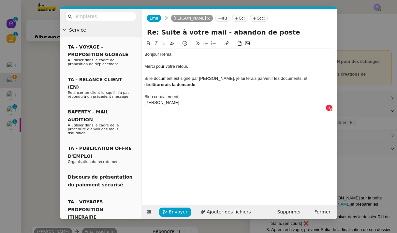
click at [275, 79] on div "Si le document est signé par Safia, je lui ferais parvenir les documents, et de…" at bounding box center [239, 82] width 190 height 12
click at [176, 83] on strong "clôturerais la demande" at bounding box center [199, 84] width 46 height 5
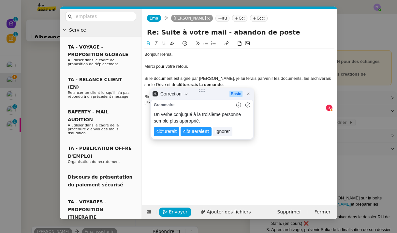
click at [176, 84] on strong "clôturerais la demande" at bounding box center [199, 84] width 46 height 5
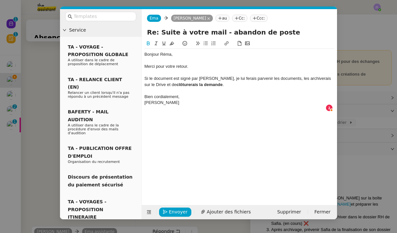
click at [176, 84] on strong "clôturerais la demande" at bounding box center [199, 84] width 46 height 5
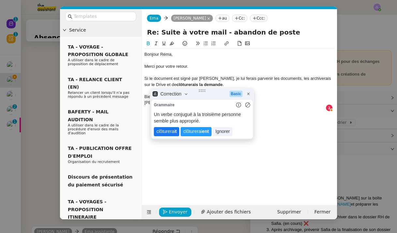
click at [171, 132] on lt-span "clôturerai t" at bounding box center [166, 131] width 25 height 9
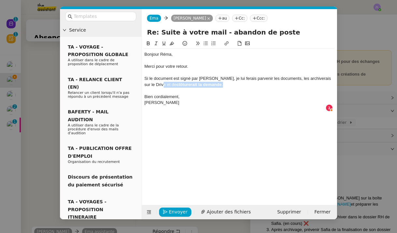
drag, startPoint x: 203, startPoint y: 83, endPoint x: 150, endPoint y: 84, distance: 53.1
click at [150, 84] on div "Si le document est signé par Safia, je lui ferais parvenir les documents, les a…" at bounding box center [239, 82] width 190 height 12
click at [176, 84] on strong "clôturerait la demande" at bounding box center [198, 84] width 45 height 5
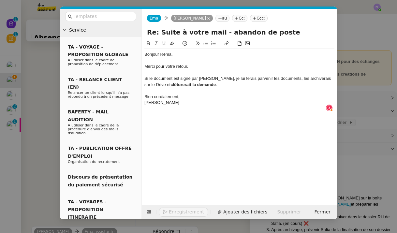
click at [170, 84] on strong "clôturerait la demande" at bounding box center [192, 84] width 45 height 5
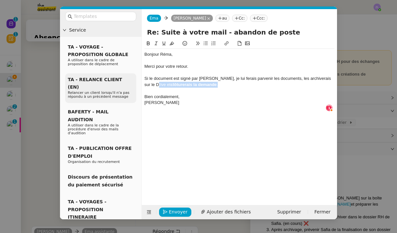
drag, startPoint x: 197, startPoint y: 84, endPoint x: 132, endPoint y: 84, distance: 64.5
click at [132, 84] on nz-layout "Service TA - VOYAGE - PROPOSITION GLOBALE A utiliser dans le cadre de propositi…" at bounding box center [198, 114] width 277 height 210
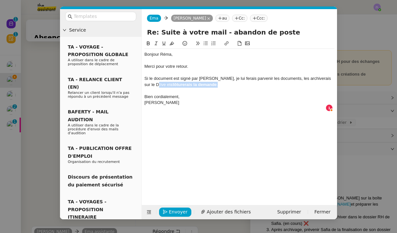
click at [147, 45] on icon at bounding box center [148, 43] width 3 height 4
click at [182, 77] on div "Si le document est signé par Safia, je lui ferais parvenir les documents, les a…" at bounding box center [239, 82] width 190 height 12
drag, startPoint x: 190, startPoint y: 86, endPoint x: 144, endPoint y: 86, distance: 46.3
click at [144, 86] on nz-spin "Bonjour Réma, Merci pour votre retour. Si le document est signé par Safia, je l…" at bounding box center [239, 119] width 195 height 158
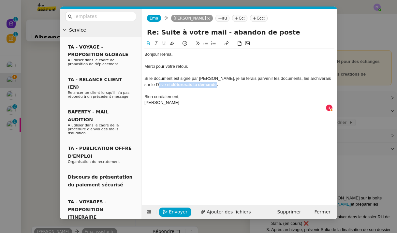
click at [148, 45] on icon at bounding box center [148, 43] width 5 height 5
click at [185, 94] on div "Bien cordialement," at bounding box center [239, 97] width 190 height 6
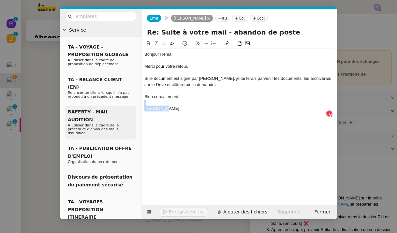
drag, startPoint x: 172, startPoint y: 107, endPoint x: 114, endPoint y: 103, distance: 58.2
click at [114, 103] on nz-layout "Service TA - VOYAGE - PROPOSITION GLOBALE A utiliser dans le cadre de propositi…" at bounding box center [198, 114] width 277 height 210
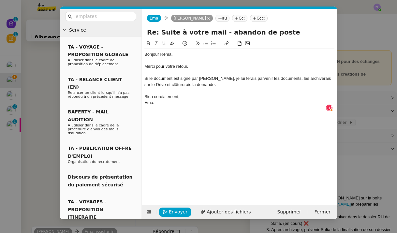
click at [186, 95] on div "Bien cordialement," at bounding box center [239, 97] width 190 height 6
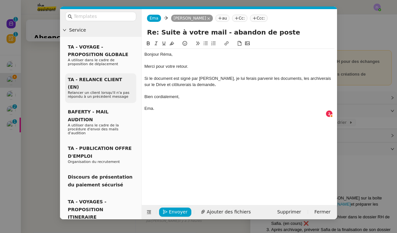
drag, startPoint x: 153, startPoint y: 78, endPoint x: 121, endPoint y: 78, distance: 31.9
click at [121, 78] on nz-layout "Service TA - VOYAGE - PROPOSITION GLOBALE A utiliser dans le cadre de propositi…" at bounding box center [198, 114] width 277 height 210
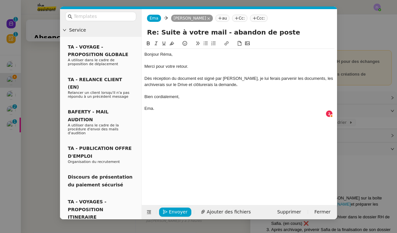
drag, startPoint x: 204, startPoint y: 78, endPoint x: 197, endPoint y: 78, distance: 6.8
click at [199, 78] on div "Dès réception du document est signé par Safia, je lui ferais parvenir les docum…" at bounding box center [239, 82] width 190 height 12
click at [197, 78] on div "Dès réception du document est signé par Safia, je lui ferais parvenir les docum…" at bounding box center [239, 82] width 190 height 12
drag, startPoint x: 204, startPoint y: 78, endPoint x: 196, endPoint y: 78, distance: 7.2
click at [196, 78] on div "Dès réception du document est signé par Safia, je lui ferais parvenir les docum…" at bounding box center [239, 82] width 190 height 12
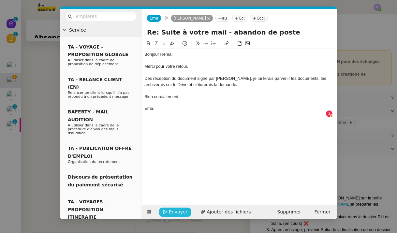
click at [177, 208] on span "Envoyer" at bounding box center [178, 211] width 19 height 7
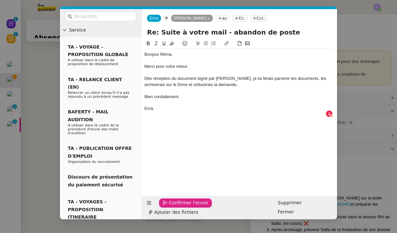
click at [177, 207] on span "Confirmer l'envoi" at bounding box center [188, 202] width 39 height 7
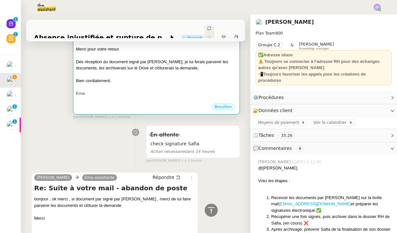
scroll to position [139, 0]
click at [96, 90] on div "Ema." at bounding box center [156, 93] width 161 height 7
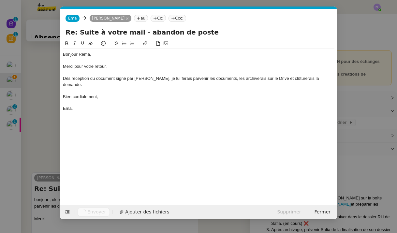
scroll to position [0, 14]
click at [144, 183] on div "Bonjour Réma, Merci pour votre retour. Dès réception du document signé par Safi…" at bounding box center [198, 117] width 271 height 155
click at [44, 125] on nz-modal-container "Service TA - VOYAGE - PROPOSITION GLOBALE A utiliser dans le cadre de propositi…" at bounding box center [198, 116] width 397 height 233
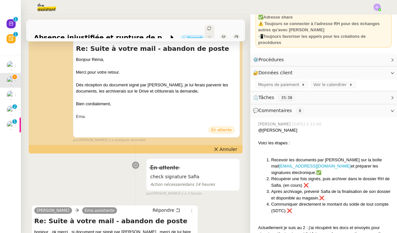
scroll to position [35, 0]
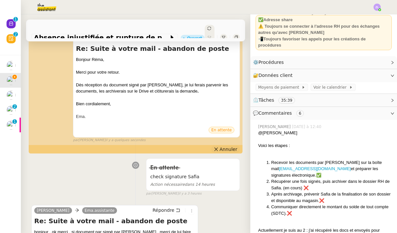
click at [215, 147] on icon at bounding box center [216, 149] width 5 height 5
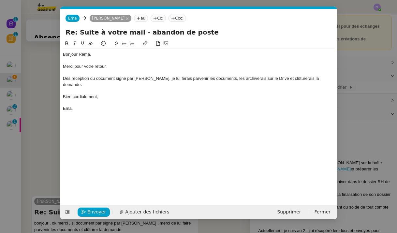
scroll to position [0, 14]
click at [82, 106] on div "Ema." at bounding box center [198, 109] width 271 height 6
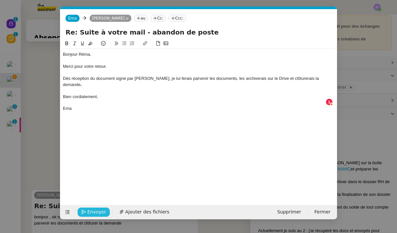
click at [103, 212] on span "Envoyer" at bounding box center [96, 211] width 19 height 7
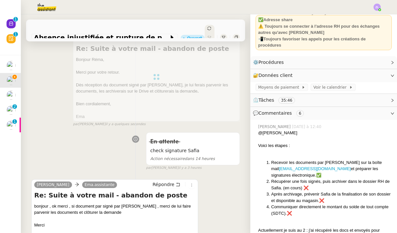
scroll to position [0, 0]
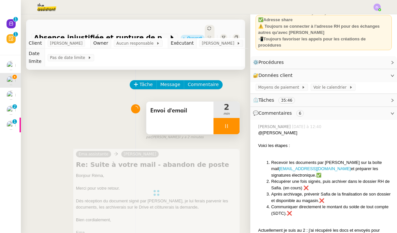
drag, startPoint x: 217, startPoint y: 121, endPoint x: 222, endPoint y: 121, distance: 5.2
click at [217, 121] on div at bounding box center [226, 126] width 26 height 16
click at [233, 124] on icon at bounding box center [233, 126] width 5 height 4
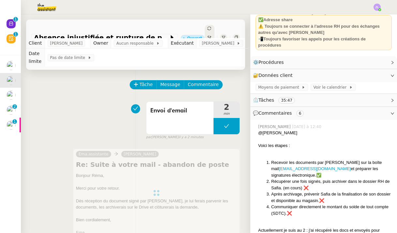
click at [209, 35] on span "Statut" at bounding box center [209, 42] width 4 height 14
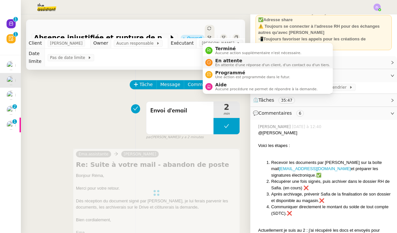
click at [228, 65] on span "En attente d'une réponse d'un client, d'un contact ou d'un tiers." at bounding box center [272, 65] width 115 height 4
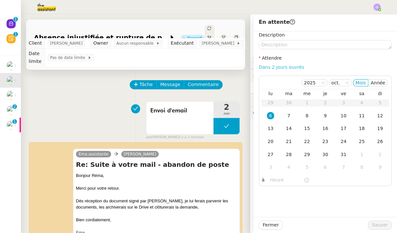
click at [269, 66] on link "Dans 2 jours ouvrés" at bounding box center [281, 67] width 45 height 5
type input "07:00"
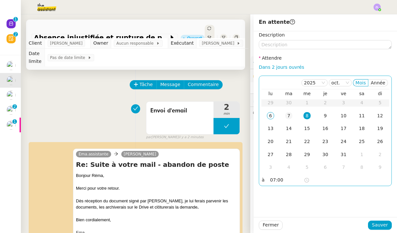
click at [285, 112] on td "7" at bounding box center [289, 115] width 18 height 13
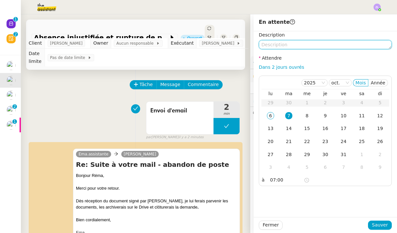
click at [273, 43] on textarea at bounding box center [325, 44] width 133 height 9
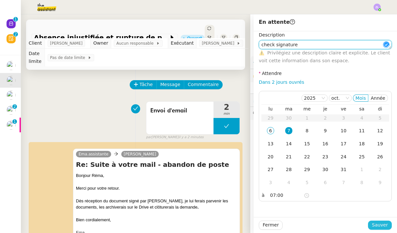
type textarea "check signature"
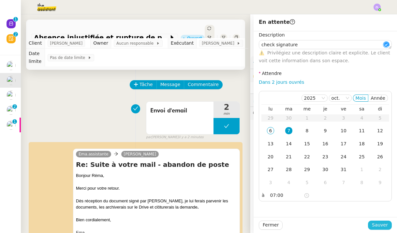
click at [381, 225] on span "Sauver" at bounding box center [380, 224] width 16 height 7
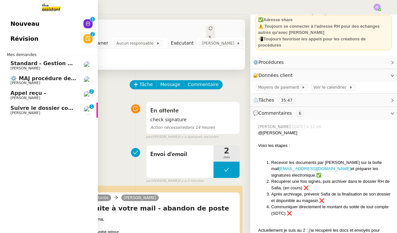
click at [11, 111] on span "[PERSON_NAME]" at bounding box center [25, 113] width 30 height 4
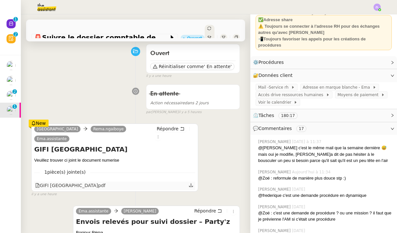
scroll to position [57, 0]
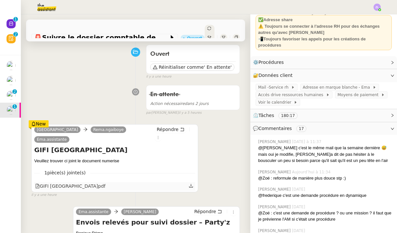
click at [191, 184] on icon at bounding box center [191, 186] width 4 height 4
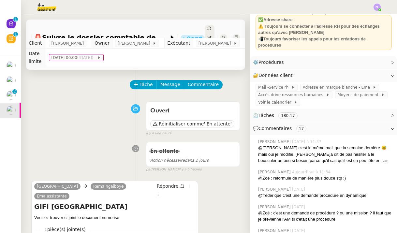
scroll to position [0, 0]
click at [147, 81] on span "Tâche" at bounding box center [145, 84] width 13 height 7
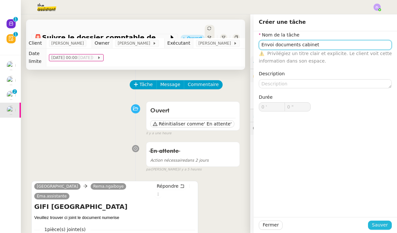
type input "Envoi documents cabinet"
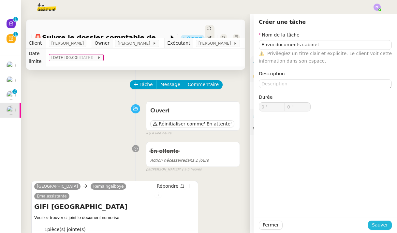
click at [376, 223] on span "Sauver" at bounding box center [380, 224] width 16 height 7
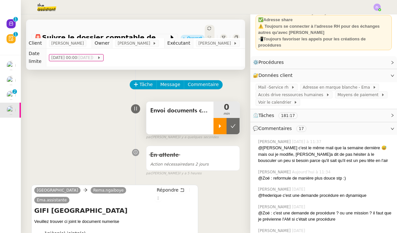
click at [217, 118] on div at bounding box center [219, 126] width 13 height 16
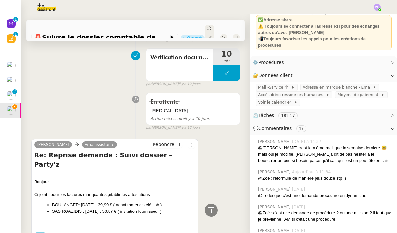
scroll to position [2129, 0]
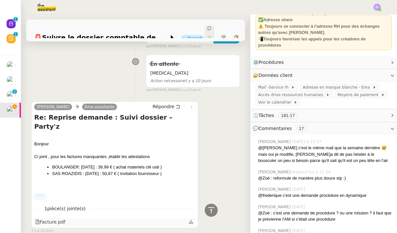
click at [192, 219] on icon at bounding box center [191, 221] width 5 height 5
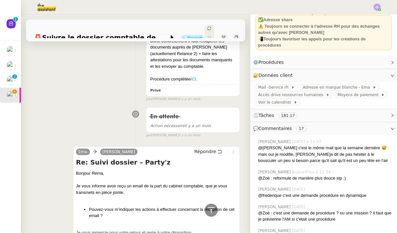
scroll to position [4189, 0]
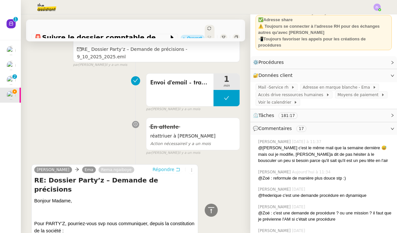
click at [160, 166] on span "Répondre" at bounding box center [163, 169] width 22 height 7
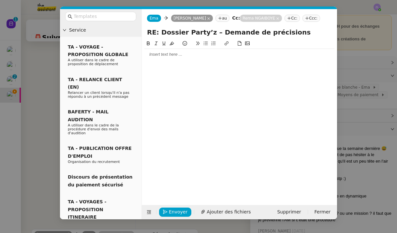
click at [49, 90] on nz-modal-container "Service TA - VOYAGE - PROPOSITION GLOBALE A utiliser dans le cadre de propositi…" at bounding box center [198, 116] width 397 height 233
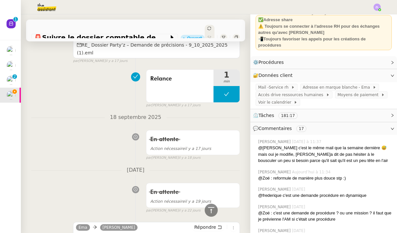
scroll to position [3437, 0]
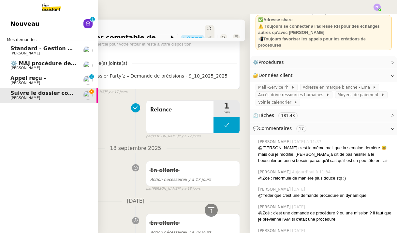
click at [89, 22] on icon at bounding box center [88, 24] width 4 height 4
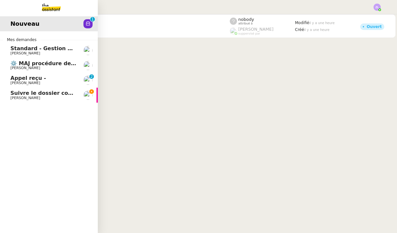
click at [48, 93] on span "Suivre le dossier comptable de Party'z" at bounding box center [66, 93] width 113 height 6
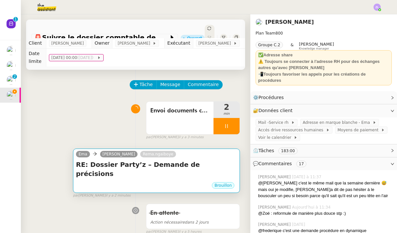
click at [138, 181] on div "Brouillon" at bounding box center [156, 186] width 161 height 10
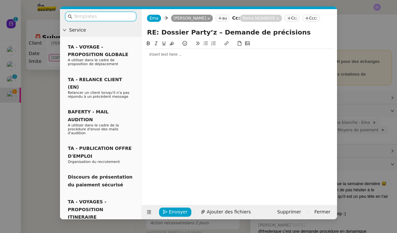
click at [379, 217] on nz-modal-container "Service TA - VOYAGE - PROPOSITION GLOBALE A utiliser dans le cadre de propositi…" at bounding box center [198, 116] width 397 height 233
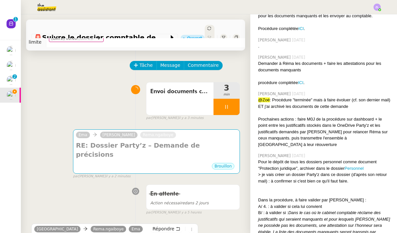
scroll to position [331, 0]
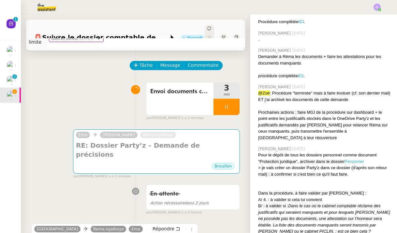
click at [355, 159] on link "Personnel" at bounding box center [353, 161] width 19 height 5
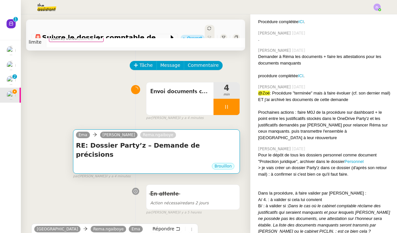
click at [144, 162] on div "Brouillon" at bounding box center [156, 167] width 161 height 10
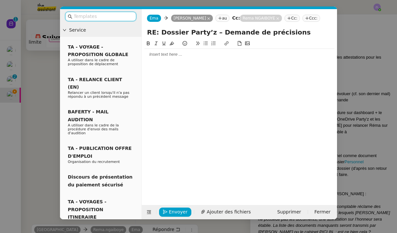
click at [157, 58] on div at bounding box center [239, 54] width 190 height 11
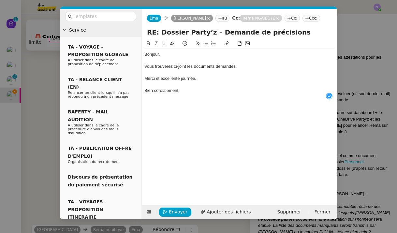
scroll to position [7, 0]
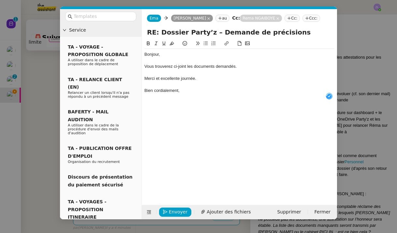
click at [159, 56] on div "Bonjour," at bounding box center [239, 54] width 190 height 6
click at [240, 65] on div "Vous trouverez ci-joint les documents demandés." at bounding box center [239, 67] width 190 height 6
click at [195, 90] on div "Bien cordialement," at bounding box center [239, 91] width 190 height 6
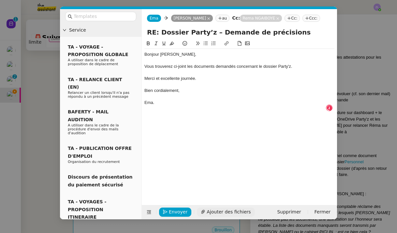
click at [218, 213] on span "Ajouter des fichiers" at bounding box center [229, 211] width 44 height 7
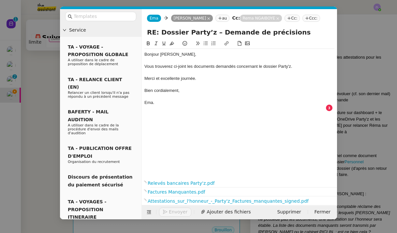
click at [358, 122] on nz-modal-container "Service TA - VOYAGE - PROPOSITION GLOBALE A utiliser dans le cadre de propositi…" at bounding box center [198, 116] width 397 height 233
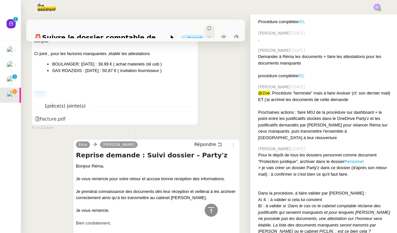
scroll to position [2254, 0]
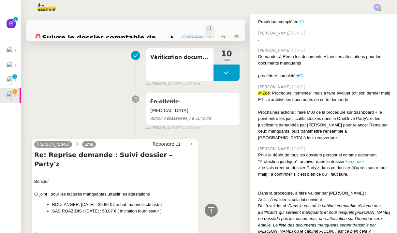
click at [41, 232] on label "•••" at bounding box center [40, 234] width 12 height 5
click at [0, 0] on input "•••" at bounding box center [0, 0] width 0 height 0
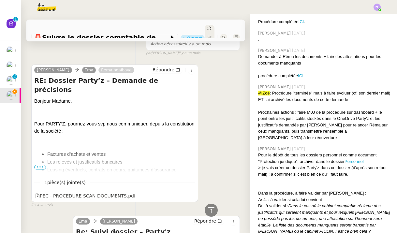
scroll to position [4467, 0]
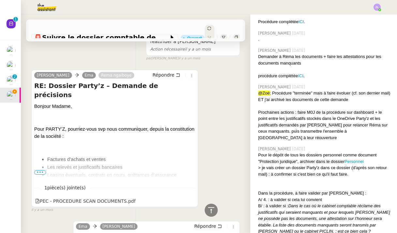
click at [44, 170] on span "•••" at bounding box center [40, 172] width 12 height 5
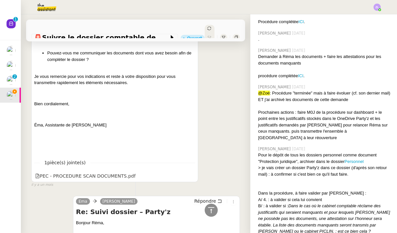
scroll to position [5014, 0]
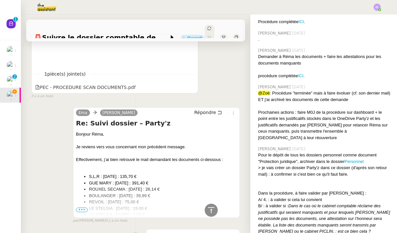
click at [80, 208] on span "•••" at bounding box center [82, 210] width 12 height 5
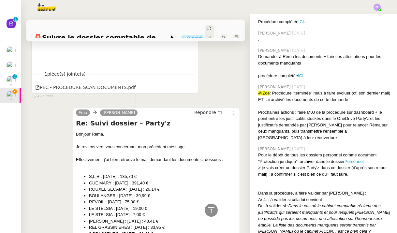
drag, startPoint x: 191, startPoint y: 154, endPoint x: 65, endPoint y: 83, distance: 145.0
copy ul "S,L,R : 11/07/2023 : 135,70 € GUE MARY : 17/07/2023 : 391,40 € ROUXEL SECAMA : …"
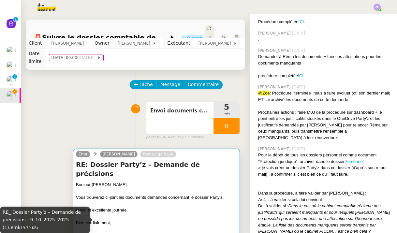
scroll to position [0, 0]
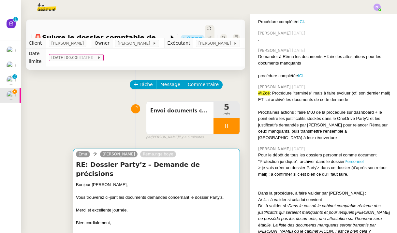
click at [166, 194] on div "Vous trouverez ci-joint les documents demandés concernant le dossier Party'z." at bounding box center [156, 197] width 161 height 7
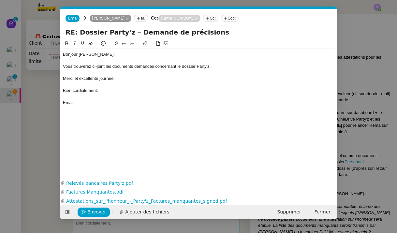
scroll to position [0, 14]
click at [226, 65] on div "Vous trouverez ci-joint les documents demandés concernant le dossier Party'z." at bounding box center [198, 67] width 271 height 6
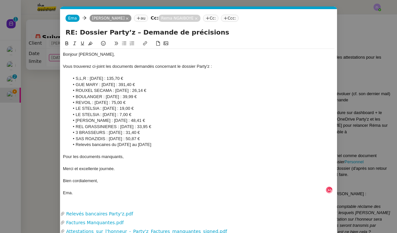
click at [35, 161] on nz-modal-container "Service TA - VOYAGE - PROPOSITION GLOBALE A utiliser dans le cadre de propositi…" at bounding box center [198, 116] width 397 height 233
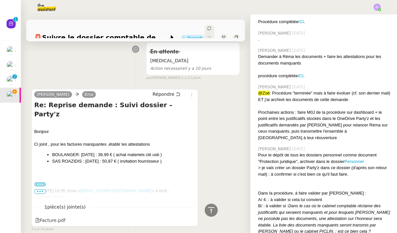
scroll to position [2317, 0]
click at [44, 151] on ul "BOULANGER : 08/08/2023 : 39,99 € ( achat materiels clé usb ) SAS ROAZIDIS : 19/…" at bounding box center [114, 157] width 161 height 13
copy ul "BOULANGER : 08/08/2023 : 39,99 € ( achat materiels clé usb ) SAS ROAZIDIS : 19/…"
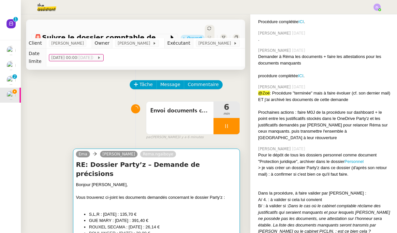
scroll to position [0, 0]
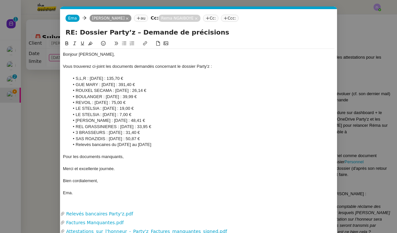
scroll to position [0, 14]
click at [151, 154] on div "Pour les documents manquants," at bounding box center [198, 157] width 271 height 6
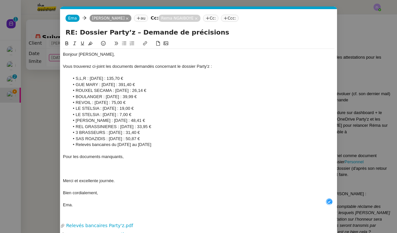
scroll to position [7, 0]
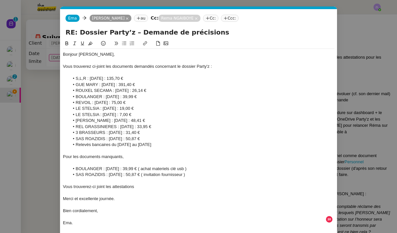
click at [96, 184] on div "Vous trouverez-ci joint les attestations" at bounding box center [198, 187] width 271 height 6
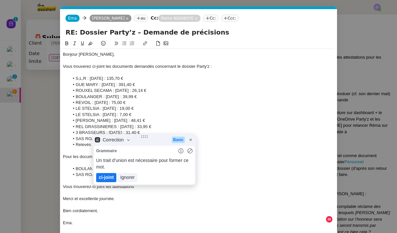
click at [104, 175] on lt-em "ci-joint" at bounding box center [106, 177] width 15 height 5
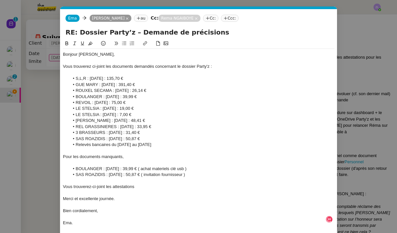
click at [93, 184] on div "Vous trouverez-ci-joint les attestations" at bounding box center [198, 187] width 271 height 6
click at [168, 184] on div "Vous trouverez ci-joint les attestations" at bounding box center [198, 187] width 271 height 6
drag, startPoint x: 100, startPoint y: 193, endPoint x: 53, endPoint y: 197, distance: 46.5
click at [53, 197] on nz-modal-container "Service TA - VOYAGE - PROPOSITION GLOBALE A utiliser dans le cadre de propositi…" at bounding box center [198, 116] width 397 height 233
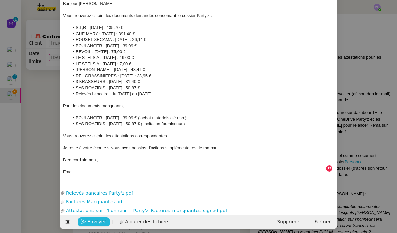
click at [95, 219] on span "Envoyer" at bounding box center [96, 221] width 19 height 7
click at [95, 219] on span "Confirmer l'envoi" at bounding box center [106, 221] width 39 height 7
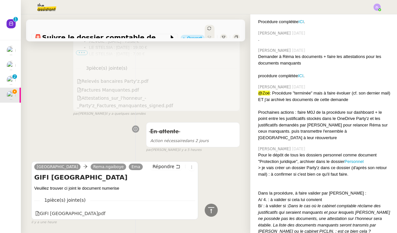
scroll to position [198, 0]
click at [164, 164] on span "Répondre" at bounding box center [163, 167] width 22 height 7
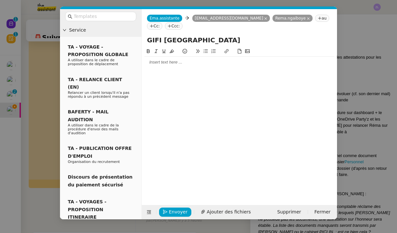
click at [367, 179] on nz-modal-container "Service TA - VOYAGE - PROPOSITION GLOBALE A utiliser dans le cadre de propositi…" at bounding box center [198, 116] width 397 height 233
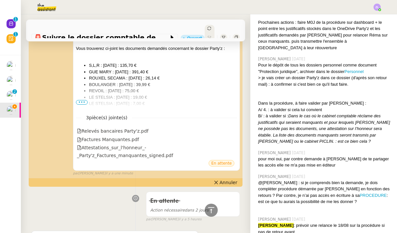
scroll to position [421, 0]
click at [359, 193] on link "PROCEDURE" at bounding box center [372, 195] width 27 height 5
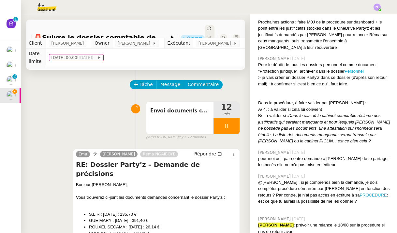
scroll to position [0, 0]
click at [218, 122] on div at bounding box center [226, 126] width 26 height 16
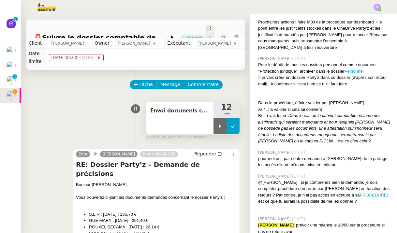
click at [234, 123] on icon at bounding box center [232, 125] width 5 height 5
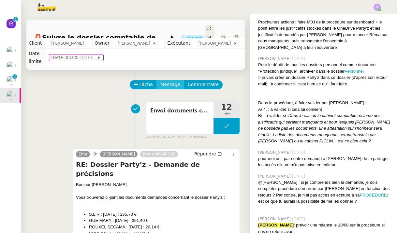
click at [169, 81] on span "Message" at bounding box center [170, 84] width 20 height 7
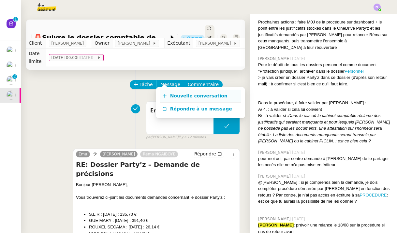
click at [204, 95] on span "Nouvelle conversation" at bounding box center [198, 95] width 57 height 5
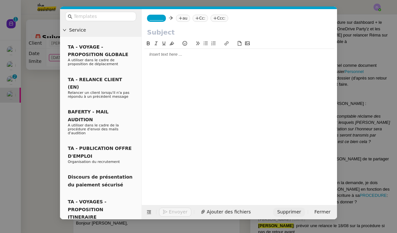
click at [287, 214] on span "Supprimer" at bounding box center [289, 211] width 24 height 7
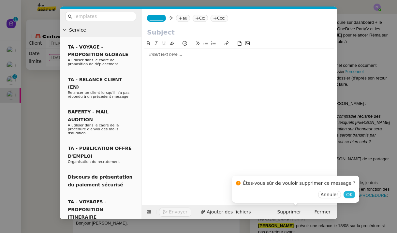
click at [346, 195] on span "OK" at bounding box center [349, 194] width 7 height 7
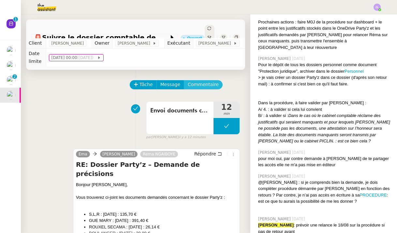
click at [203, 81] on span "Commentaire" at bounding box center [203, 84] width 31 height 7
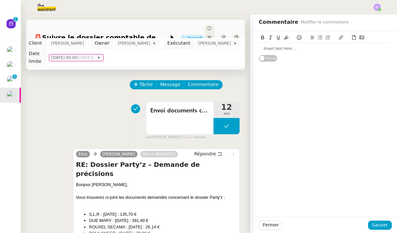
click at [265, 50] on div at bounding box center [325, 49] width 133 height 6
click at [266, 46] on div at bounding box center [325, 49] width 133 height 6
drag, startPoint x: 291, startPoint y: 48, endPoint x: 391, endPoint y: 45, distance: 100.1
click at [391, 45] on div "IMPLEMENTER LA PROCEDURE : SUIVI DOSSIER COMPTABLE" at bounding box center [325, 48] width 133 height 11
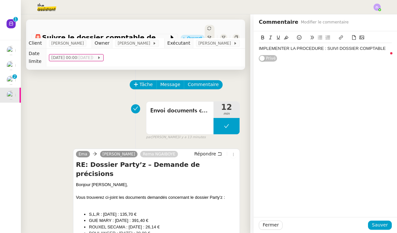
click at [388, 50] on lt-div at bounding box center [386, 48] width 7 height 7
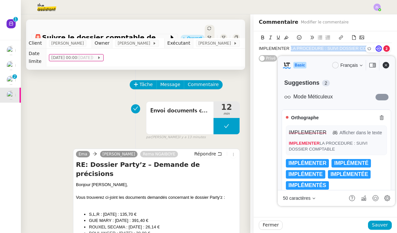
drag, startPoint x: 290, startPoint y: 47, endPoint x: 401, endPoint y: 46, distance: 111.1
click at [397, 46] on html "Nouveau 0 1 2 3 4 5 6 7 8 9 Mes demandes Standard - Gestion des appels entrants…" at bounding box center [198, 116] width 397 height 233
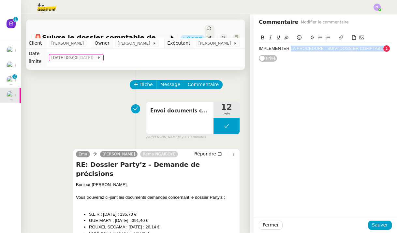
click at [340, 37] on icon at bounding box center [341, 37] width 5 height 5
type input "LA PROCEDURE : SUIVI DOSSIER COMPTABLE"
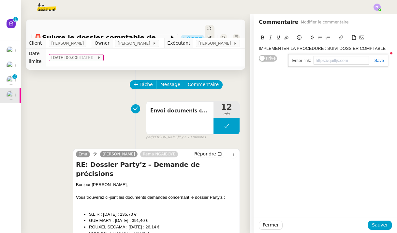
paste input "https://docs.google.com/document/d/14ZFrgW6p5jl04Y_7yIe8572czn3EnBLB0MmVYAmqHx0…"
type input "https://docs.google.com/document/d/14ZFrgW6p5jl04Y_7yIe8572czn3EnBLB0MmVYAmqHx0…"
click at [322, 82] on div "IMPLEMENTER LA PROCEDURE : SUIVI DOSSIER COMPTABLE Privé" at bounding box center [325, 124] width 143 height 186
click at [379, 225] on span "Sauver" at bounding box center [380, 224] width 16 height 7
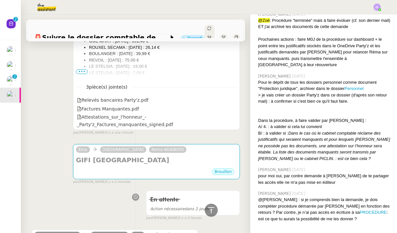
scroll to position [225, 0]
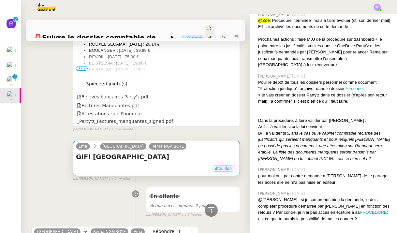
click at [140, 165] on div "Brouillon" at bounding box center [156, 170] width 161 height 10
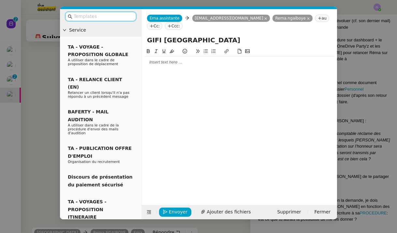
click at [163, 44] on input "GIFI RENNES" at bounding box center [239, 40] width 185 height 10
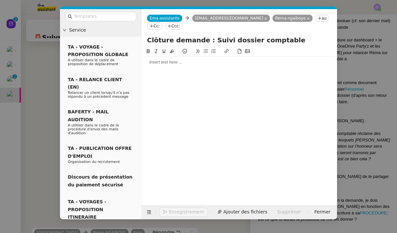
type input "Clôture demande : Suivi dossier comptable"
click at [162, 55] on button at bounding box center [164, 51] width 8 height 7
click at [164, 61] on div "﻿" at bounding box center [239, 62] width 190 height 6
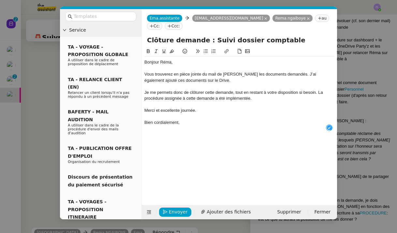
scroll to position [7, 0]
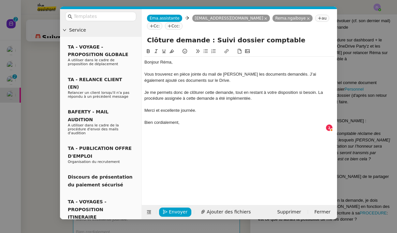
click at [39, 90] on nz-modal-container "Service TA - VOYAGE - PROPOSITION GLOBALE A utiliser dans le cadre de propositi…" at bounding box center [198, 116] width 397 height 233
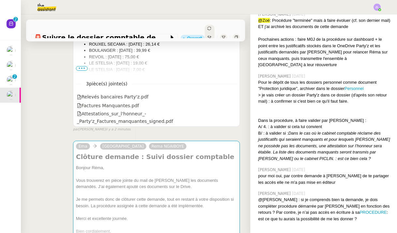
scroll to position [125, 0]
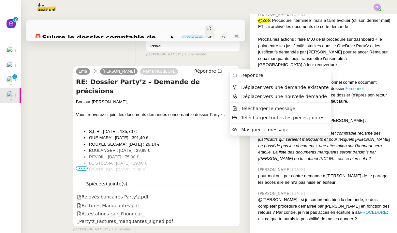
click at [234, 70] on icon at bounding box center [233, 72] width 7 height 4
click at [261, 107] on span "Télécharger le message" at bounding box center [268, 108] width 54 height 5
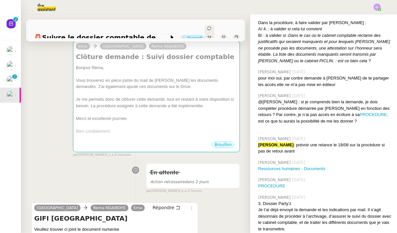
scroll to position [337, 0]
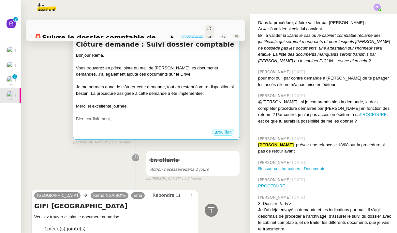
click at [142, 116] on div "Bien cordialement," at bounding box center [156, 119] width 161 height 7
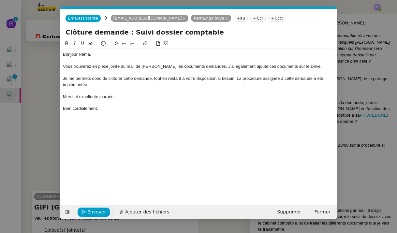
scroll to position [0, 14]
click at [237, 77] on div "Je me permets donc de clôturer cette demande, tout en restant à votre dispositi…" at bounding box center [198, 82] width 271 height 12
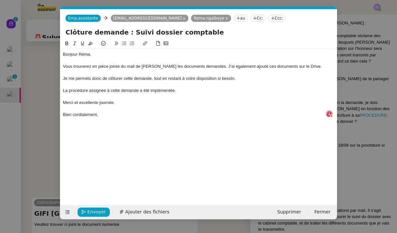
click at [112, 115] on div "Bien cordialement," at bounding box center [198, 115] width 271 height 6
click at [214, 66] on div "Vous trouverez en pièce jointe du mail de M. ARBONA les documents demandés. J’a…" at bounding box center [198, 67] width 271 height 6
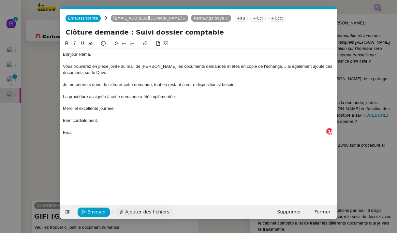
click at [160, 210] on span "Ajouter des fichiers" at bounding box center [147, 211] width 44 height 7
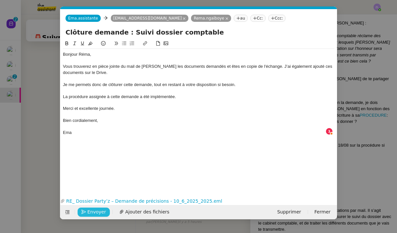
click at [94, 208] on span "Envoyer" at bounding box center [96, 211] width 19 height 7
click at [94, 208] on span "Confirmer l'envoi" at bounding box center [106, 211] width 39 height 7
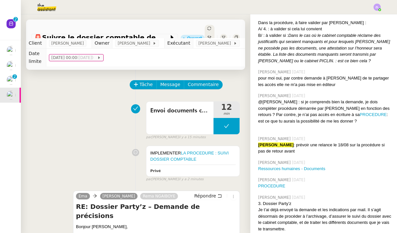
scroll to position [0, 0]
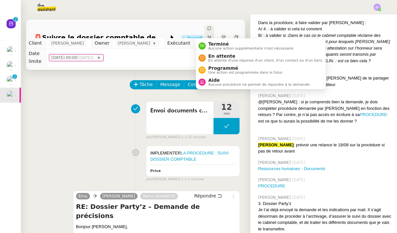
drag, startPoint x: 209, startPoint y: 33, endPoint x: 201, endPoint y: 27, distance: 9.1
click at [209, 35] on span "Statut" at bounding box center [209, 42] width 4 height 14
click at [224, 77] on li "Aide Aucune procédure ne permet de répondre à la demande." at bounding box center [261, 82] width 130 height 12
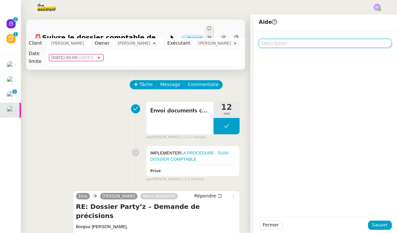
click at [293, 46] on textarea at bounding box center [325, 43] width 133 height 9
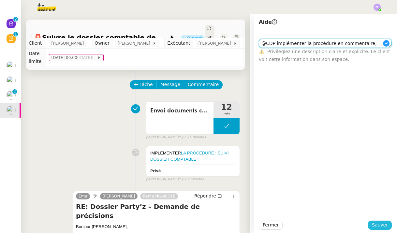
type textarea "@CDP implémenter la procédure en commentaire,"
click at [377, 223] on span "Sauver" at bounding box center [380, 224] width 16 height 7
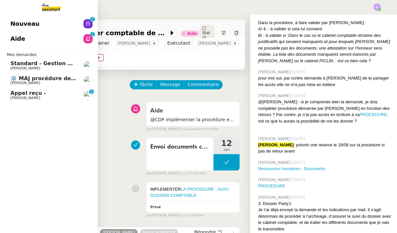
click at [22, 98] on span "Gabrielle Tavernier" at bounding box center [25, 98] width 30 height 4
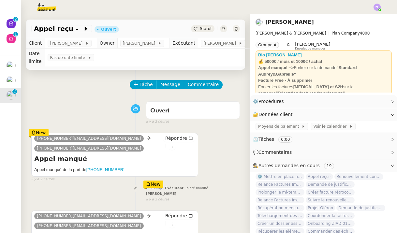
click at [207, 25] on div "Statut" at bounding box center [202, 28] width 23 height 7
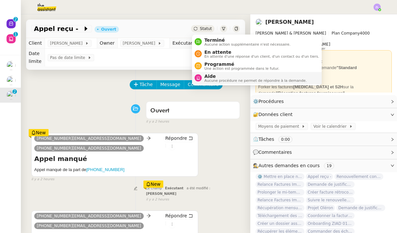
click at [210, 77] on span "Aide" at bounding box center [255, 76] width 102 height 5
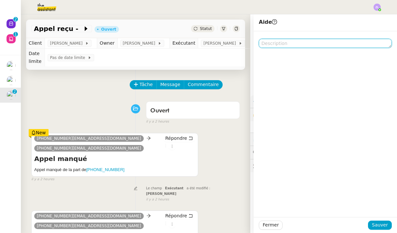
click at [289, 44] on textarea at bounding box center [325, 43] width 133 height 9
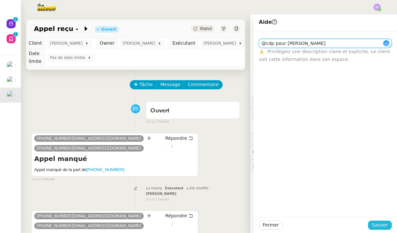
type textarea "@cdp pour vanessa"
click at [380, 225] on span "Sauver" at bounding box center [380, 224] width 16 height 7
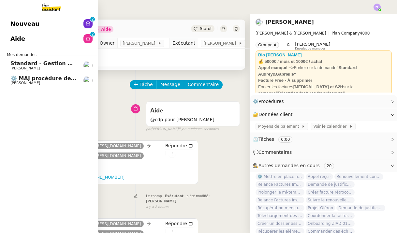
click at [11, 78] on span "⚙️ MAJ procédure de standard" at bounding box center [54, 78] width 89 height 6
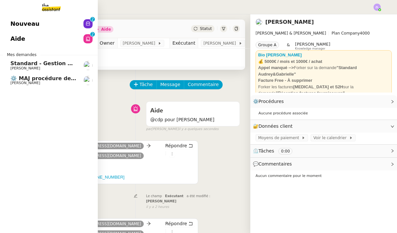
click at [12, 25] on span "Nouveau" at bounding box center [24, 24] width 29 height 10
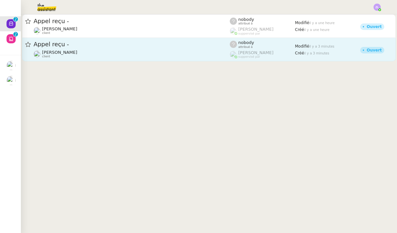
click at [191, 55] on div "Franck MUFFAT-JEANDET client" at bounding box center [132, 54] width 196 height 8
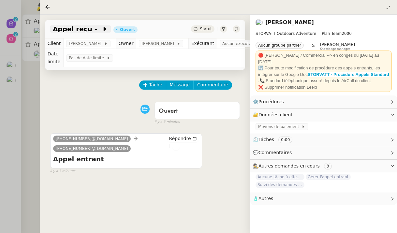
click at [97, 31] on span at bounding box center [99, 29] width 5 height 8
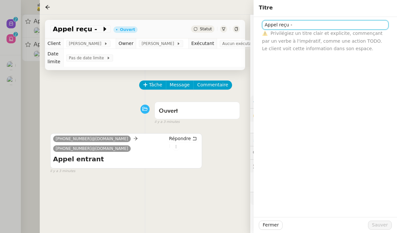
click at [303, 25] on input "Appel reçu -" at bounding box center [325, 24] width 126 height 9
paste input "33608974028"
type input "Appel reçu - 33608974028 (appel manqué/ en cours)"
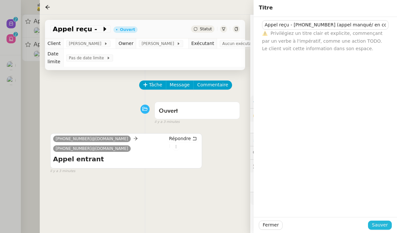
click at [380, 223] on span "Sauver" at bounding box center [380, 224] width 16 height 7
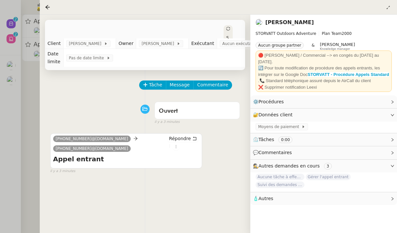
click at [27, 76] on div at bounding box center [198, 116] width 397 height 233
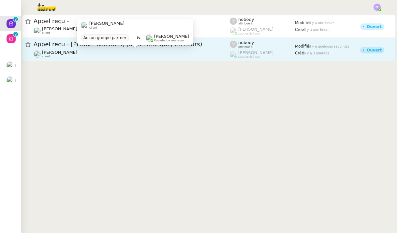
click at [152, 50] on div "Franck MUFFAT-JEANDET client Aucun groupe partner & Romane Vachon Knowledge man…" at bounding box center [135, 34] width 116 height 31
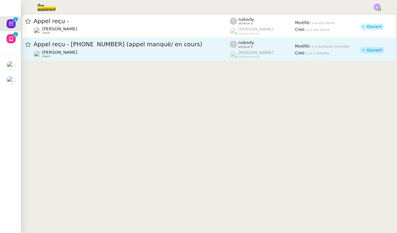
click at [220, 47] on span "Appel reçu - 33608974028 (appel manqué/ en cours)" at bounding box center [132, 44] width 196 height 6
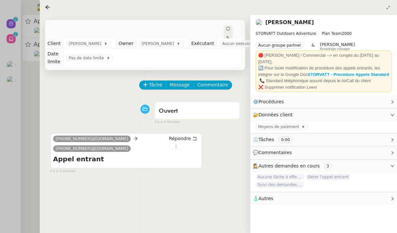
click at [226, 29] on icon at bounding box center [228, 29] width 4 height 4
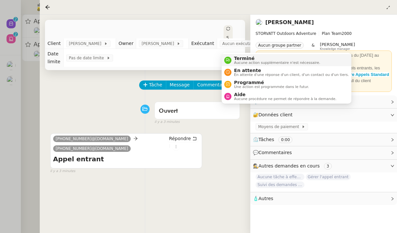
click at [235, 58] on span "Terminé" at bounding box center [277, 58] width 86 height 5
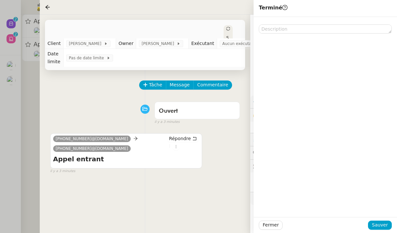
click at [377, 220] on div "Fermer Sauver" at bounding box center [325, 225] width 143 height 16
click at [378, 225] on span "Sauver" at bounding box center [380, 224] width 16 height 7
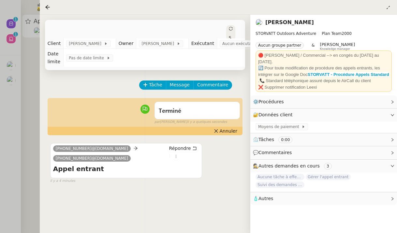
click at [32, 83] on div at bounding box center [198, 116] width 397 height 233
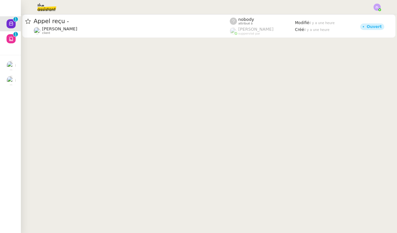
click at [373, 11] on div at bounding box center [198, 7] width 364 height 14
click at [378, 8] on img at bounding box center [376, 7] width 7 height 7
click at [368, 17] on li "Suivi" at bounding box center [359, 18] width 42 height 9
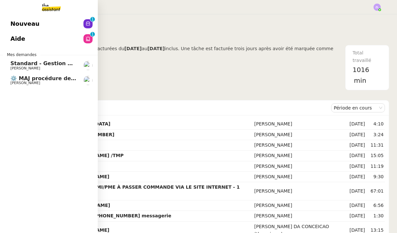
click at [16, 22] on span "Nouveau" at bounding box center [24, 24] width 29 height 10
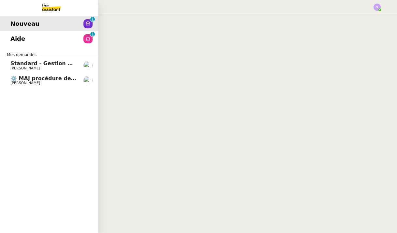
click at [16, 22] on span "Nouveau" at bounding box center [24, 24] width 29 height 10
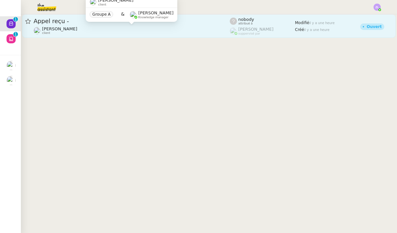
click at [171, 28] on div "Gabrielle Tavernier client" at bounding box center [132, 30] width 196 height 8
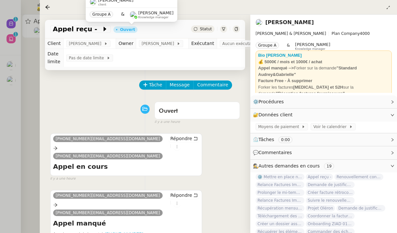
click at [32, 44] on div at bounding box center [198, 116] width 397 height 233
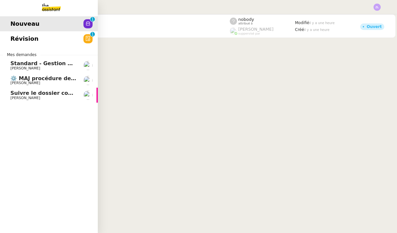
click at [15, 94] on span "Suivre le dossier comptable de Party'z" at bounding box center [66, 93] width 113 height 6
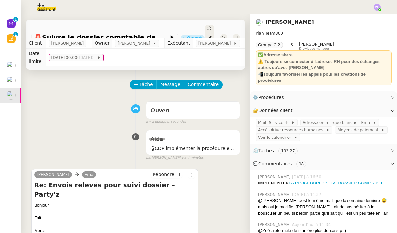
click at [207, 30] on div "Statut" at bounding box center [210, 37] width 10 height 25
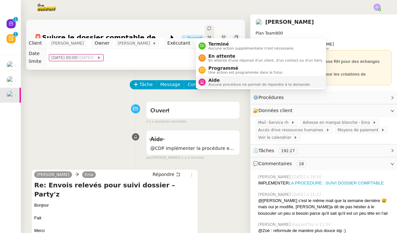
click at [221, 78] on span "Aide" at bounding box center [259, 80] width 102 height 5
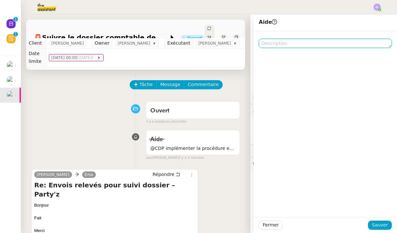
click at [265, 46] on textarea at bounding box center [325, 43] width 133 height 9
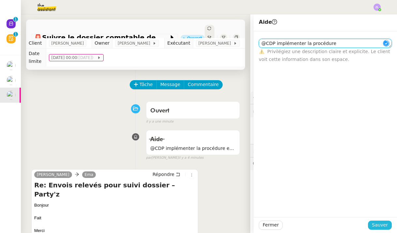
type textarea "@CDP implémenter la procédure"
click at [376, 224] on span "Sauver" at bounding box center [380, 224] width 16 height 7
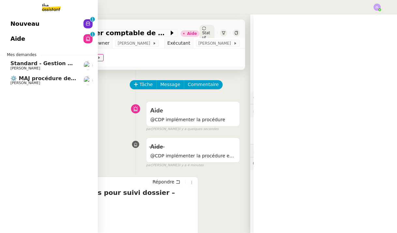
click at [25, 77] on span "⚙️ MAJ procédure de standard" at bounding box center [54, 78] width 89 height 6
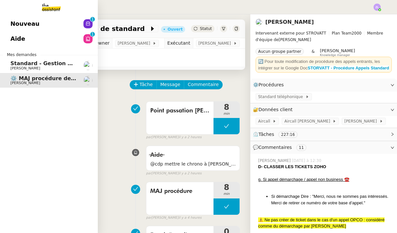
click at [15, 65] on span "Standard - Gestion des appels entrants - octobre 2025" at bounding box center [90, 63] width 160 height 6
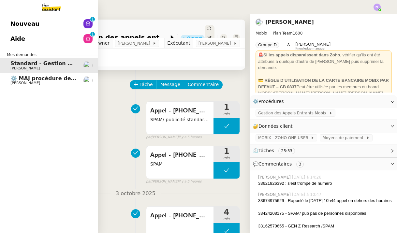
click at [89, 22] on icon at bounding box center [87, 23] width 5 height 5
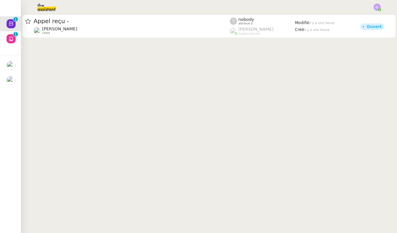
click at [183, 161] on cdk-virtual-scroll-viewport "Appel reçu - Gabrielle Tavernier client nobody attribué à Romane Vachon supperv…" at bounding box center [209, 123] width 376 height 219
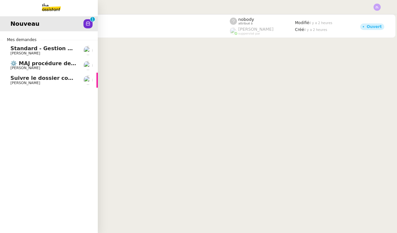
click at [24, 77] on span "Suivre le dossier comptable de Party'z" at bounding box center [66, 78] width 113 height 6
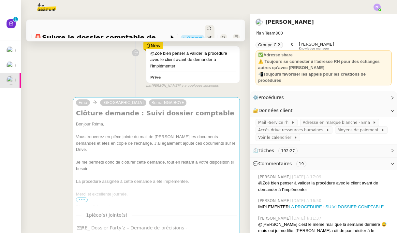
scroll to position [156, 0]
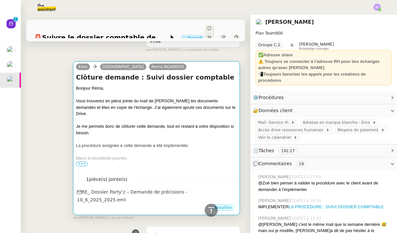
click at [135, 98] on div "Vous trouverez en pièce jointe du mail de M. ARBONA les documents demandés et ê…" at bounding box center [156, 107] width 161 height 19
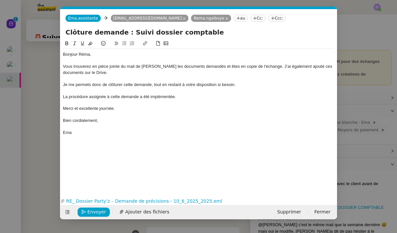
scroll to position [0, 14]
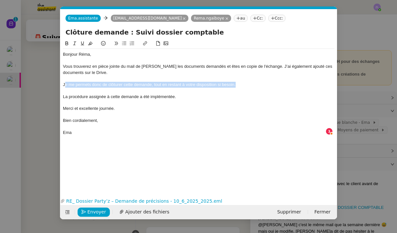
drag, startPoint x: 258, startPoint y: 87, endPoint x: 65, endPoint y: 85, distance: 193.2
click at [65, 85] on div "Je me permets donc de clôturer cette demande, tout en restant à votre dispositi…" at bounding box center [198, 85] width 271 height 6
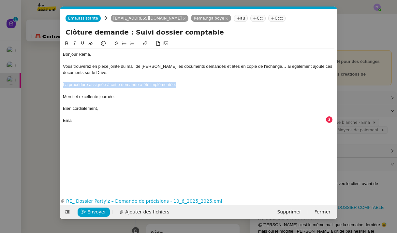
drag, startPoint x: 180, startPoint y: 84, endPoint x: 46, endPoint y: 84, distance: 134.6
click at [45, 84] on nz-modal-container "Service TA - VOYAGE - PROPOSITION GLOBALE A utiliser dans le cadre de propositi…" at bounding box center [198, 116] width 397 height 233
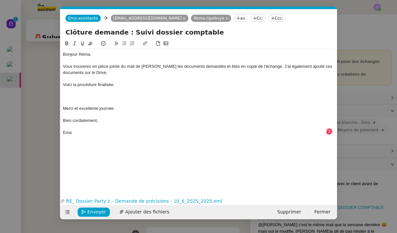
click at [123, 44] on icon at bounding box center [124, 44] width 4 height 4
click at [82, 130] on div "Ema" at bounding box center [198, 133] width 271 height 6
drag, startPoint x: 138, startPoint y: 98, endPoint x: 63, endPoint y: 96, distance: 75.0
click at [63, 96] on ul "Celle-ci vous convient-elle ?" at bounding box center [198, 97] width 271 height 6
click at [114, 90] on div at bounding box center [198, 91] width 271 height 6
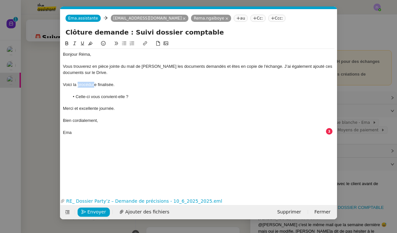
drag, startPoint x: 78, startPoint y: 85, endPoint x: 94, endPoint y: 85, distance: 16.6
click at [94, 85] on div "Voici la procédure finalisée." at bounding box center [198, 85] width 271 height 6
drag, startPoint x: 99, startPoint y: 84, endPoint x: 78, endPoint y: 84, distance: 21.5
click at [78, 84] on div "Voici la procédure finalisée." at bounding box center [198, 85] width 271 height 6
click at [348, 122] on nz-modal-container "Service TA - VOYAGE - PROPOSITION GLOBALE A utiliser dans le cadre de propositi…" at bounding box center [198, 116] width 397 height 233
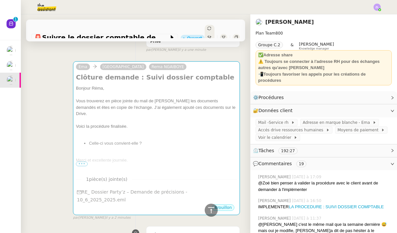
scroll to position [19, 0]
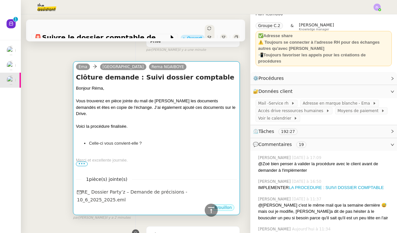
click at [168, 140] on li "Celle-ci vous convient-elle ?" at bounding box center [163, 143] width 148 height 7
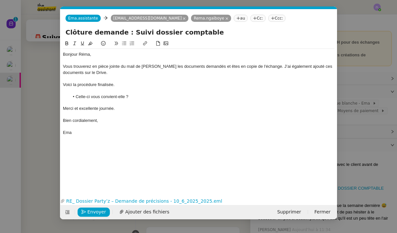
scroll to position [0, 14]
drag, startPoint x: 79, startPoint y: 85, endPoint x: 97, endPoint y: 84, distance: 18.9
click at [97, 84] on div "Voici la procédure finalisée." at bounding box center [198, 85] width 271 height 6
click at [145, 43] on icon at bounding box center [145, 43] width 5 height 5
type input "procédure"
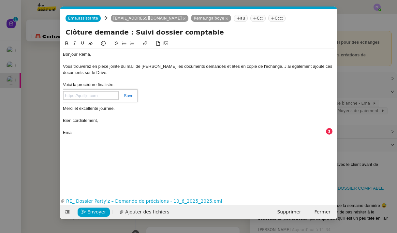
paste input "https://docs.google.com/document/d/14ZFrgW6p5jl04Y_7yIe8572czn3EnBLB0MmVYAmqHx0…"
type input "https://docs.google.com/document/d/14ZFrgW6p5jl04Y_7yIe8572czn3EnBLB0MmVYAmqHx0…"
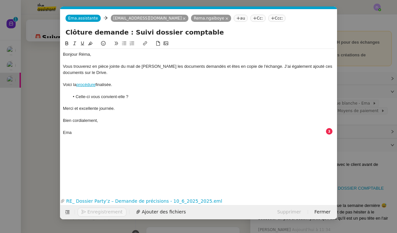
click at [178, 92] on div at bounding box center [198, 91] width 271 height 6
click at [93, 213] on span "Envoyer" at bounding box center [96, 211] width 19 height 7
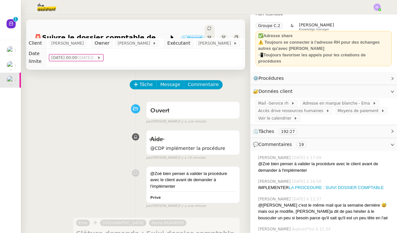
scroll to position [0, 0]
click at [195, 81] on span "Commentaire" at bounding box center [203, 84] width 31 height 7
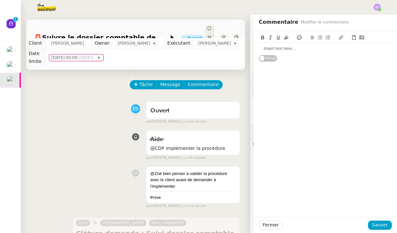
click at [274, 50] on div at bounding box center [325, 49] width 133 height 6
click at [381, 227] on span "Sauver" at bounding box center [380, 224] width 16 height 7
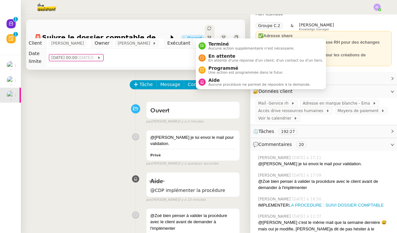
click at [207, 35] on span "Statut" at bounding box center [209, 42] width 4 height 14
click at [211, 57] on span "En attente" at bounding box center [265, 55] width 115 height 5
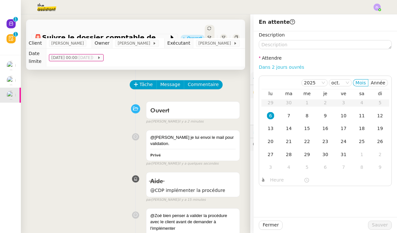
click at [274, 69] on link "Dans 2 jours ouvrés" at bounding box center [281, 67] width 45 height 5
type input "07:00"
click at [377, 227] on span "Sauver" at bounding box center [380, 224] width 16 height 7
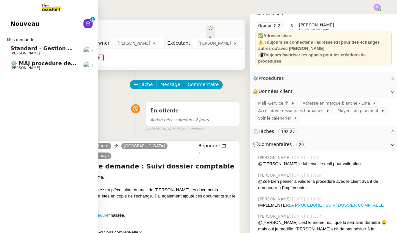
click at [16, 63] on span "⚙️ MAJ procédure de standard" at bounding box center [54, 63] width 89 height 6
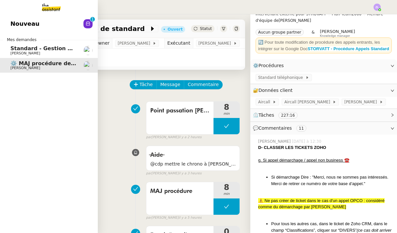
click at [24, 25] on span "Nouveau" at bounding box center [24, 24] width 29 height 10
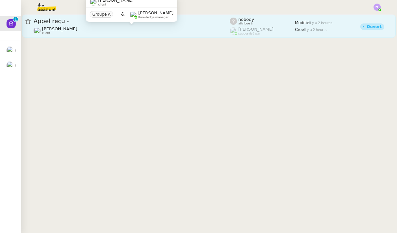
click at [144, 30] on div "Gabrielle Tavernier client" at bounding box center [132, 30] width 196 height 8
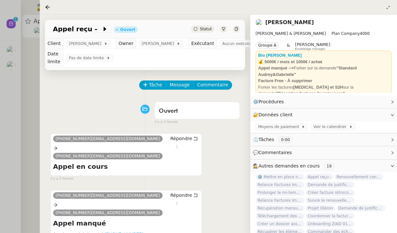
click at [196, 29] on icon at bounding box center [196, 29] width 4 height 4
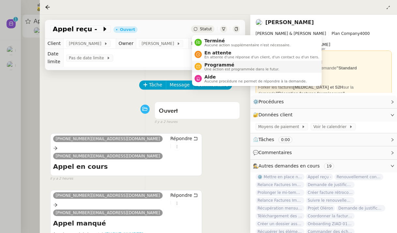
click at [218, 72] on li "Programmé Une action est programmée dans le futur." at bounding box center [257, 67] width 130 height 12
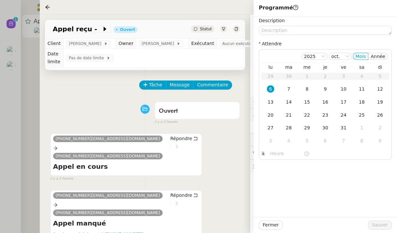
click at [200, 30] on span "Statut" at bounding box center [206, 29] width 12 height 5
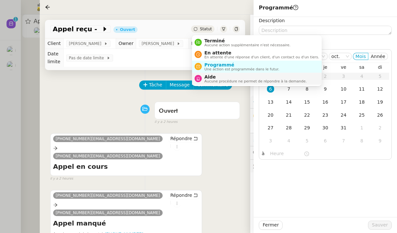
click at [215, 77] on span "Aide" at bounding box center [255, 76] width 102 height 5
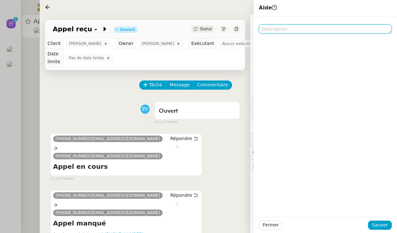
click at [279, 29] on textarea at bounding box center [325, 28] width 133 height 9
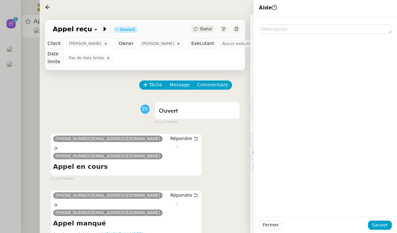
click at [37, 74] on div at bounding box center [198, 116] width 397 height 233
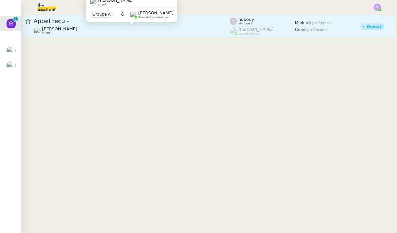
click at [130, 30] on div "Gabrielle Tavernier client" at bounding box center [132, 30] width 196 height 8
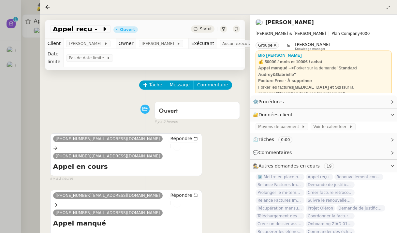
click at [36, 74] on div at bounding box center [198, 116] width 397 height 233
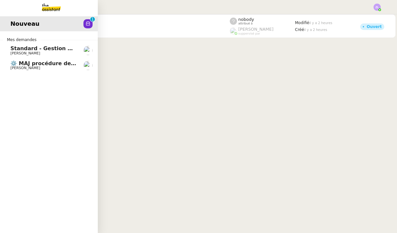
click at [19, 51] on span "Standard - Gestion des appels entrants - octobre 2025" at bounding box center [90, 48] width 160 height 6
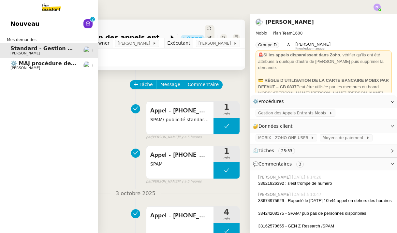
click at [12, 27] on span "Nouveau" at bounding box center [24, 24] width 29 height 10
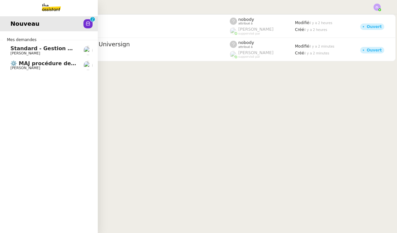
click at [45, 8] on img at bounding box center [46, 7] width 51 height 14
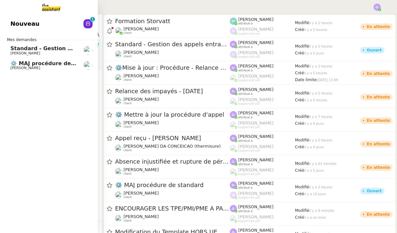
click at [17, 50] on span "Standard - Gestion des appels entrants - octobre 2025" at bounding box center [90, 48] width 160 height 6
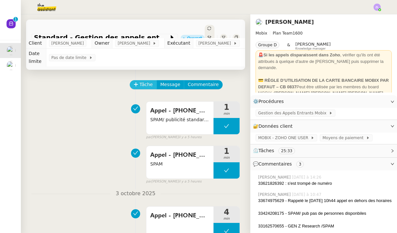
click at [143, 81] on span "Tâche" at bounding box center [145, 84] width 13 height 7
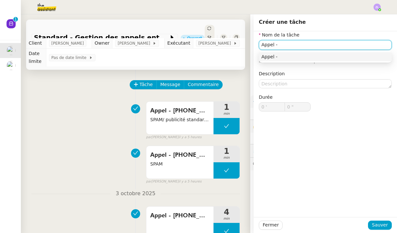
paste input "33620300471"
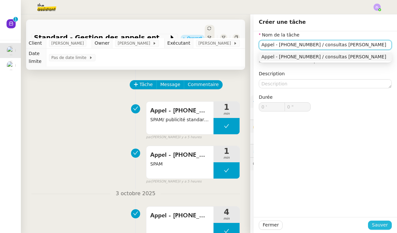
type input "Appel - 33620300471 / consultas Charles"
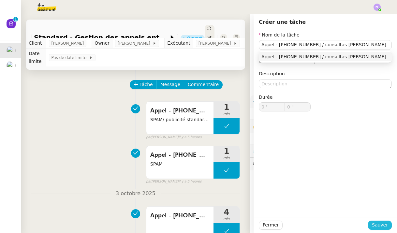
click at [385, 228] on span "Sauver" at bounding box center [380, 224] width 16 height 7
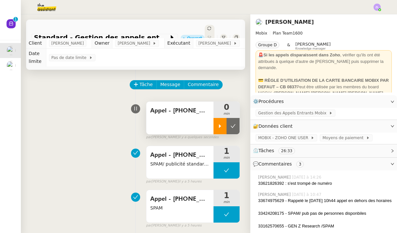
click at [218, 118] on div at bounding box center [219, 126] width 13 height 16
click at [176, 111] on div "Appel - 33620300471 / consultas Charles" at bounding box center [179, 118] width 67 height 33
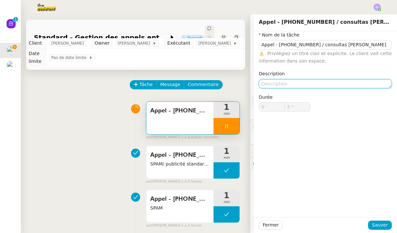
click at [328, 83] on textarea at bounding box center [325, 83] width 133 height 9
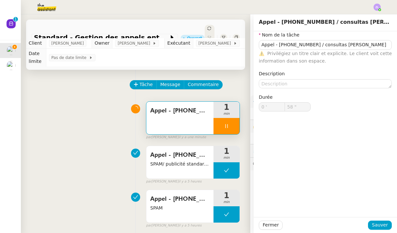
type input "59 ""
type input "1 '"
type input "59 ""
type input "2 '"
type input "59 ""
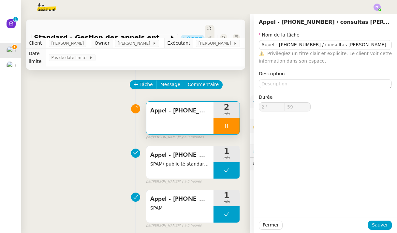
type input "3 '"
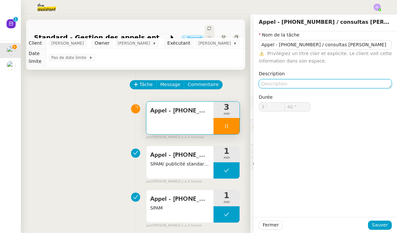
type input "41 ""
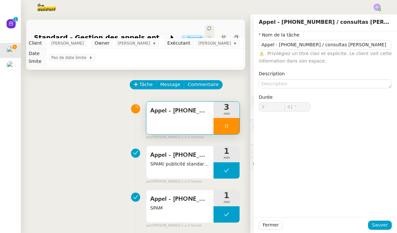
click at [220, 123] on div at bounding box center [226, 126] width 26 height 16
type input "Appel - 33620300471 / consultas Charles"
type input "3 '"
type input "40 ""
click at [234, 123] on icon at bounding box center [232, 125] width 5 height 5
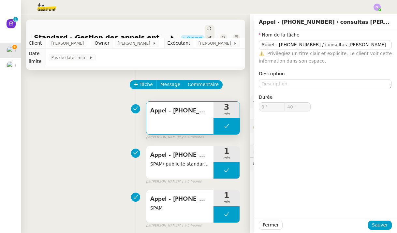
type input "Appel - 33620300471 / consultas Charles"
type input "3 '"
type input "40 ""
click at [376, 224] on span "Sauver" at bounding box center [380, 224] width 16 height 7
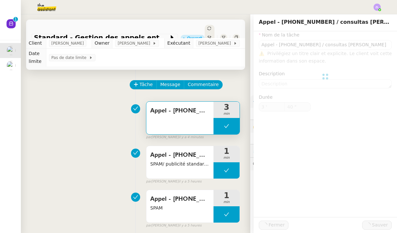
type input "Appel - 33620300471 / consultas Charles"
type input "3 '"
type input "40 ""
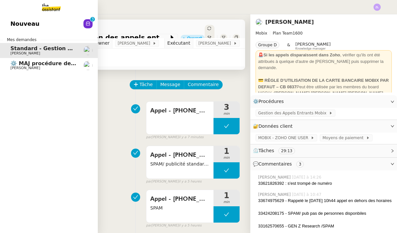
click at [54, 18] on link "Nouveau 0 1 2 3 4 5 6 7 8 9" at bounding box center [49, 23] width 98 height 15
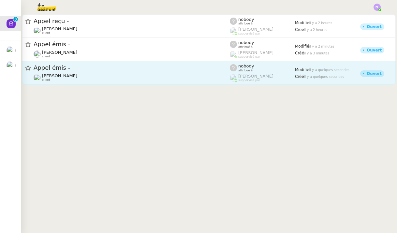
click at [83, 83] on link "Appel émis - Franck MUFFAT-JEANDET client nobody attribué à Romane Vachon suppe…" at bounding box center [208, 72] width 373 height 23
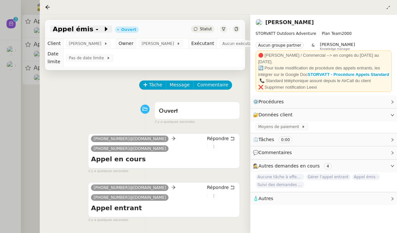
click at [98, 28] on span at bounding box center [100, 29] width 5 height 8
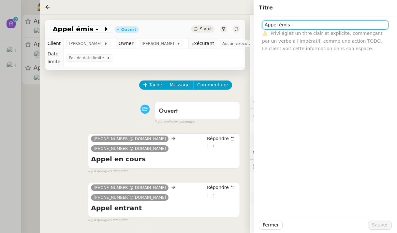
click at [309, 26] on input "Appel émis -" at bounding box center [325, 24] width 126 height 9
paste input "33270297934"
type input "Appel émis - 33270297934 (sondage)"
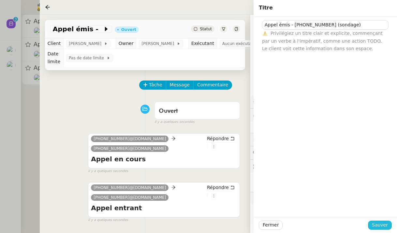
click at [381, 229] on span "Sauver" at bounding box center [380, 224] width 16 height 7
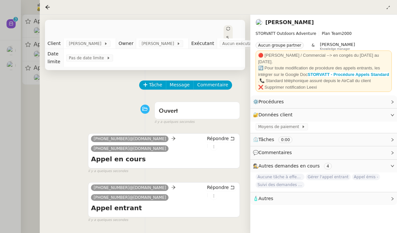
click at [226, 28] on icon at bounding box center [228, 29] width 4 height 4
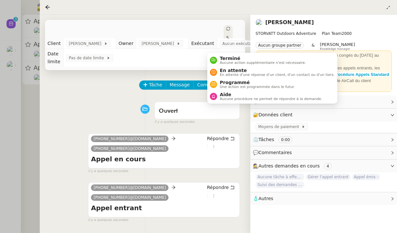
click at [234, 59] on td "Pas de date limite" at bounding box center [167, 58] width 206 height 18
click at [224, 28] on div "Statut" at bounding box center [228, 44] width 9 height 39
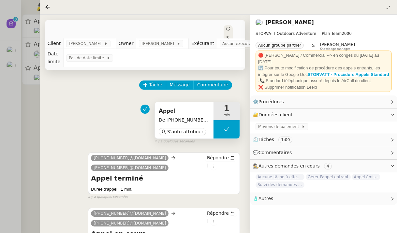
click at [189, 136] on div "Appel De +33 2 70 29 79 34 à +33 4 50 91 84 19 S'auto-attribuer" at bounding box center [184, 120] width 59 height 36
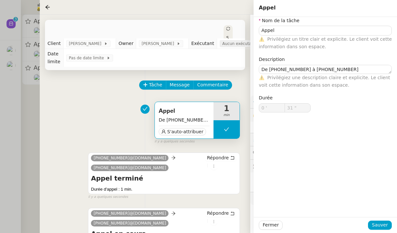
click at [234, 44] on span "Aucun exécutant" at bounding box center [240, 43] width 36 height 7
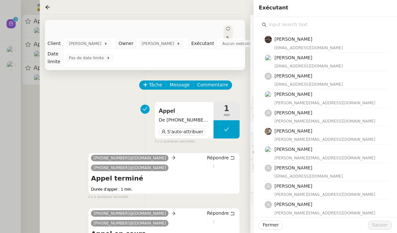
click at [281, 26] on input "text" at bounding box center [328, 24] width 122 height 9
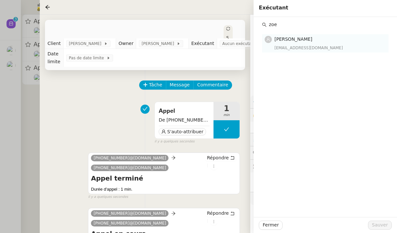
type input "zoe"
click at [308, 46] on div "zoe@theassistant.team" at bounding box center [329, 48] width 110 height 7
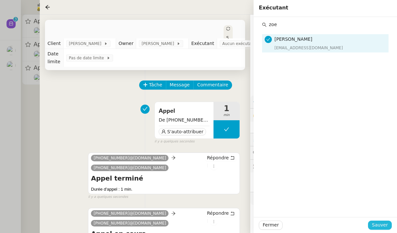
click at [383, 222] on span "Sauver" at bounding box center [380, 224] width 16 height 7
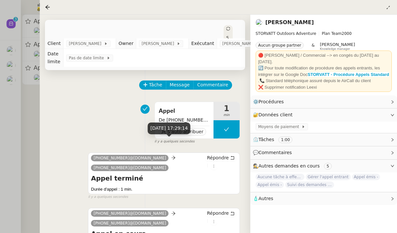
click at [186, 132] on div "6 oct. 2025, 17:29:14" at bounding box center [169, 128] width 43 height 11
click at [186, 129] on span "S'auto-attribuer" at bounding box center [185, 131] width 36 height 7
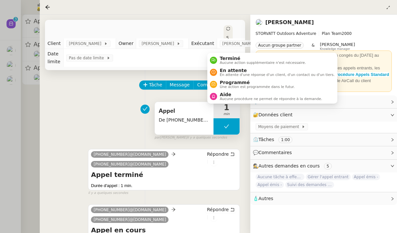
click at [226, 30] on icon at bounding box center [228, 29] width 4 height 4
click at [225, 64] on span "Aucune action supplémentaire n'est nécessaire." at bounding box center [263, 63] width 86 height 4
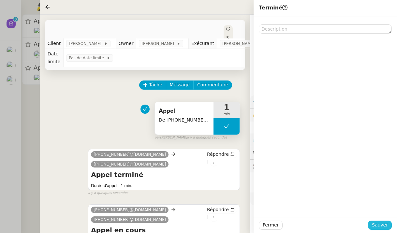
click at [380, 227] on span "Sauver" at bounding box center [380, 224] width 16 height 7
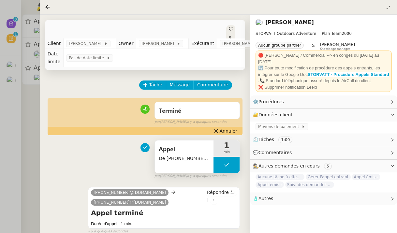
click at [31, 99] on div at bounding box center [198, 116] width 397 height 233
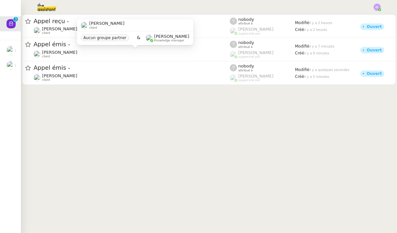
click at [195, 54] on div "Franck MUFFAT-JEANDET client" at bounding box center [132, 54] width 196 height 8
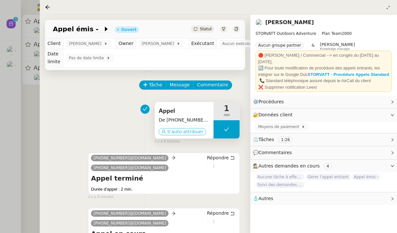
click at [182, 135] on span "S'auto-attribuer" at bounding box center [185, 131] width 36 height 7
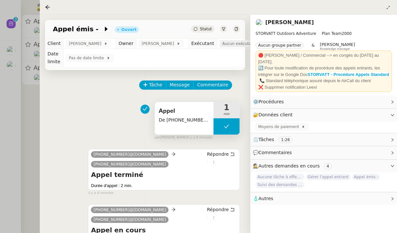
click at [232, 43] on span "Aucun exécutant" at bounding box center [240, 43] width 36 height 7
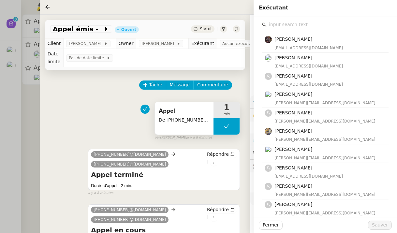
click at [282, 25] on input "text" at bounding box center [328, 24] width 122 height 9
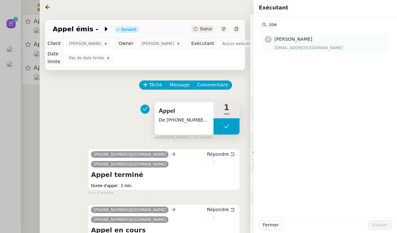
type input "zoe"
click at [312, 41] on h4 "[PERSON_NAME]" at bounding box center [329, 39] width 110 height 7
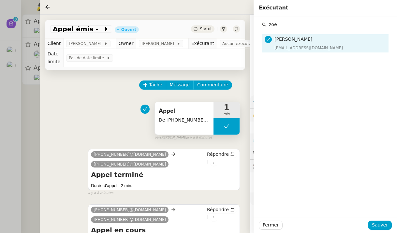
click at [386, 231] on div "Fermer Sauver" at bounding box center [325, 225] width 143 height 16
click at [381, 228] on span "Sauver" at bounding box center [380, 224] width 16 height 7
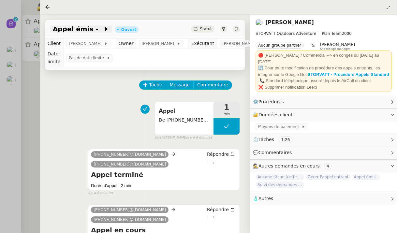
click at [92, 26] on div "Appel émis -" at bounding box center [81, 28] width 62 height 7
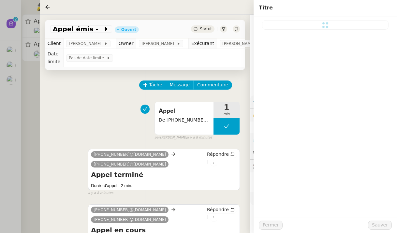
type input "Appel émis -"
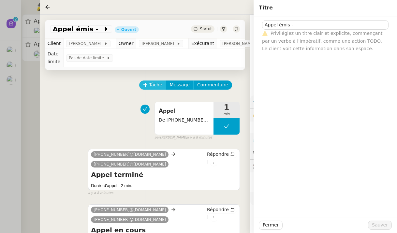
click at [150, 86] on span "Tâche" at bounding box center [155, 84] width 13 height 7
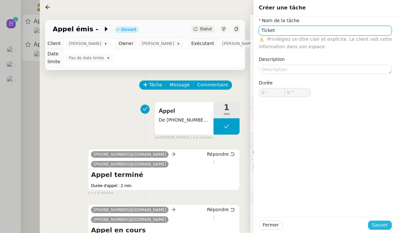
type input "Ticket"
click at [380, 225] on span "Sauver" at bounding box center [380, 224] width 16 height 7
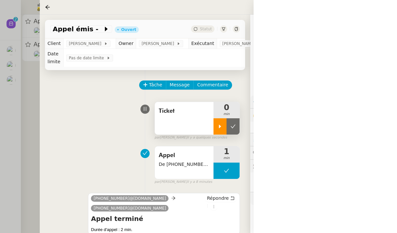
click at [219, 128] on icon at bounding box center [220, 126] width 2 height 4
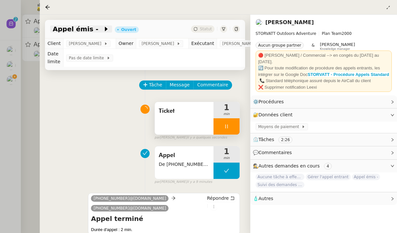
click at [90, 30] on span "Appel émis -" at bounding box center [78, 29] width 50 height 7
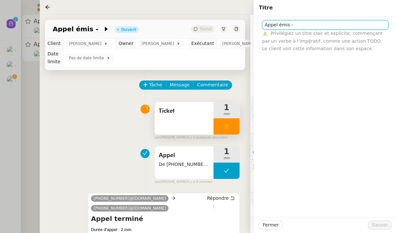
click at [325, 26] on input "Appel émis -" at bounding box center [325, 24] width 126 height 9
type input "Appel émis - M. HIVER"
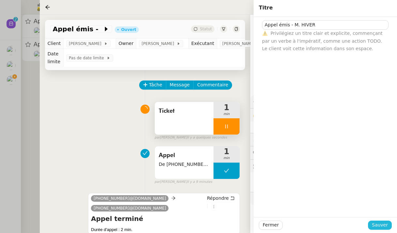
click at [379, 222] on span "Sauver" at bounding box center [380, 224] width 16 height 7
click at [392, 162] on div "🕵️ Autres demandes en cours 4" at bounding box center [323, 166] width 147 height 13
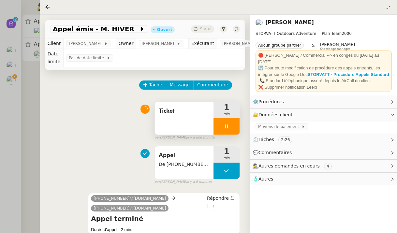
click at [15, 104] on div at bounding box center [198, 116] width 397 height 233
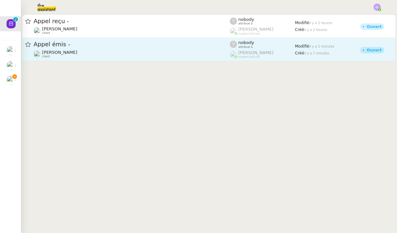
click at [62, 47] on span "Appel émis -" at bounding box center [132, 44] width 196 height 6
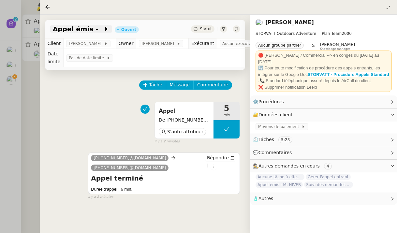
click at [105, 29] on icon at bounding box center [106, 29] width 3 height 5
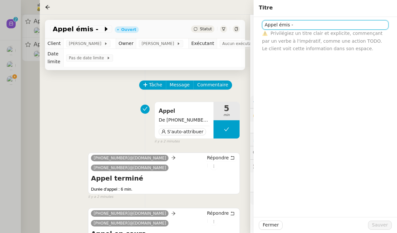
click at [297, 22] on input "Appel émis -" at bounding box center [325, 24] width 126 height 9
type input "Appel émis - M. GINIBRIERE"
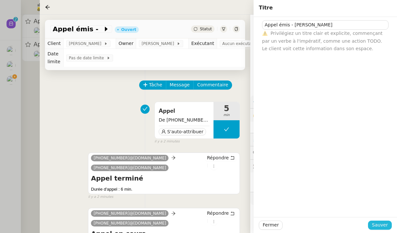
click at [381, 226] on span "Sauver" at bounding box center [380, 224] width 16 height 7
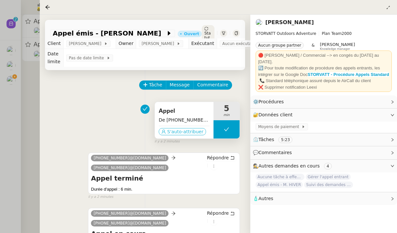
click at [191, 135] on span "S'auto-attribuer" at bounding box center [185, 131] width 36 height 7
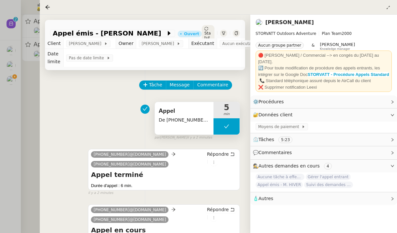
click at [236, 39] on td "Aucun exécutant" at bounding box center [243, 43] width 52 height 10
click at [239, 42] on span "Aucun exécutant" at bounding box center [240, 43] width 36 height 7
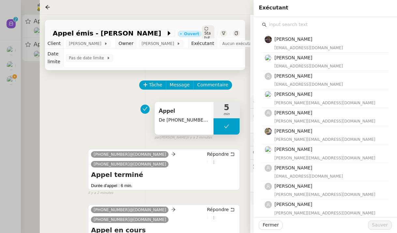
click at [294, 26] on input "text" at bounding box center [328, 24] width 122 height 9
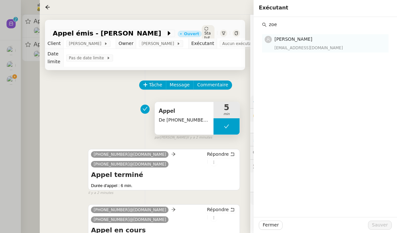
type input "zoe"
click at [301, 40] on span "[PERSON_NAME]" at bounding box center [293, 38] width 38 height 5
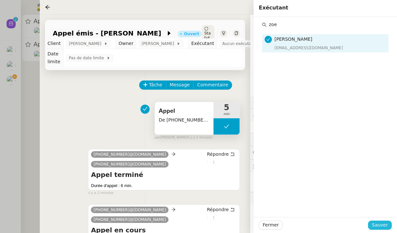
click at [383, 224] on span "Sauver" at bounding box center [380, 224] width 16 height 7
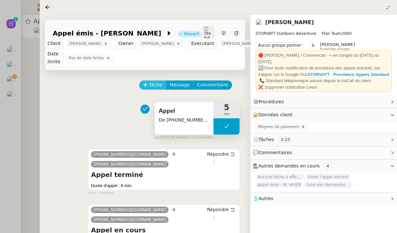
click at [155, 81] on button "Tâche" at bounding box center [152, 84] width 27 height 9
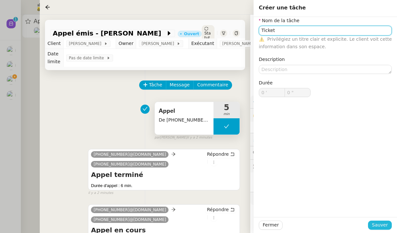
type input "Ticket"
click at [386, 227] on span "Sauver" at bounding box center [380, 224] width 16 height 7
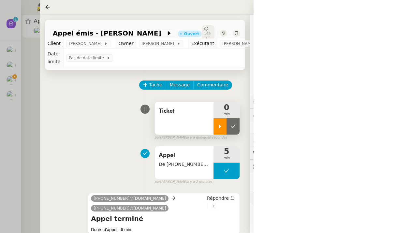
click at [219, 128] on icon at bounding box center [219, 126] width 5 height 5
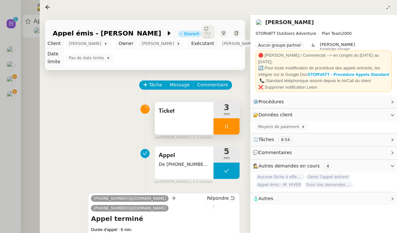
click at [8, 71] on div at bounding box center [198, 116] width 397 height 233
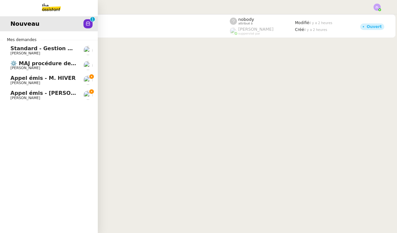
click at [9, 85] on link "Appel émis - M. HIVER Franck MUFFAT-JEANDET" at bounding box center [49, 80] width 98 height 15
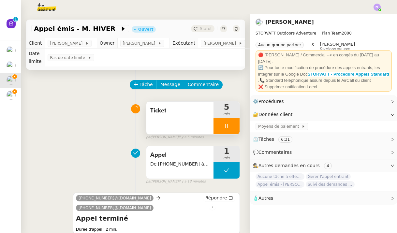
click at [217, 124] on div at bounding box center [226, 126] width 26 height 16
click at [234, 126] on icon at bounding box center [233, 126] width 5 height 4
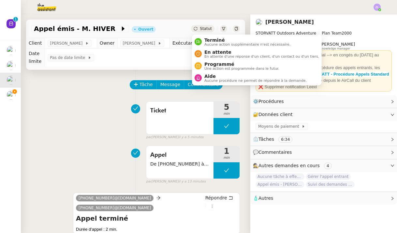
click at [206, 32] on div "Statut" at bounding box center [202, 28] width 23 height 7
click at [210, 40] on span "Terminé" at bounding box center [247, 39] width 86 height 5
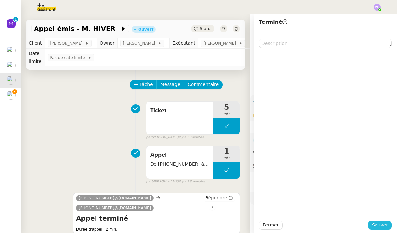
click at [382, 225] on span "Sauver" at bounding box center [380, 224] width 16 height 7
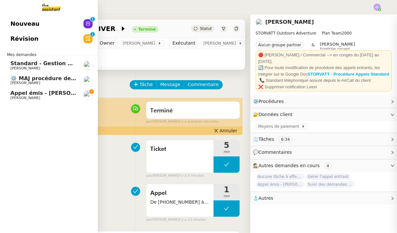
click at [16, 93] on span "Appel émis - M. GINIBRIERE" at bounding box center [53, 93] width 87 height 6
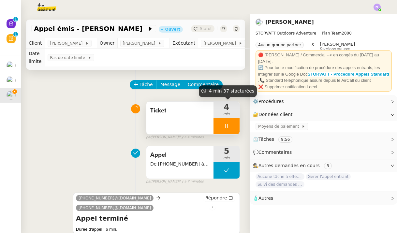
click at [221, 122] on div at bounding box center [226, 126] width 26 height 16
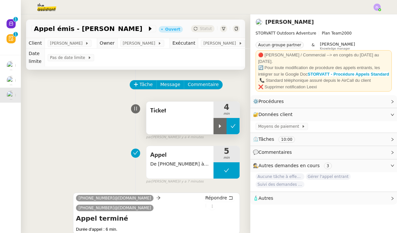
click at [232, 126] on icon at bounding box center [232, 125] width 5 height 5
click at [201, 28] on span "Statut" at bounding box center [206, 28] width 12 height 5
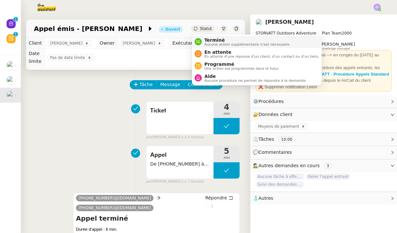
click at [205, 46] on span "Aucune action supplémentaire n'est nécessaire." at bounding box center [247, 45] width 86 height 4
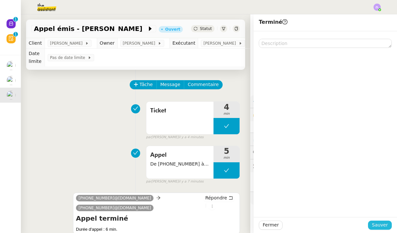
click at [382, 229] on button "Sauver" at bounding box center [380, 225] width 24 height 9
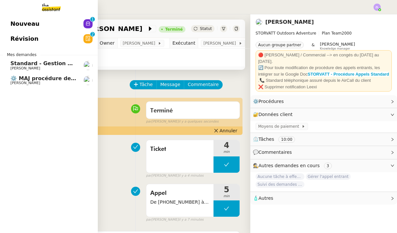
click at [21, 81] on span "[PERSON_NAME]" at bounding box center [25, 83] width 30 height 4
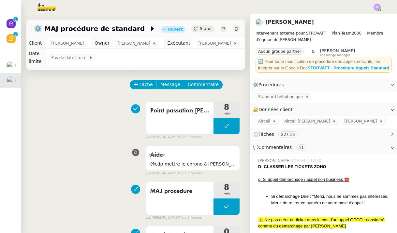
click at [373, 6] on div at bounding box center [198, 7] width 364 height 14
click at [378, 7] on img at bounding box center [376, 7] width 7 height 7
click at [370, 14] on li "Suivi" at bounding box center [359, 18] width 42 height 9
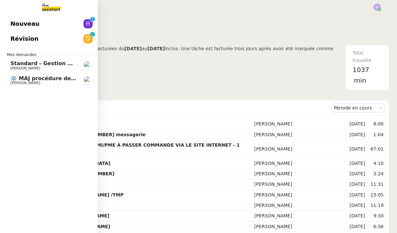
click at [49, 1] on img at bounding box center [46, 7] width 51 height 14
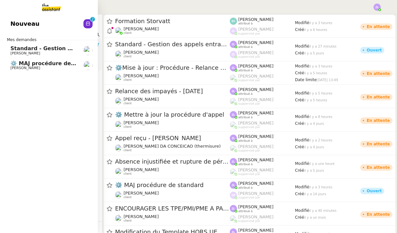
click at [42, 21] on link "Nouveau 0 1 2 3 4 5 6 7 8 9" at bounding box center [49, 23] width 98 height 15
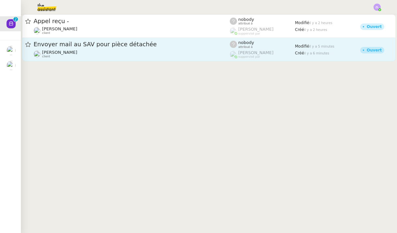
click at [161, 49] on div "Envoyer mail au SAV pour pièce détachée" at bounding box center [132, 44] width 196 height 8
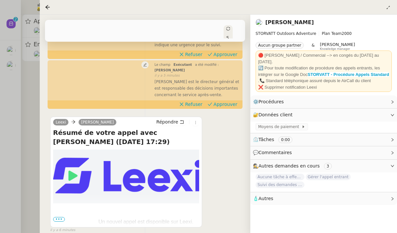
scroll to position [118, 0]
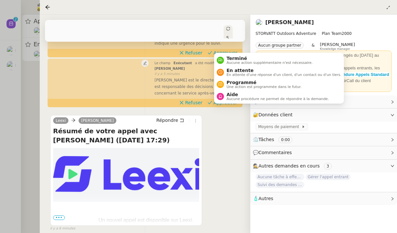
click at [226, 27] on icon at bounding box center [228, 29] width 4 height 4
click at [233, 60] on span "Terminé" at bounding box center [269, 58] width 86 height 5
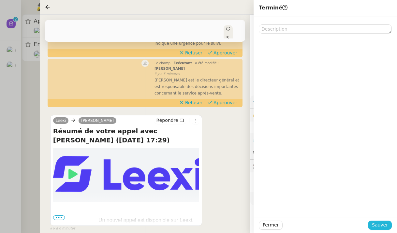
click at [384, 222] on span "Sauver" at bounding box center [380, 224] width 16 height 7
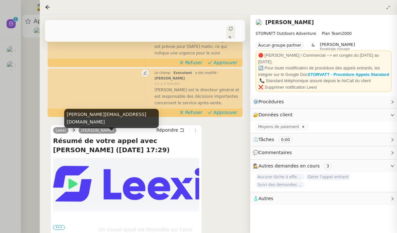
click at [30, 93] on div at bounding box center [198, 116] width 397 height 233
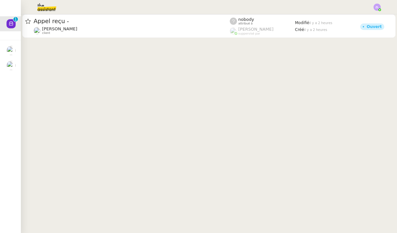
click at [47, 4] on img at bounding box center [41, 7] width 51 height 14
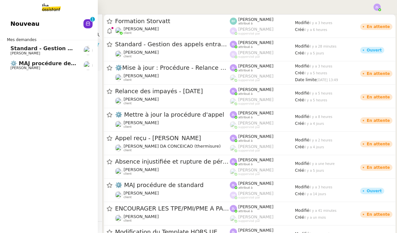
click at [47, 53] on span "[PERSON_NAME]" at bounding box center [43, 53] width 66 height 4
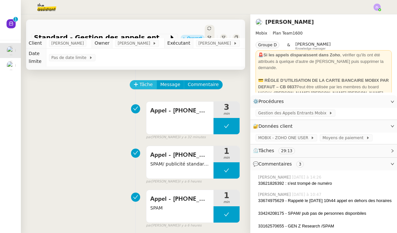
click at [144, 81] on span "Tâche" at bounding box center [145, 84] width 13 height 7
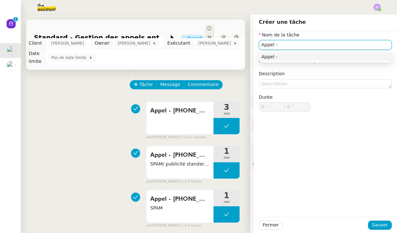
paste input "33162570767"
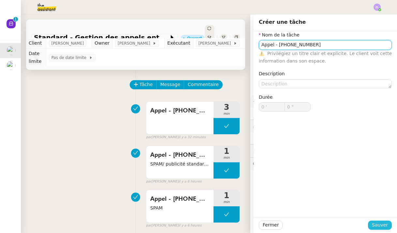
type input "Appel - 33162570767"
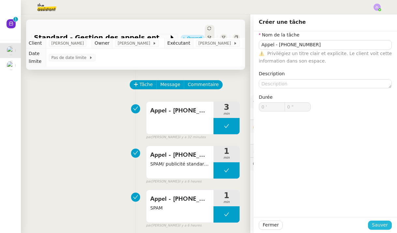
click at [380, 224] on span "Sauver" at bounding box center [380, 224] width 16 height 7
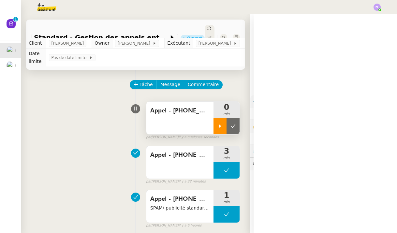
click at [220, 118] on div at bounding box center [219, 126] width 13 height 16
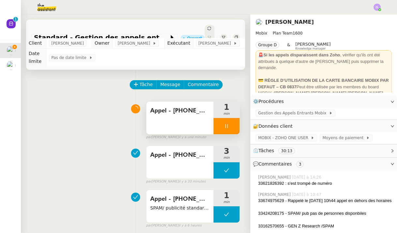
click at [219, 122] on div at bounding box center [226, 126] width 26 height 16
click at [236, 118] on button at bounding box center [232, 126] width 13 height 16
